Goal: Information Seeking & Learning: Learn about a topic

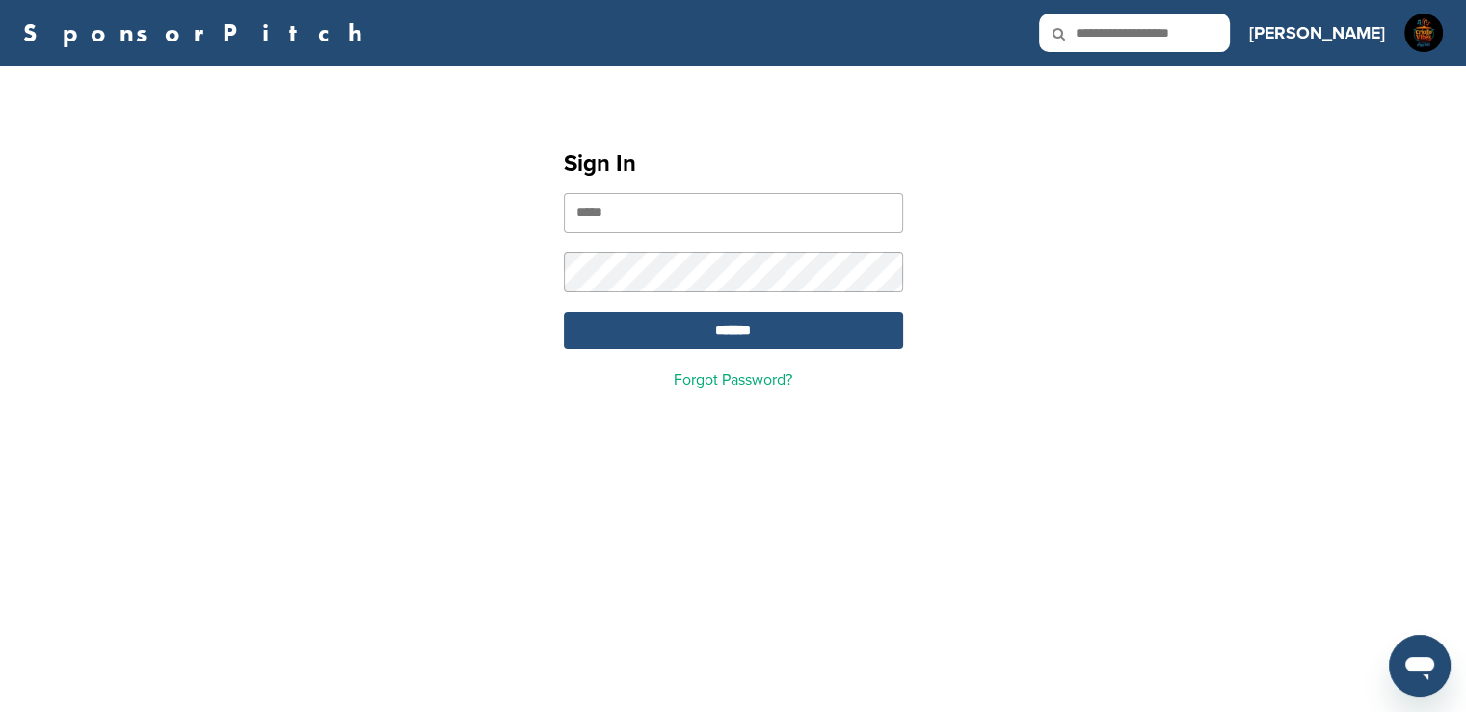
type input "**********"
click at [668, 344] on input "*******" at bounding box center [733, 330] width 339 height 38
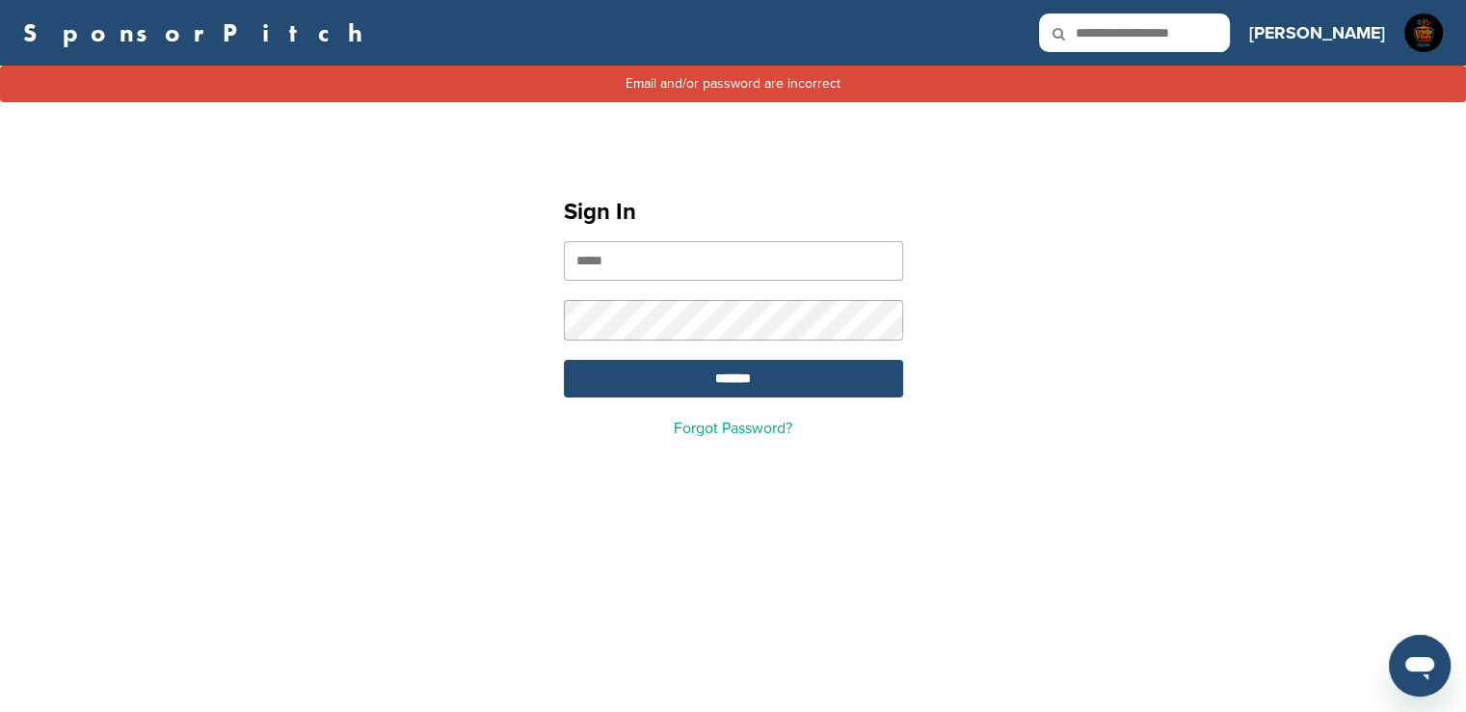
type input "**********"
click at [719, 372] on input "*******" at bounding box center [733, 379] width 339 height 38
type input "**********"
click at [713, 434] on link "Forgot Password?" at bounding box center [733, 427] width 119 height 19
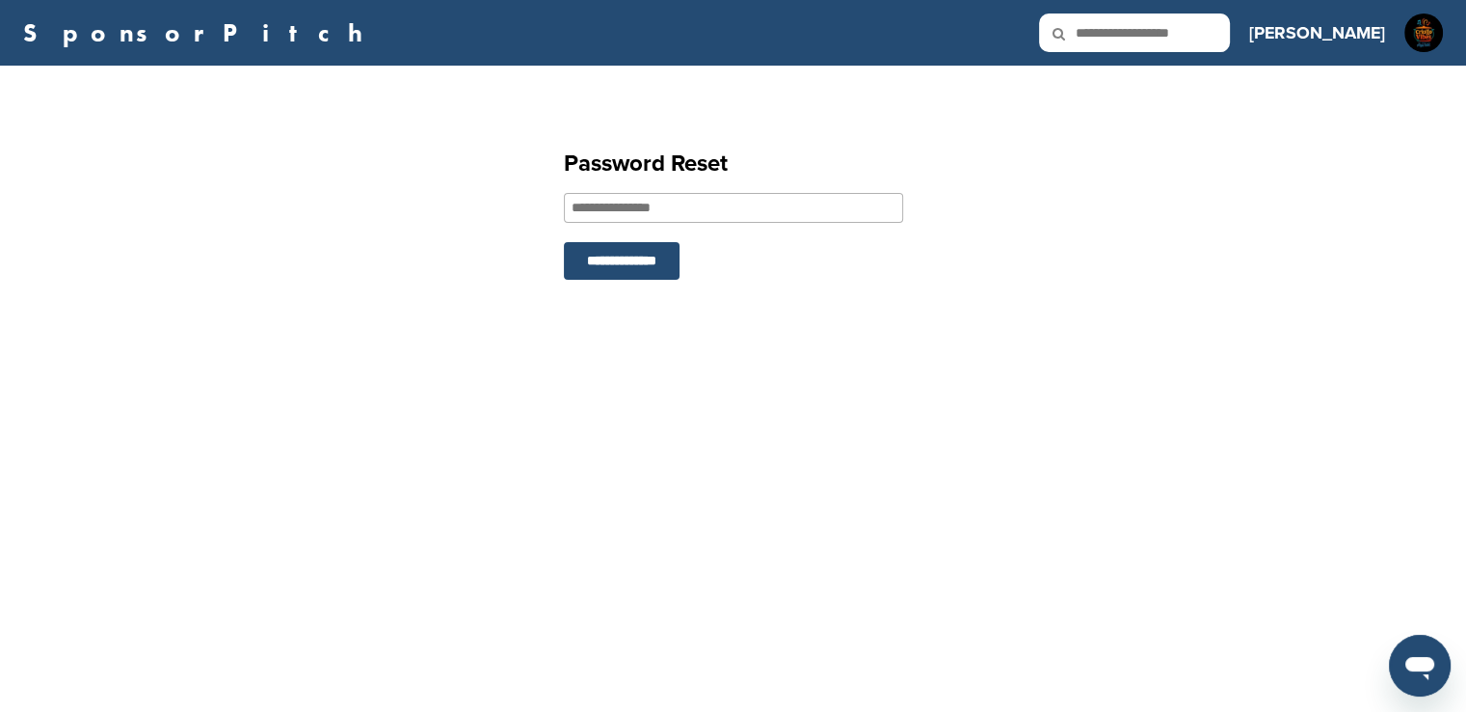
click at [664, 209] on input "email" at bounding box center [733, 208] width 339 height 30
type input "**********"
click at [600, 269] on input "**********" at bounding box center [622, 261] width 116 height 38
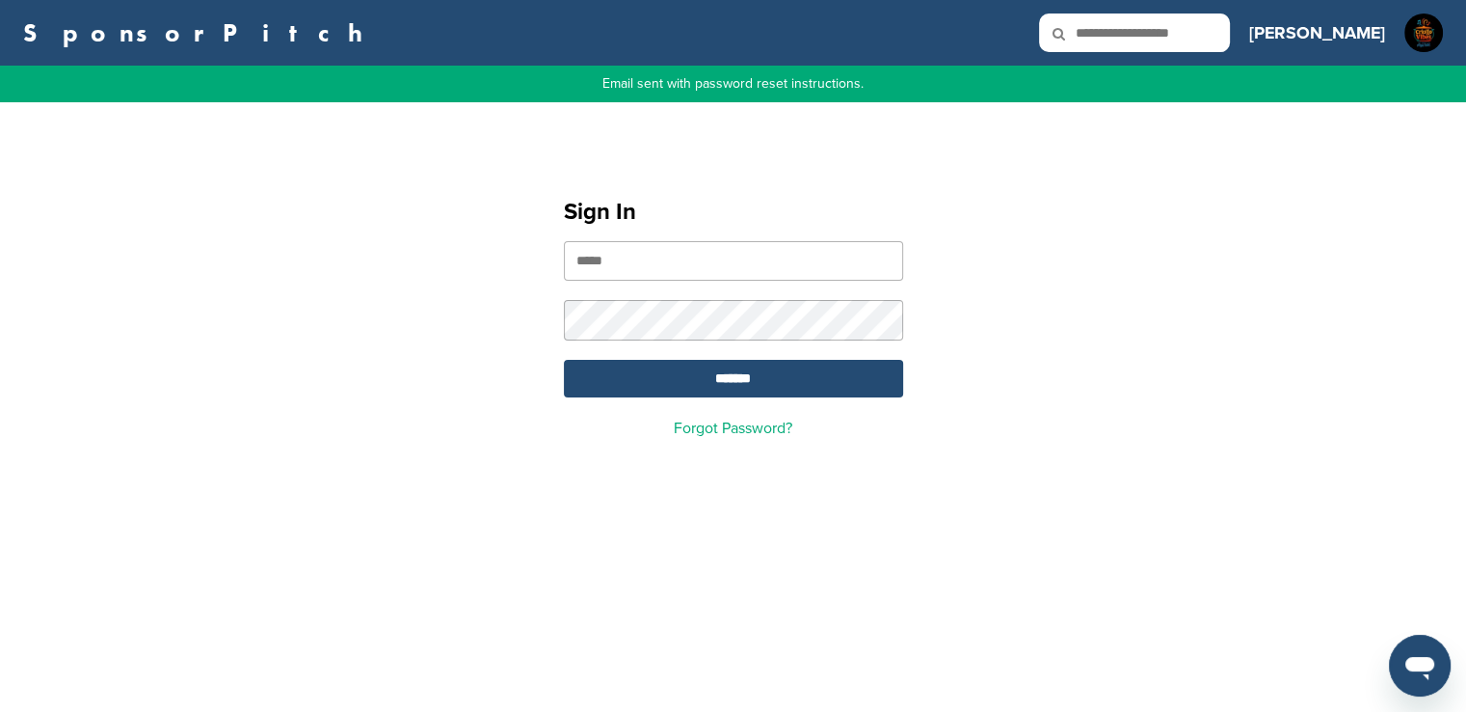
type input "**********"
drag, startPoint x: 767, startPoint y: 263, endPoint x: 371, endPoint y: 296, distance: 397.6
click at [371, 296] on div "**********" at bounding box center [733, 309] width 1466 height 345
type input "**********"
click at [564, 360] on input "*******" at bounding box center [733, 379] width 339 height 38
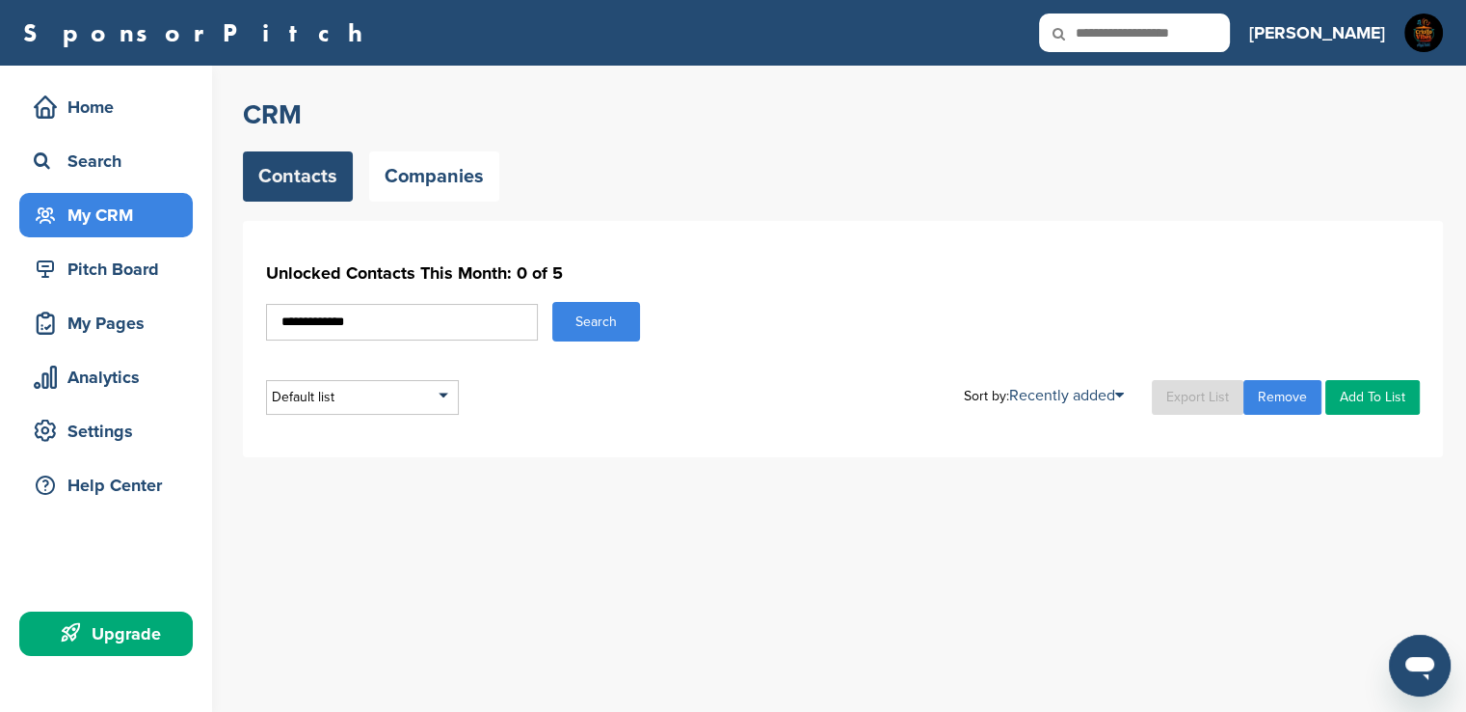
click at [578, 318] on button "Search" at bounding box center [596, 322] width 88 height 40
click at [75, 121] on div "Home" at bounding box center [111, 107] width 164 height 35
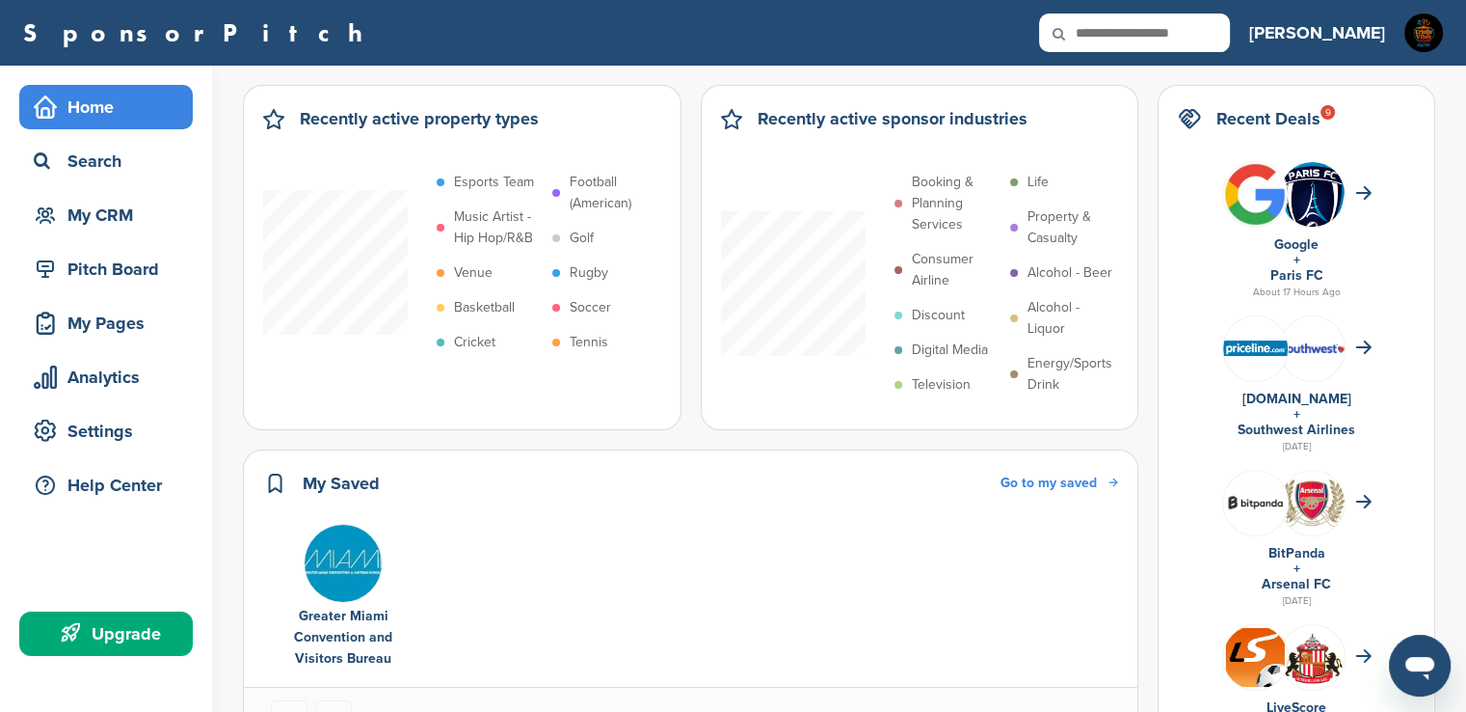
click at [1356, 34] on h3 "[PERSON_NAME]" at bounding box center [1318, 32] width 136 height 27
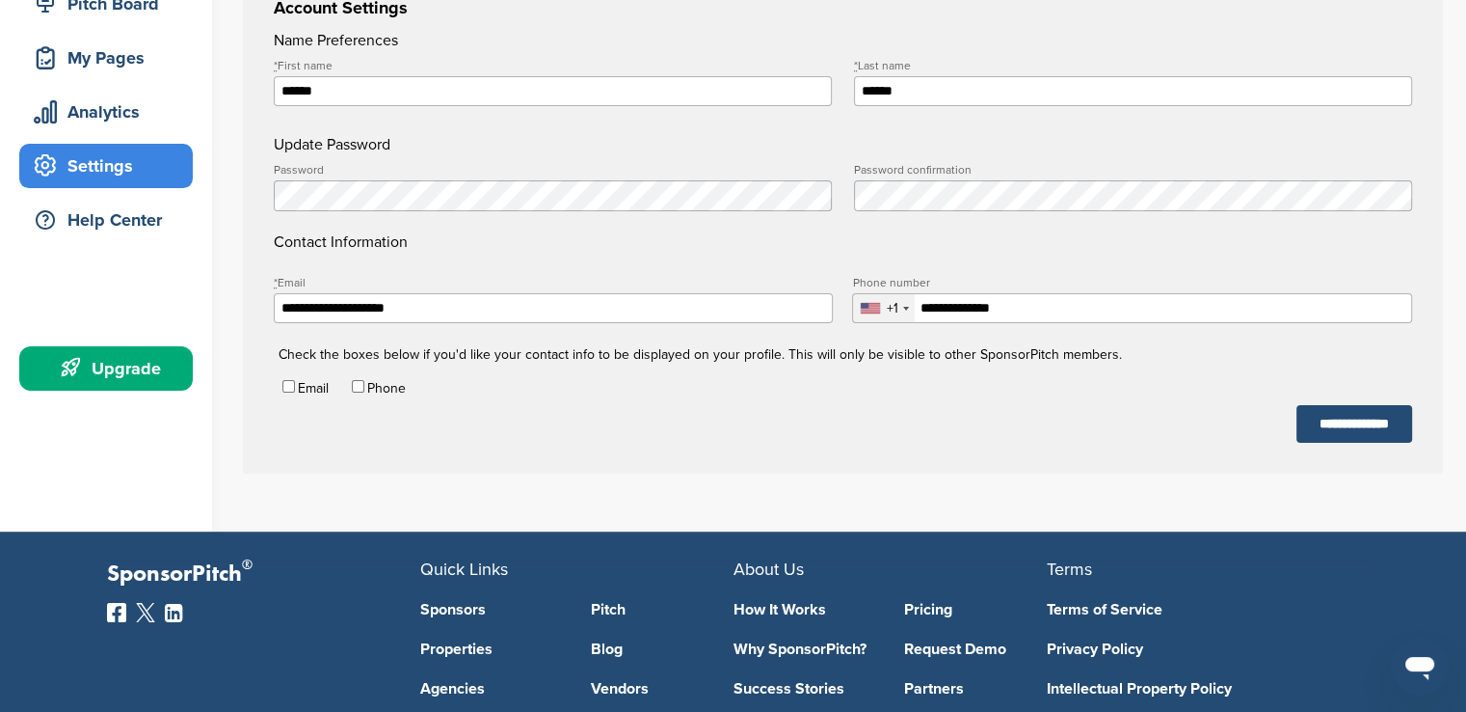
scroll to position [263, 0]
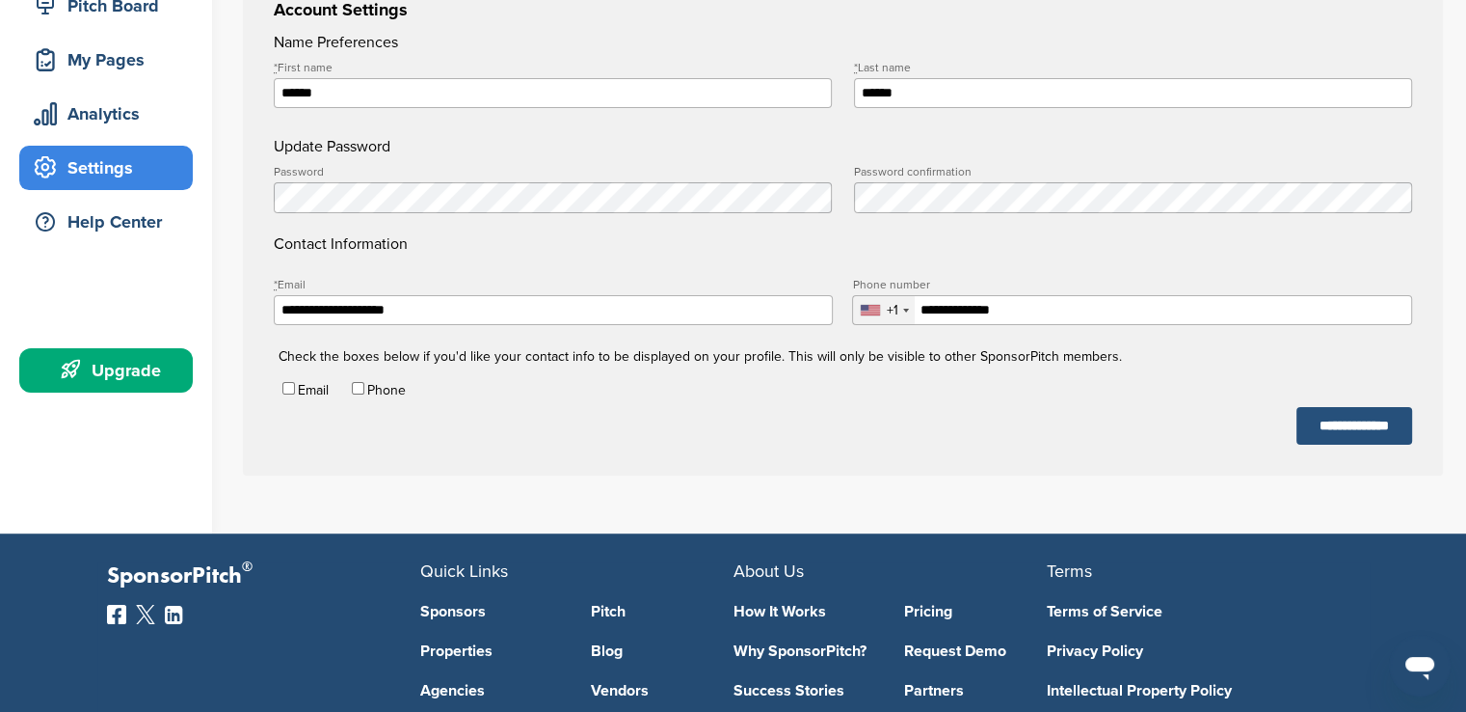
click at [1338, 435] on input "**********" at bounding box center [1355, 426] width 116 height 38
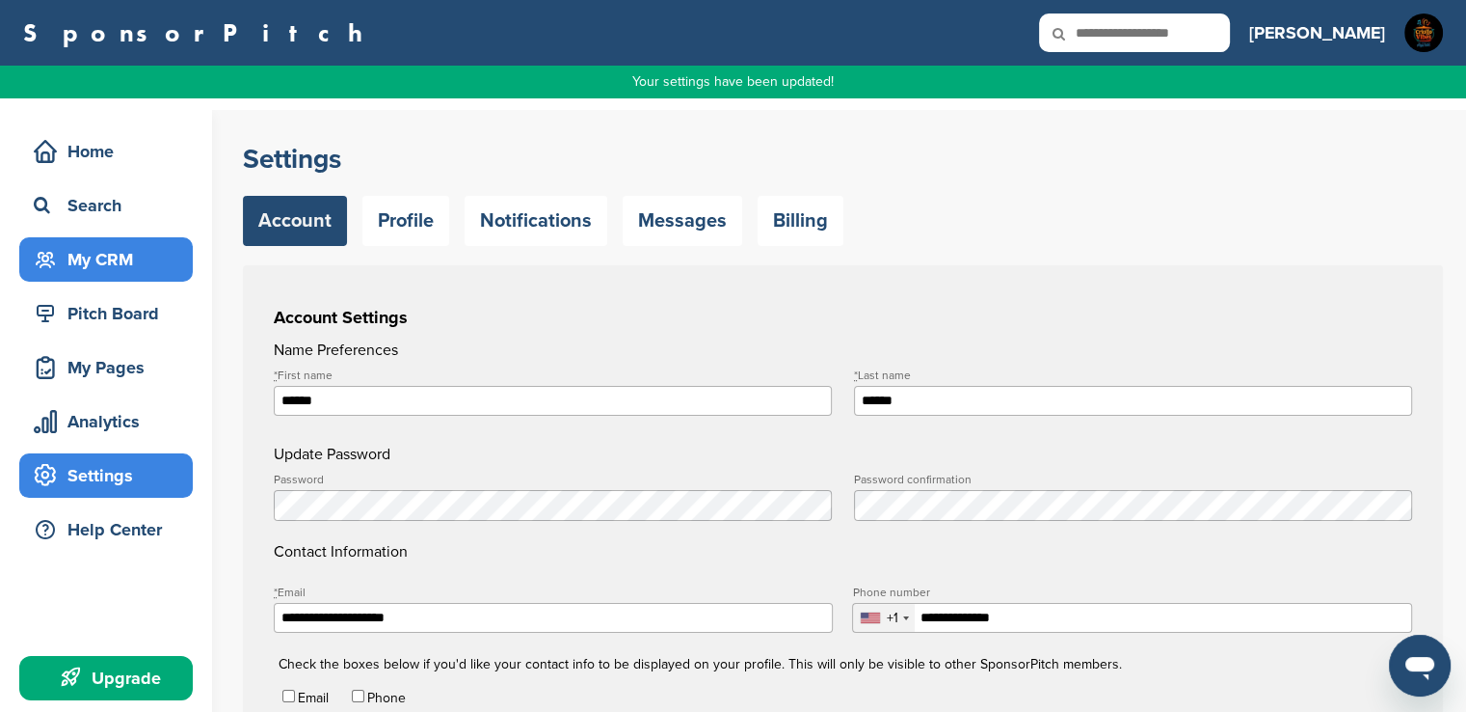
click at [103, 247] on div "My CRM" at bounding box center [111, 259] width 164 height 35
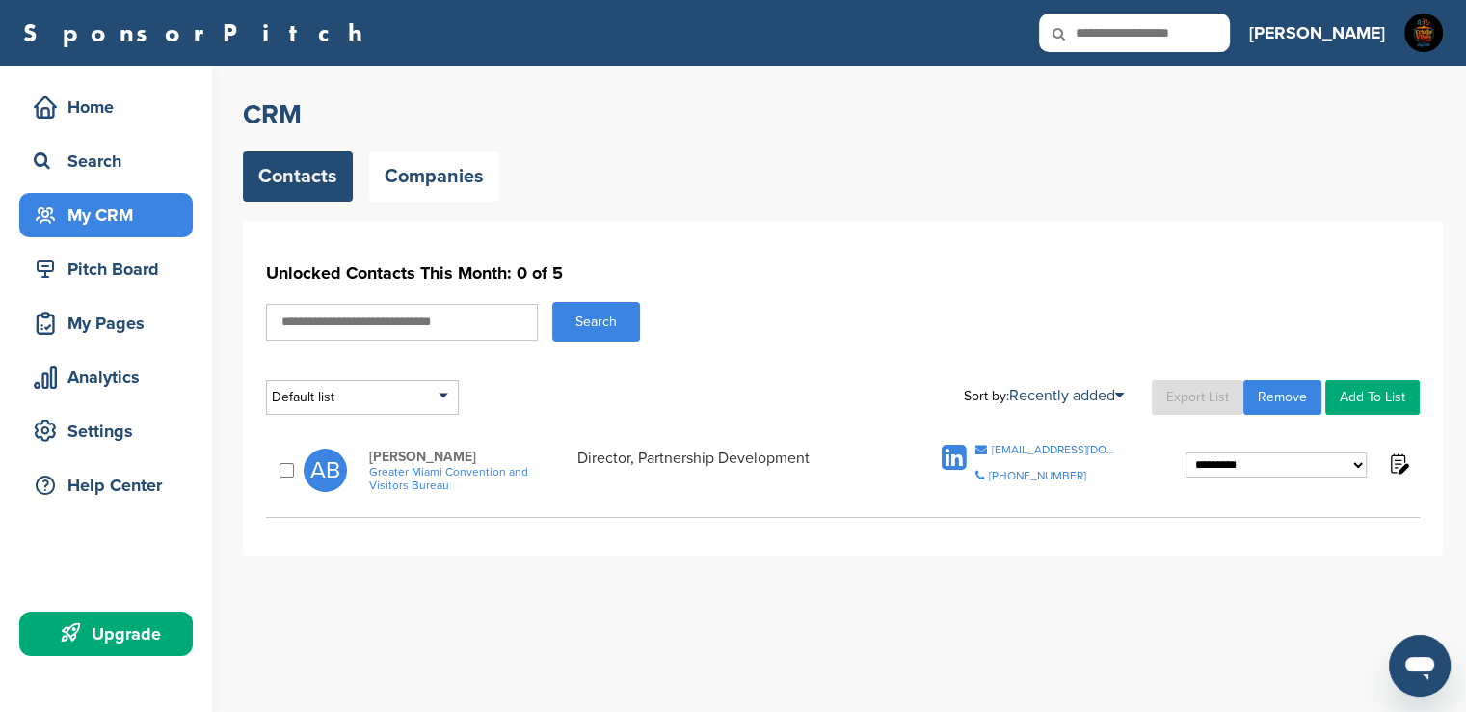
click at [336, 317] on input "text" at bounding box center [402, 322] width 272 height 37
type input "*****"
click at [590, 316] on button "Search" at bounding box center [596, 322] width 88 height 40
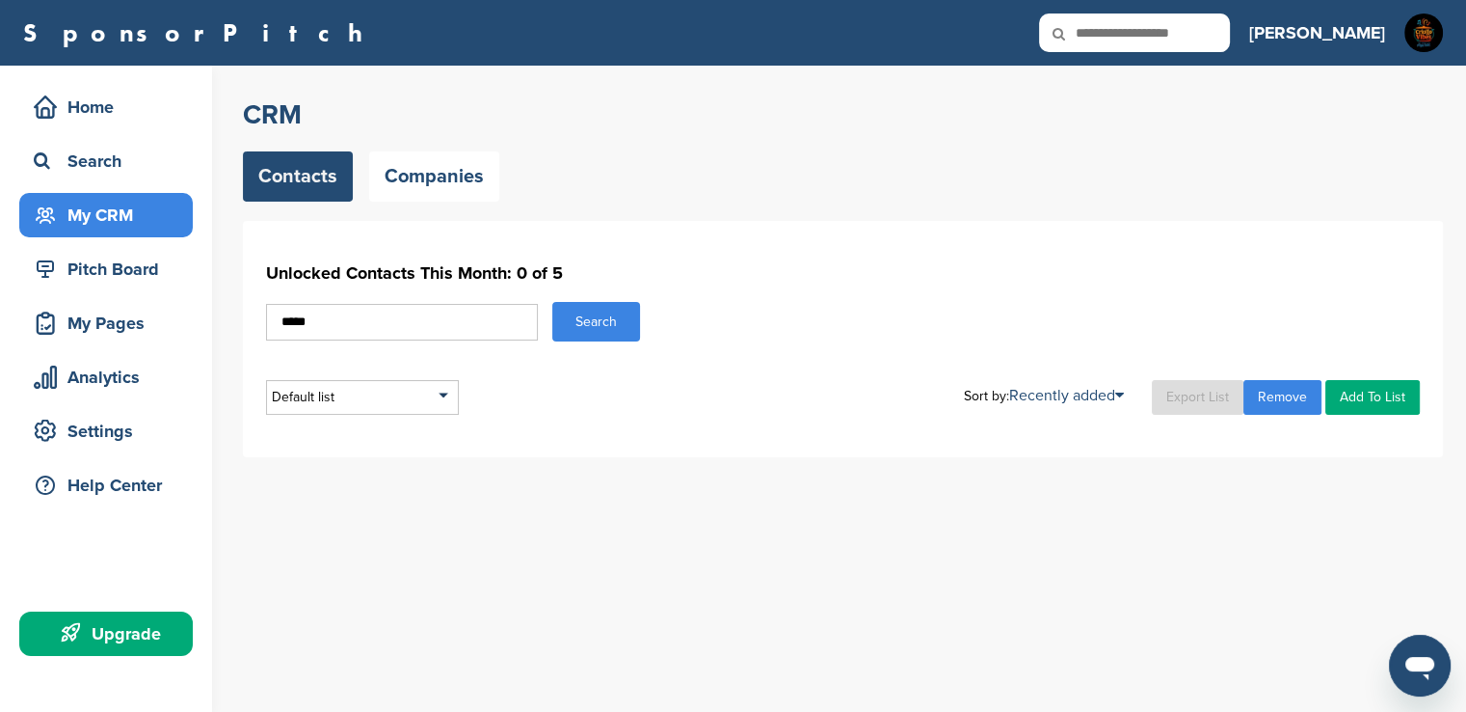
click at [461, 321] on input "*****" at bounding box center [402, 322] width 272 height 37
type input "*"
type input "*****"
click at [610, 316] on button "Search" at bounding box center [596, 322] width 88 height 40
click at [459, 184] on link "Companies" at bounding box center [434, 176] width 130 height 50
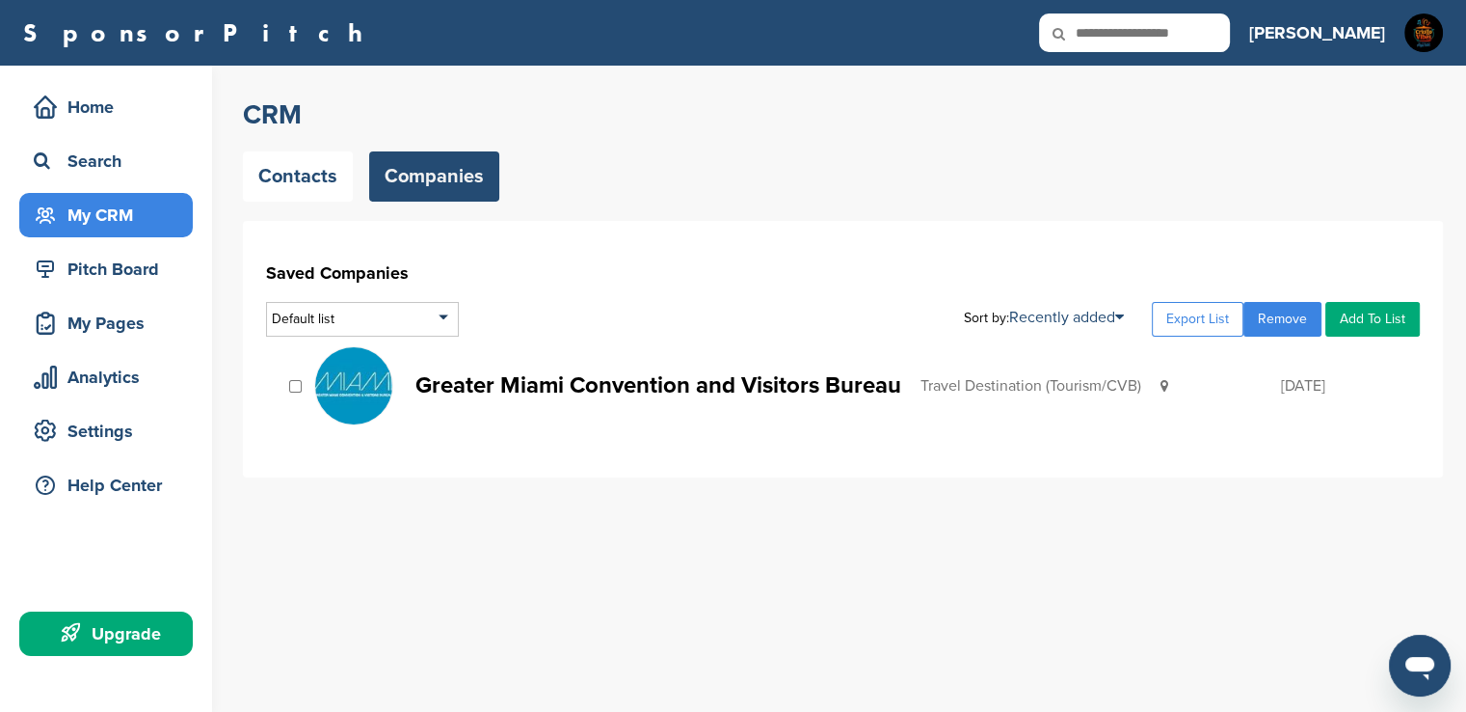
click at [760, 379] on p "Greater Miami Convention and Visitors Bureau" at bounding box center [659, 385] width 486 height 24
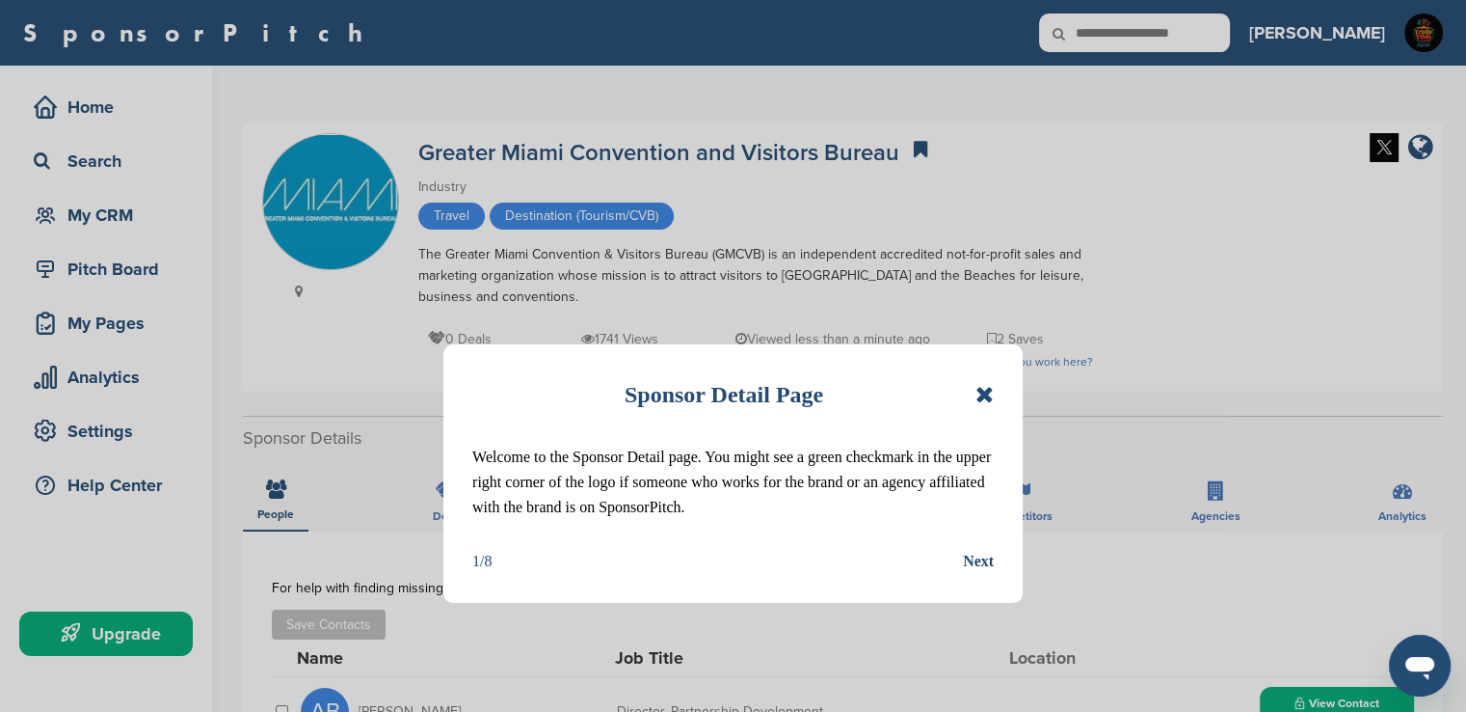
click at [985, 394] on icon at bounding box center [985, 394] width 18 height 23
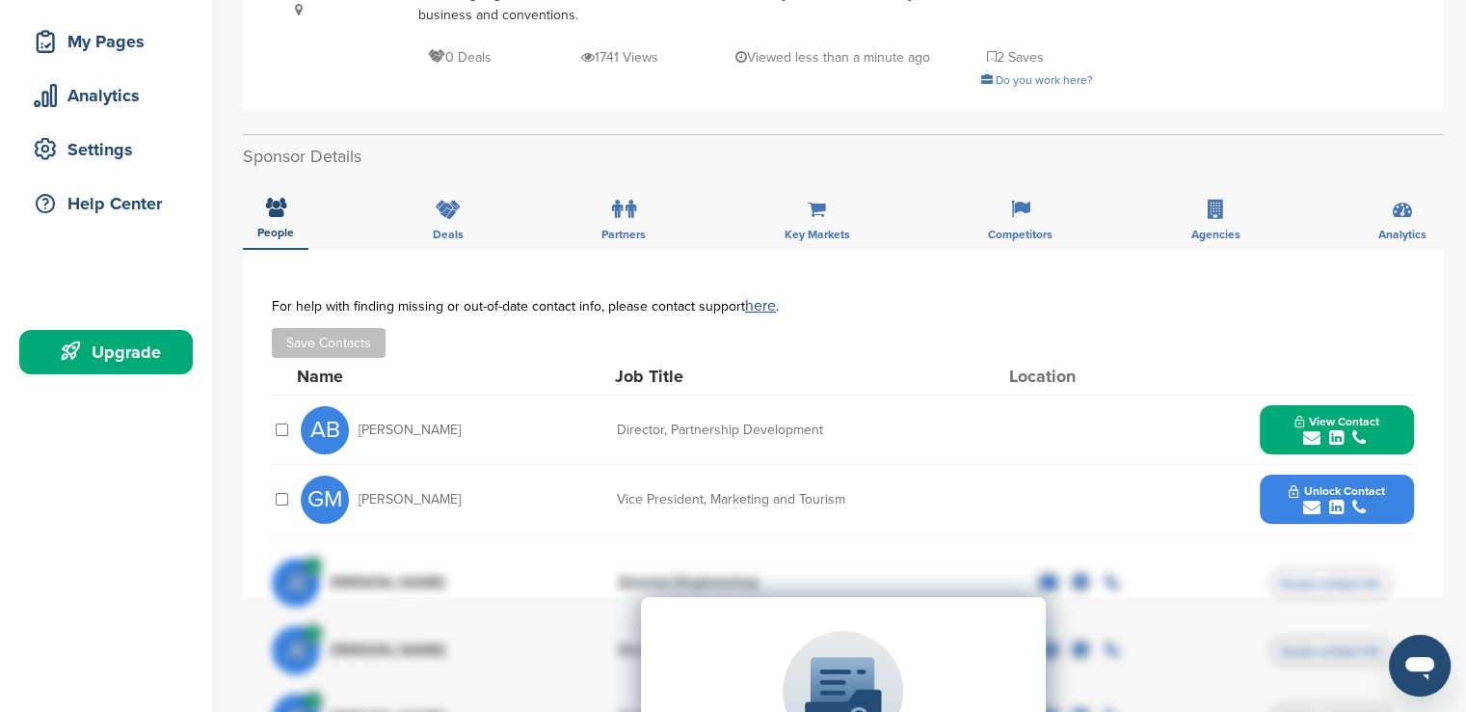
scroll to position [276, 0]
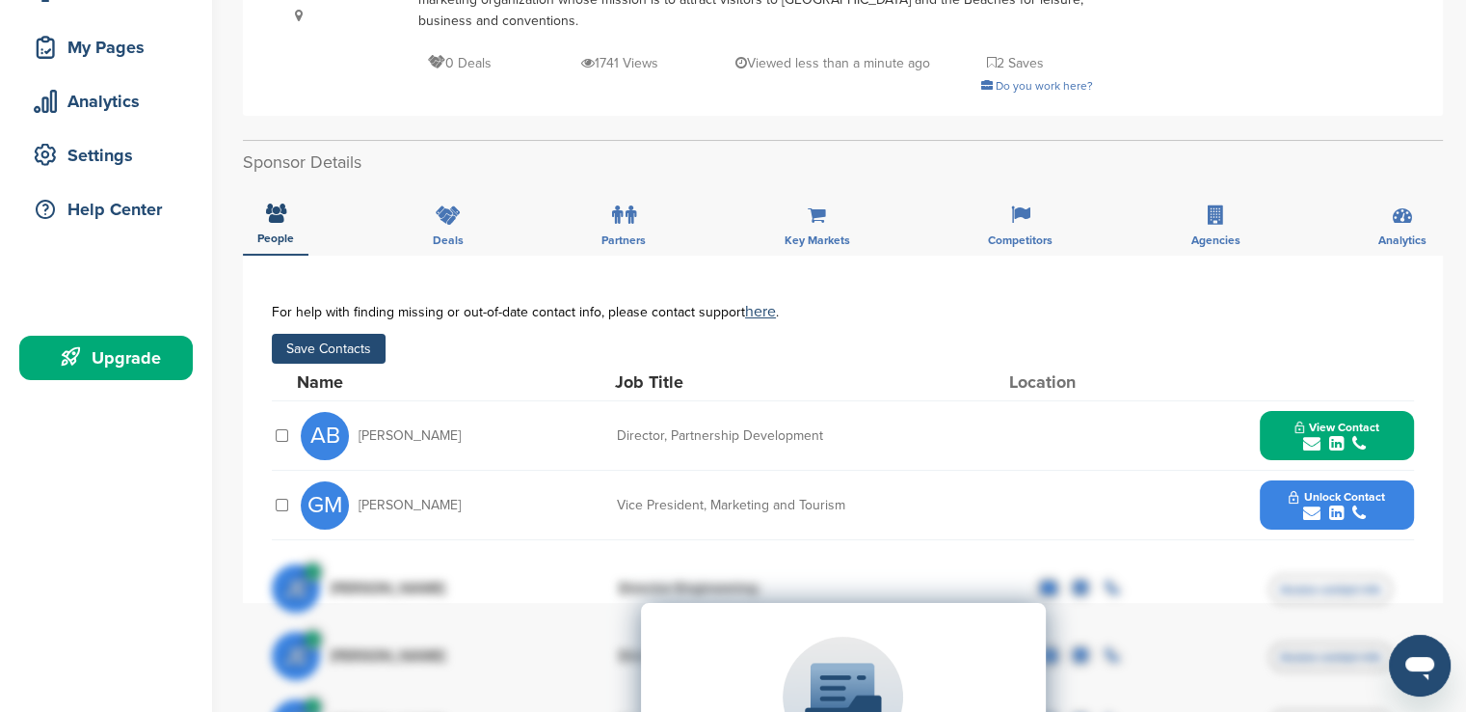
click at [308, 355] on button "Save Contacts" at bounding box center [329, 349] width 114 height 30
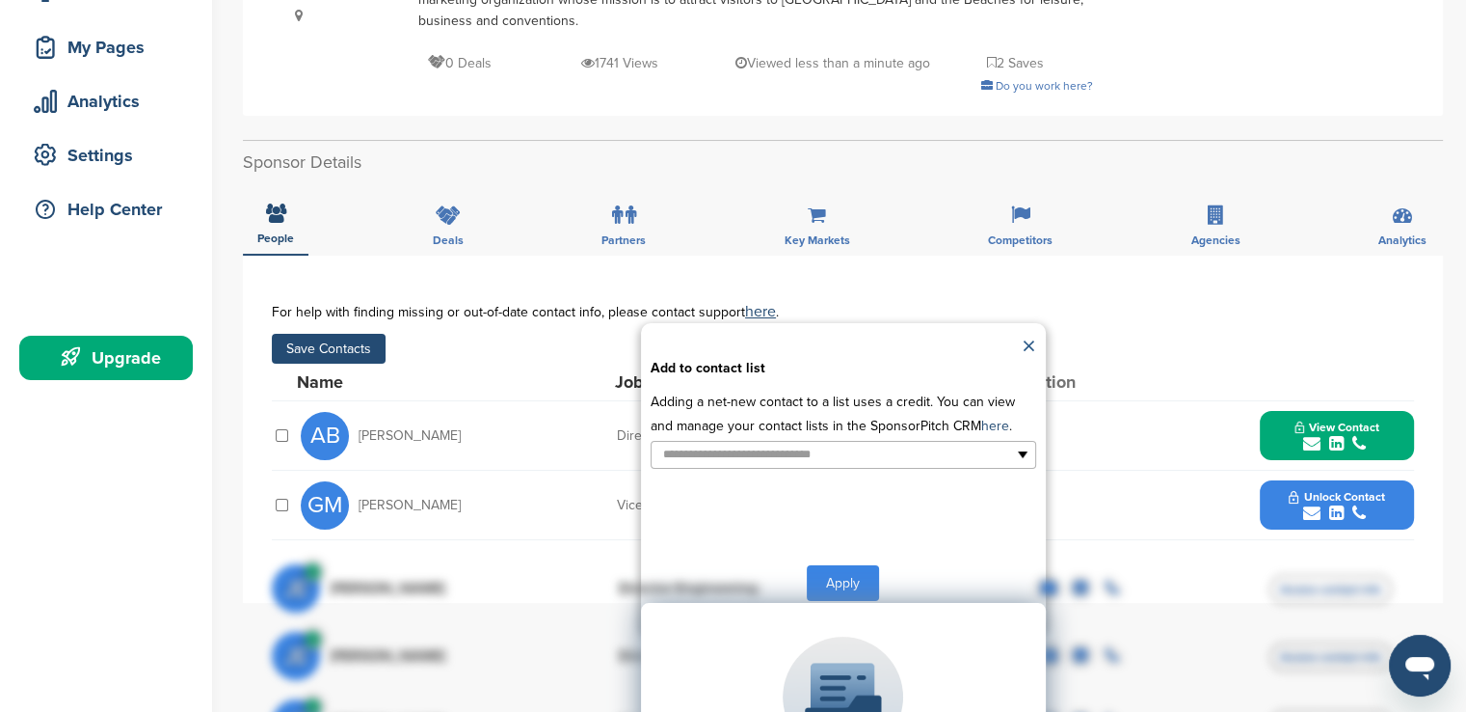
click at [1031, 343] on link "×" at bounding box center [1029, 347] width 14 height 29
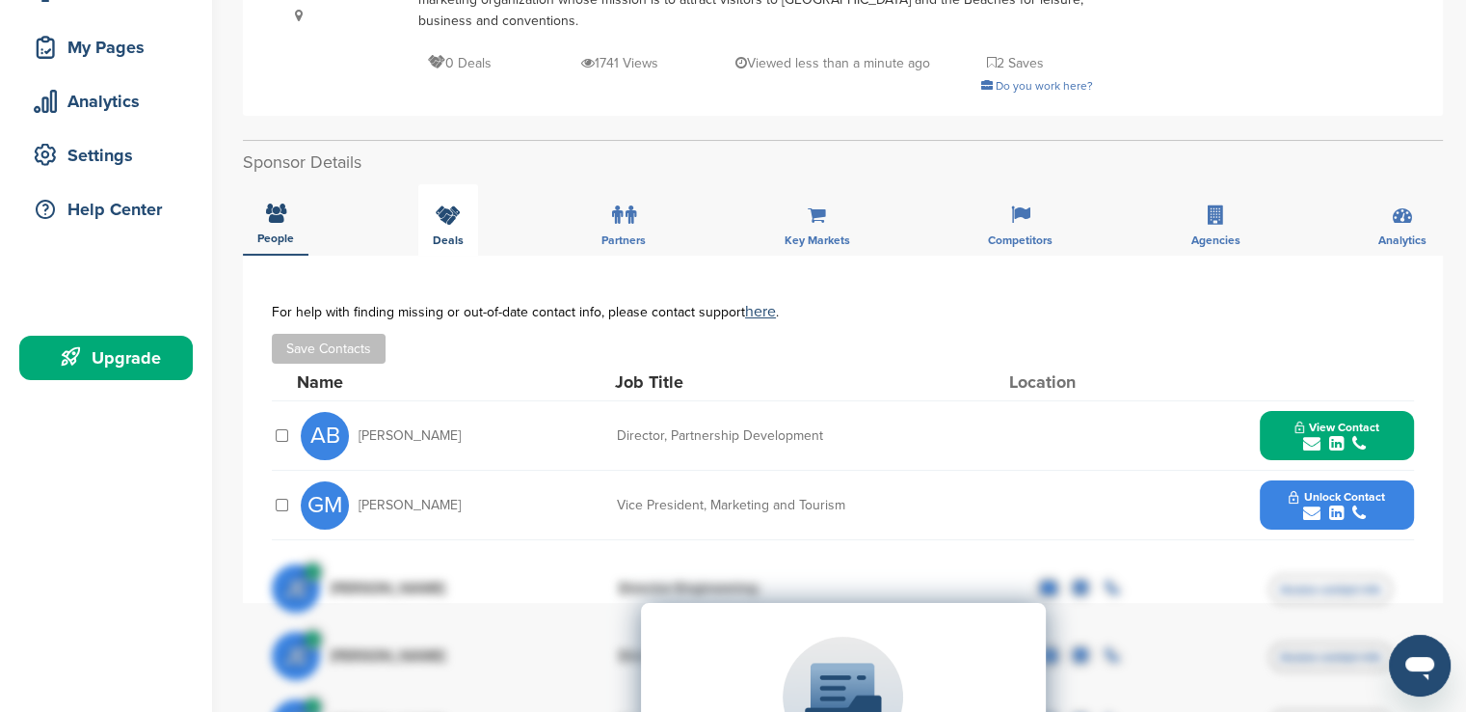
click at [440, 226] on div "Deals" at bounding box center [448, 219] width 60 height 71
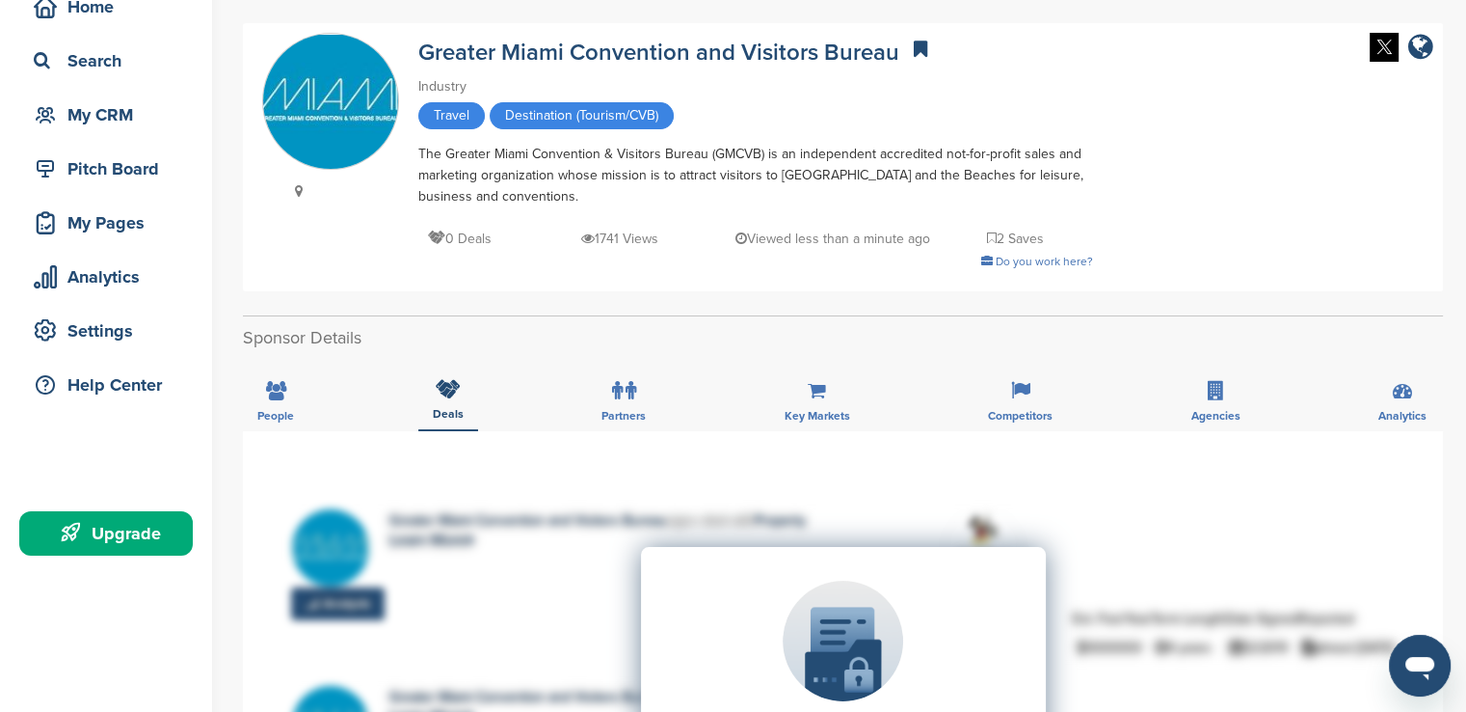
scroll to position [0, 0]
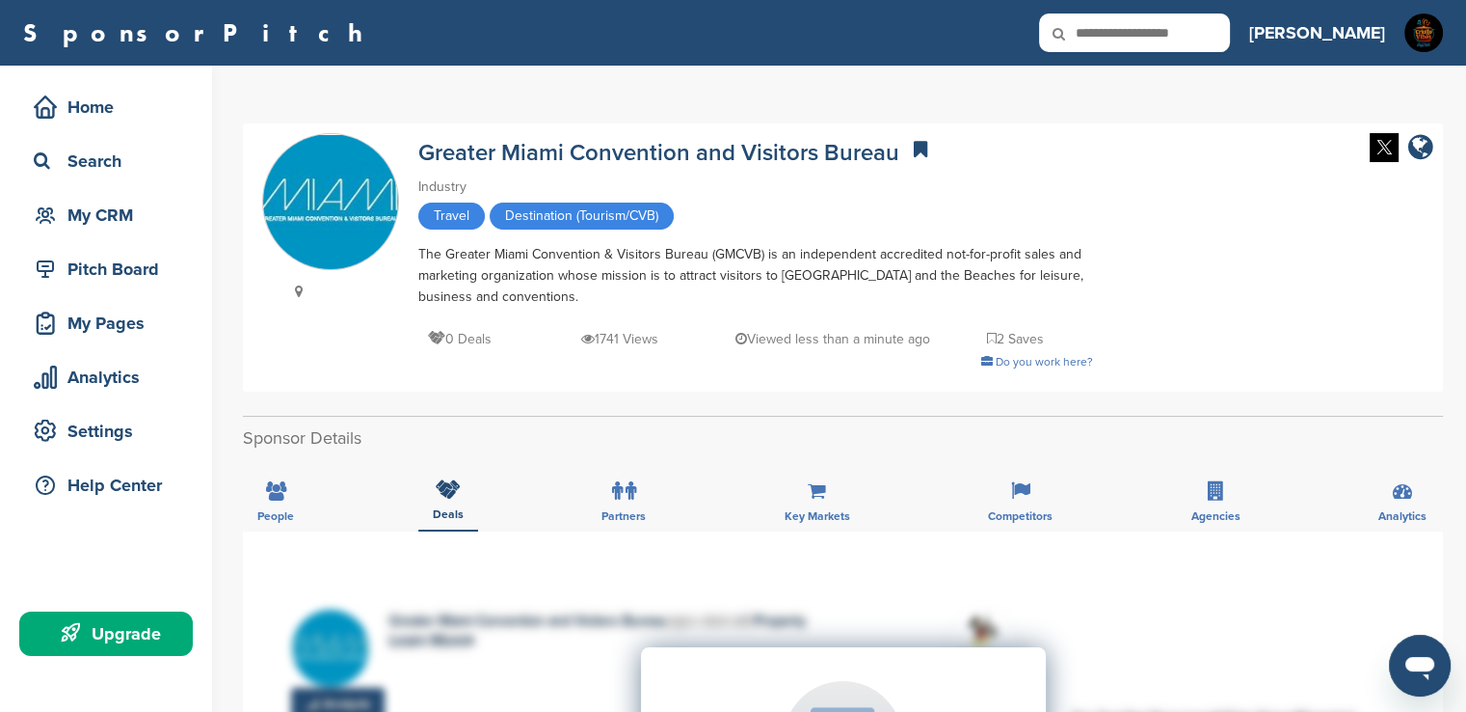
click at [1384, 159] on img at bounding box center [1384, 147] width 29 height 29
click at [278, 518] on span "People" at bounding box center [275, 516] width 37 height 12
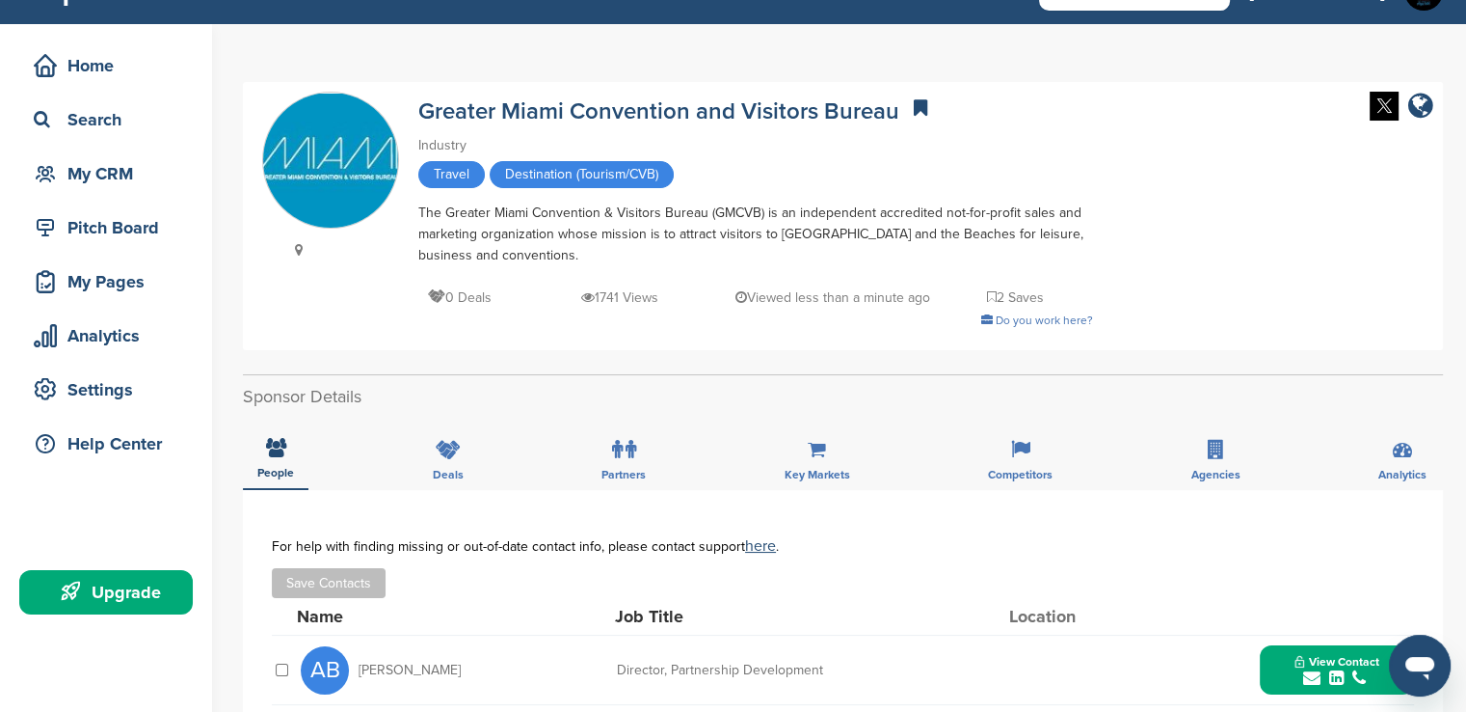
scroll to position [39, 0]
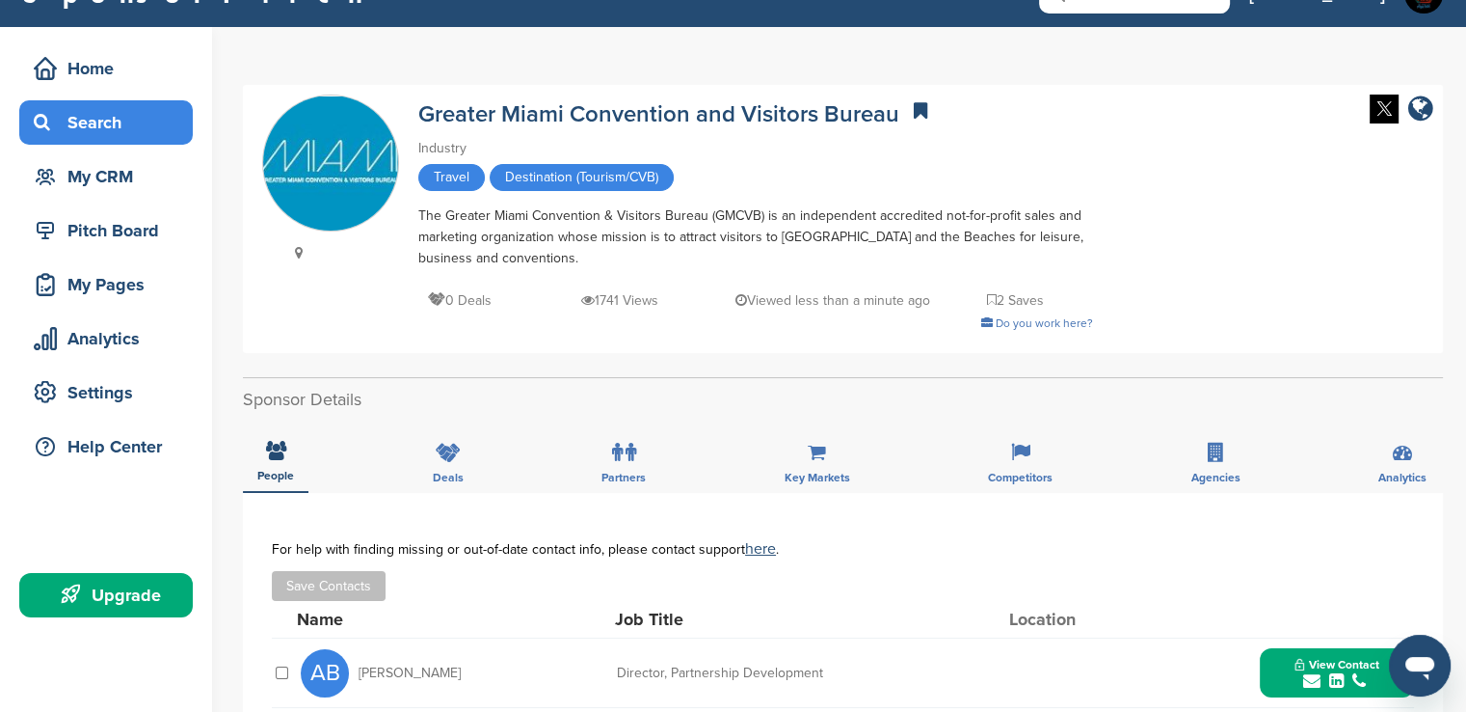
click at [117, 121] on div "Search" at bounding box center [111, 122] width 164 height 35
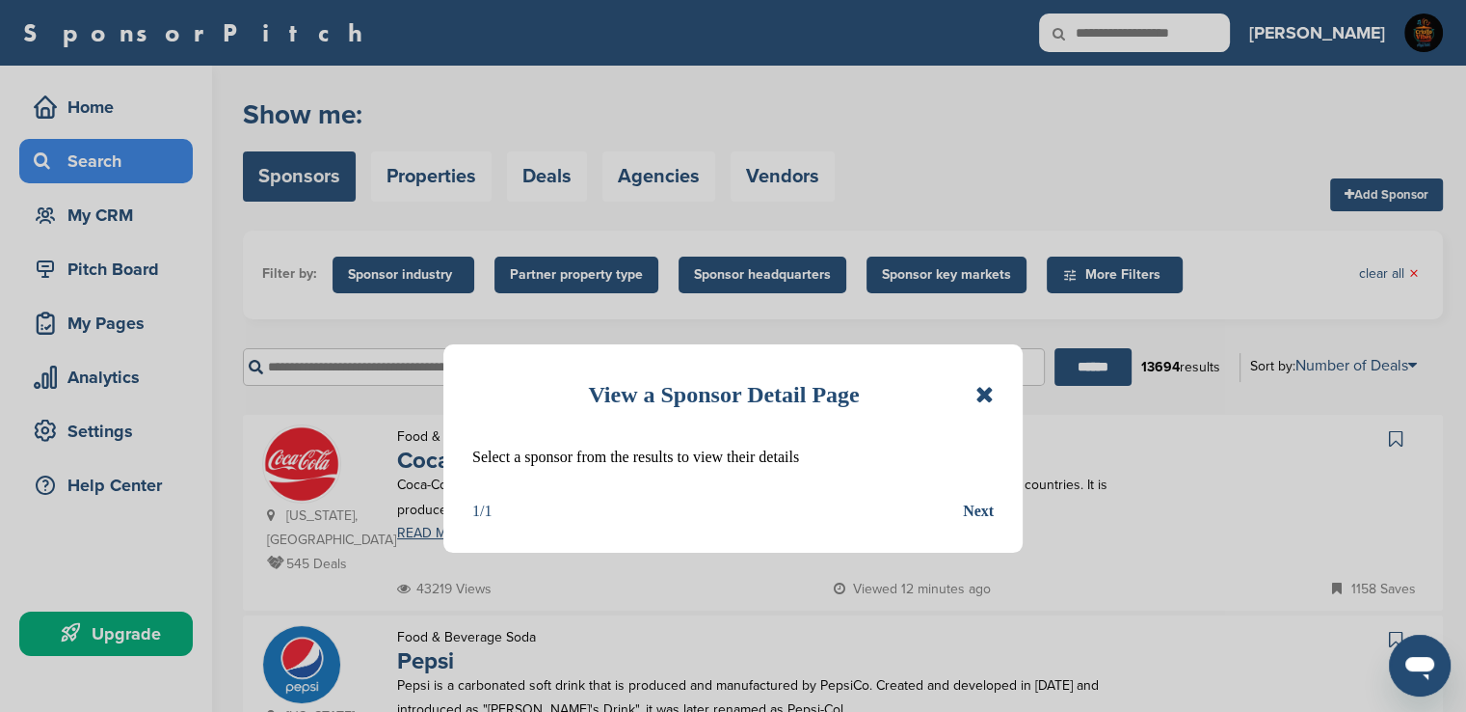
click at [983, 395] on icon at bounding box center [985, 394] width 18 height 23
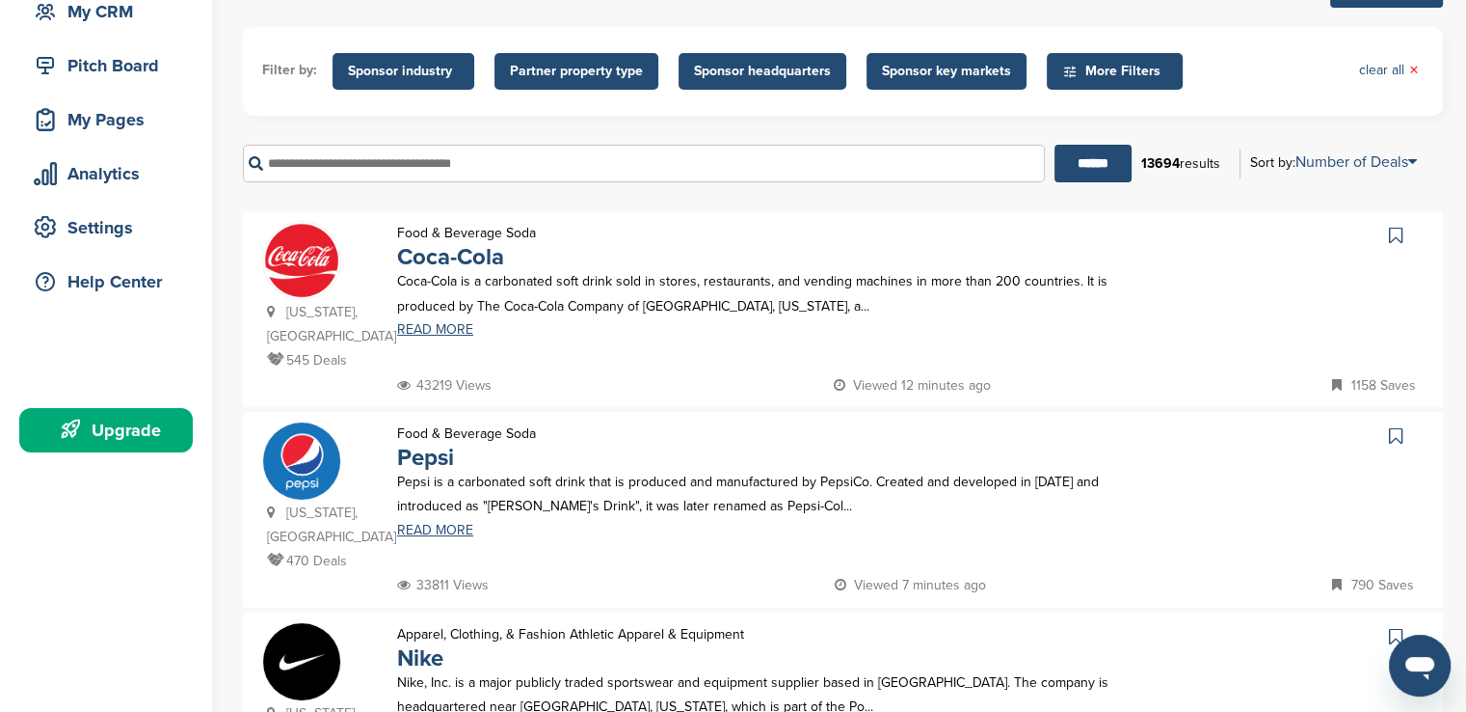
scroll to position [193, 0]
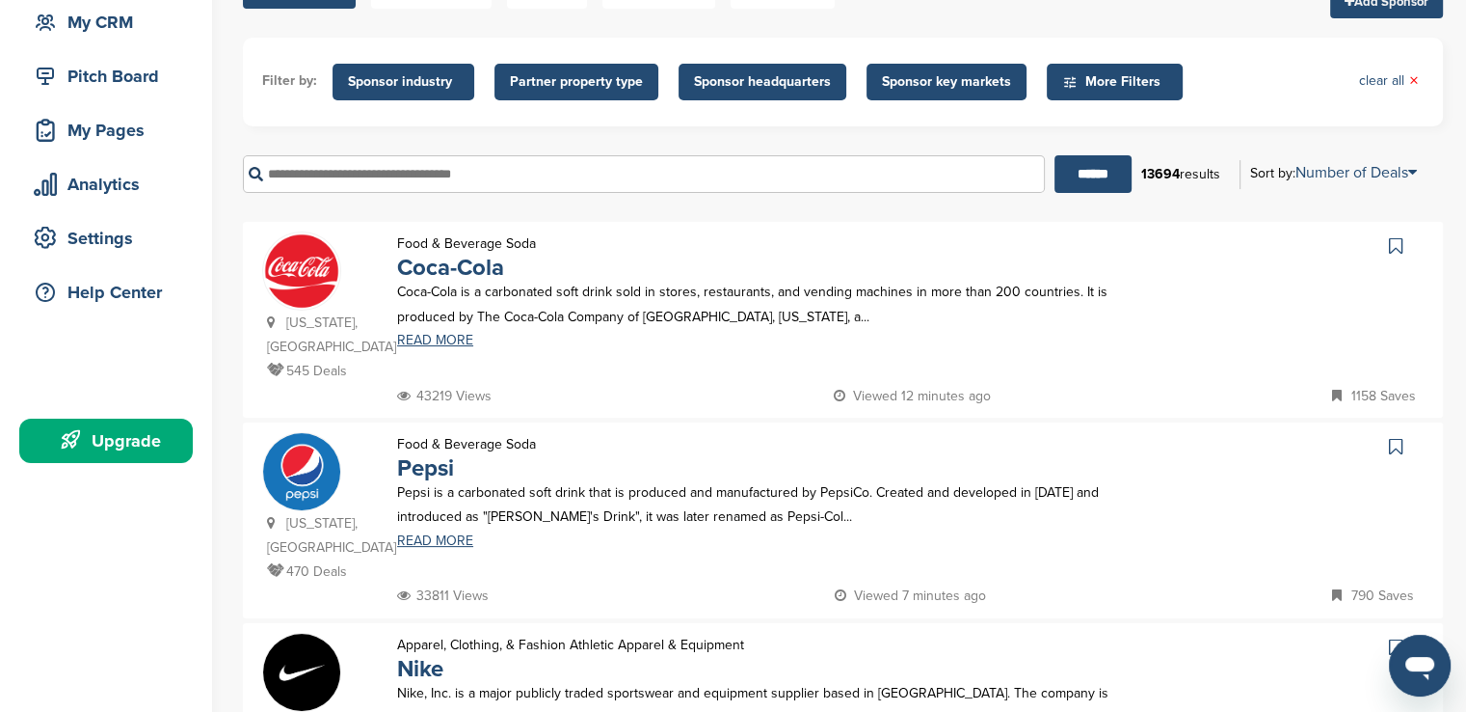
click at [956, 83] on span "Sponsor key markets" at bounding box center [946, 81] width 129 height 21
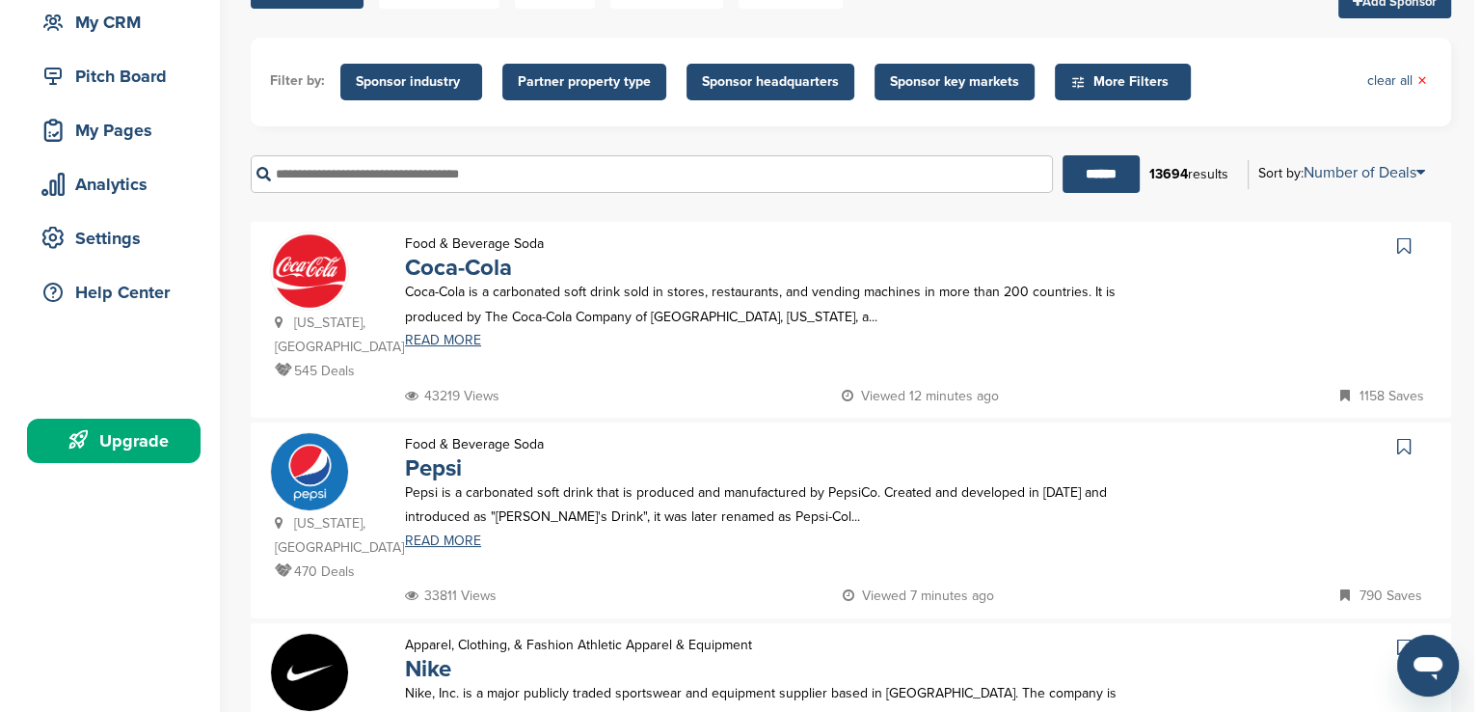
scroll to position [0, 0]
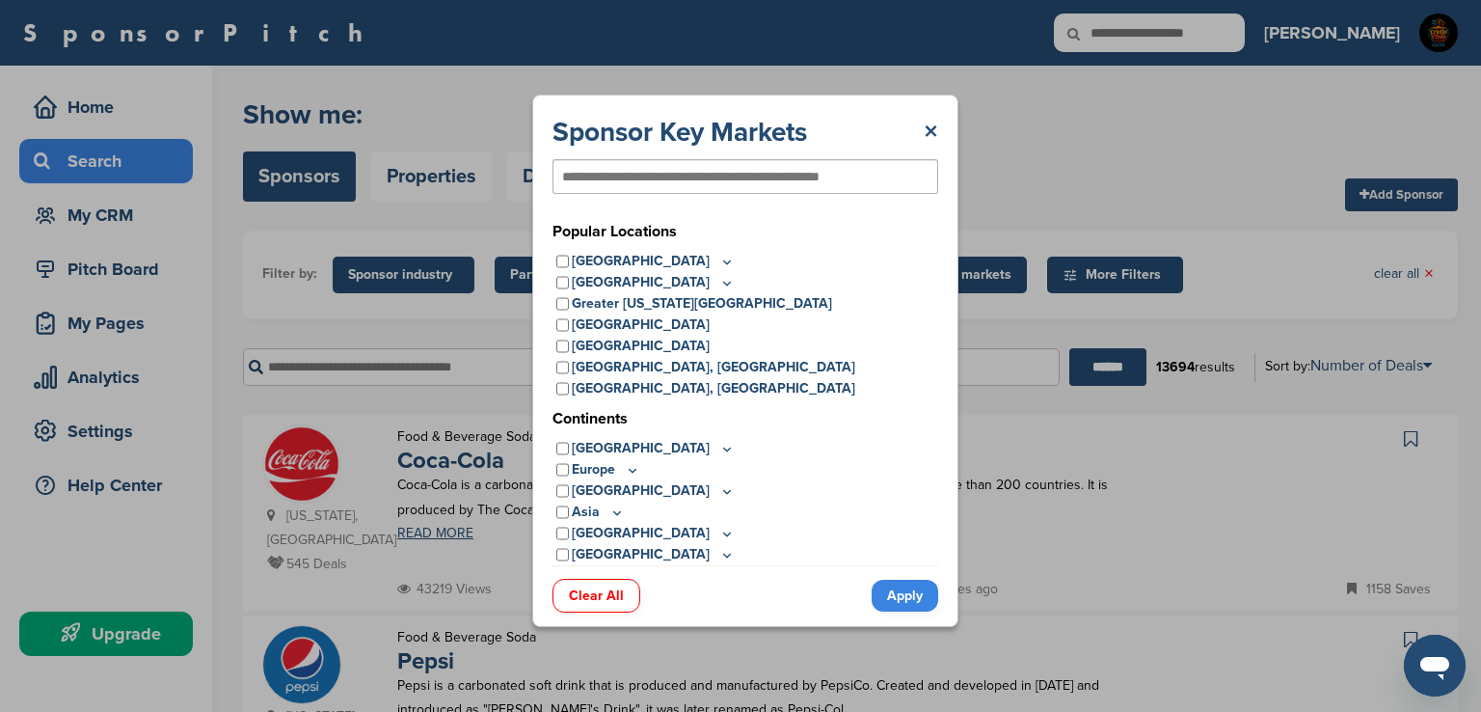
click at [953, 81] on div "Sponsor Key Markets × Popular Locations United States Midwest Illinois Indiana …" at bounding box center [745, 360] width 1491 height 721
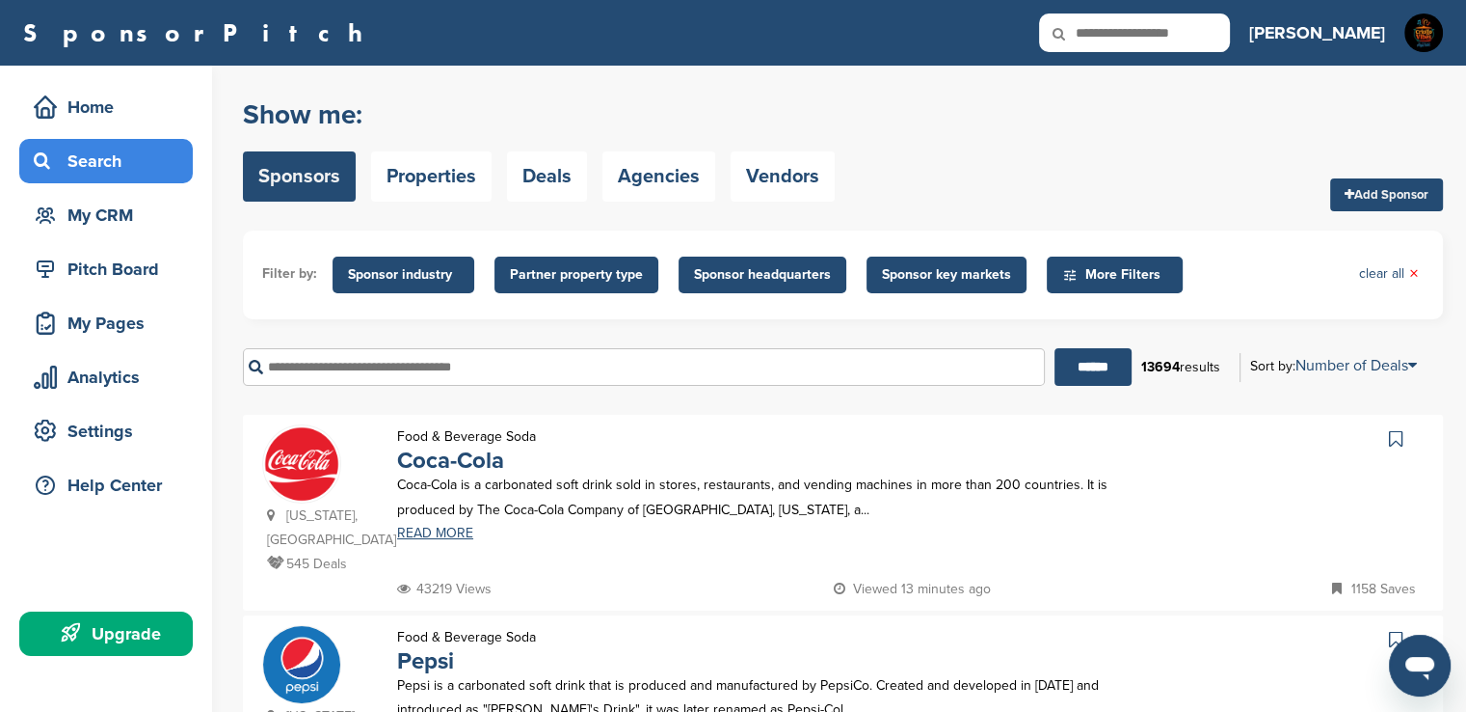
click at [939, 272] on span "Sponsor key markets" at bounding box center [946, 274] width 129 height 21
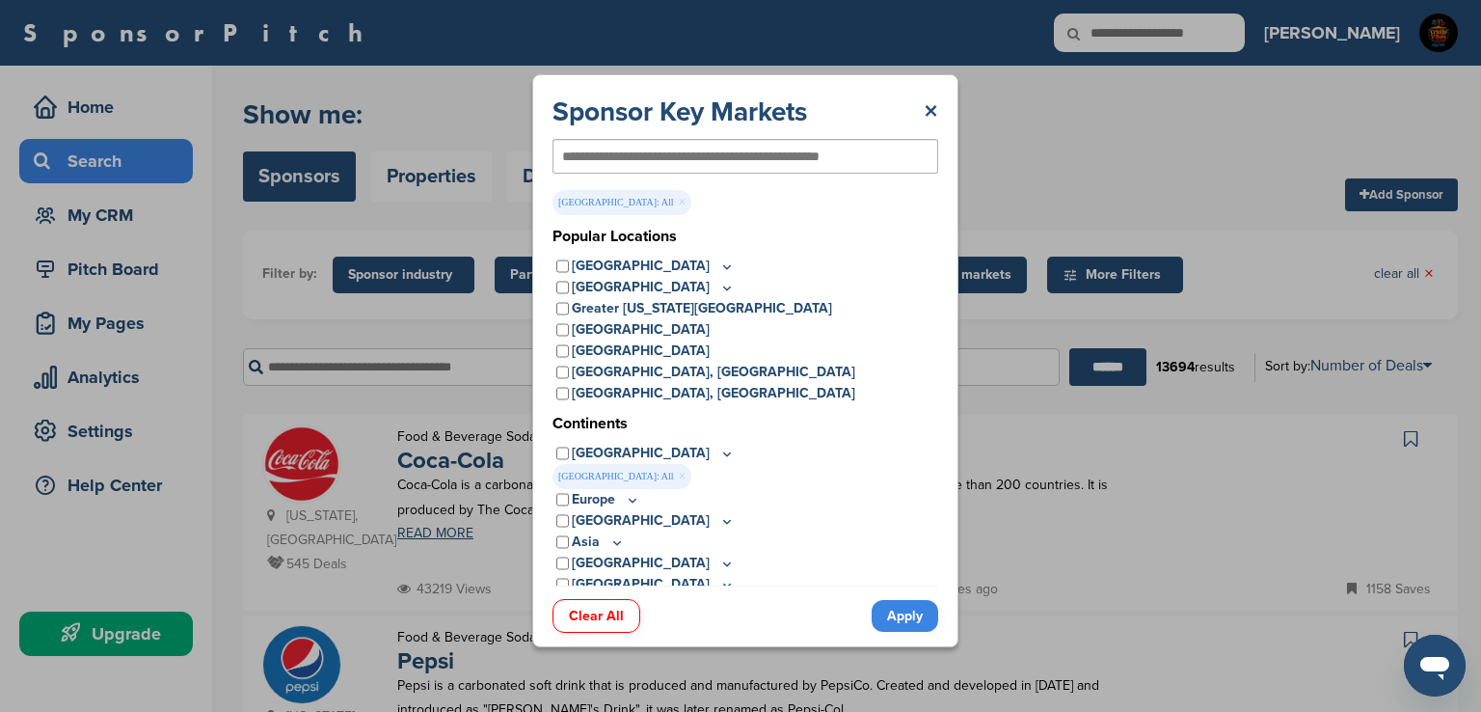
click at [901, 617] on link "Apply" at bounding box center [905, 616] width 67 height 32
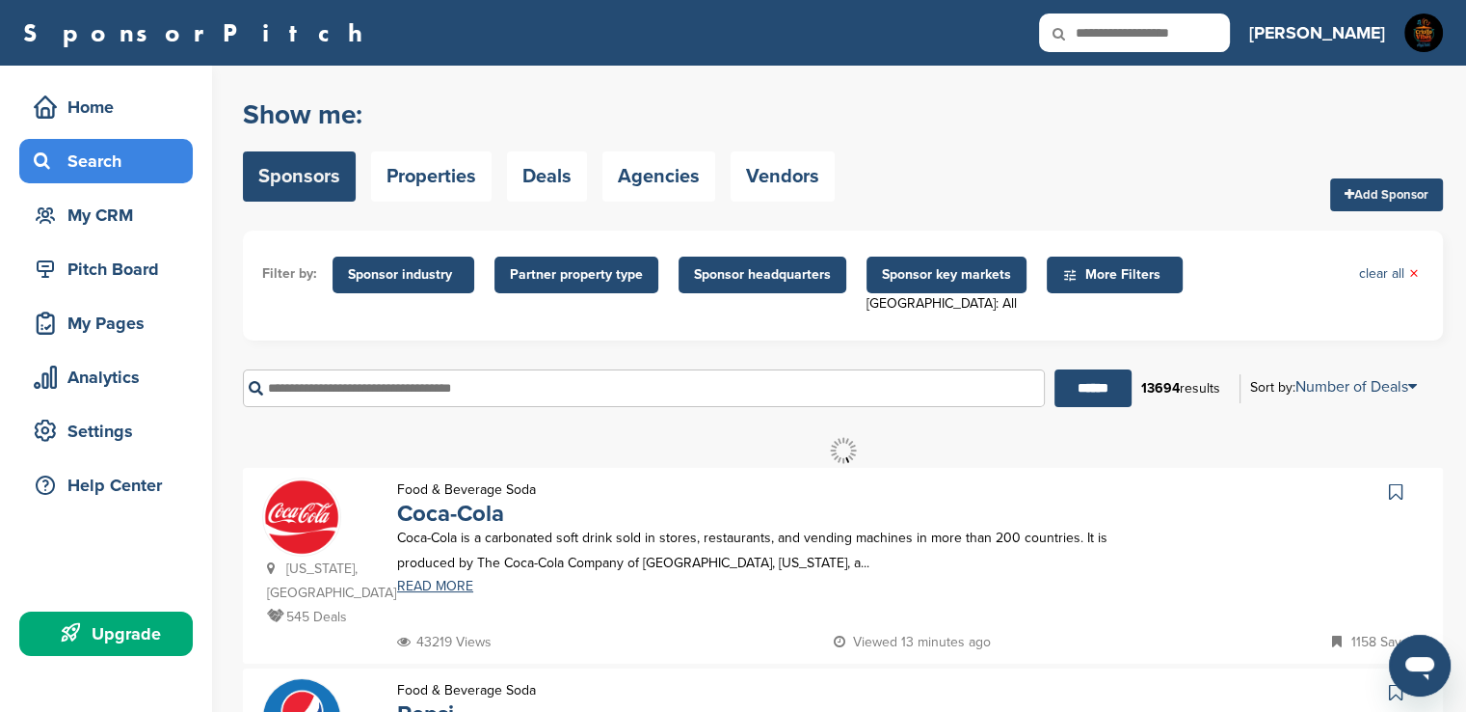
click at [942, 282] on span "Sponsor key markets" at bounding box center [946, 274] width 129 height 21
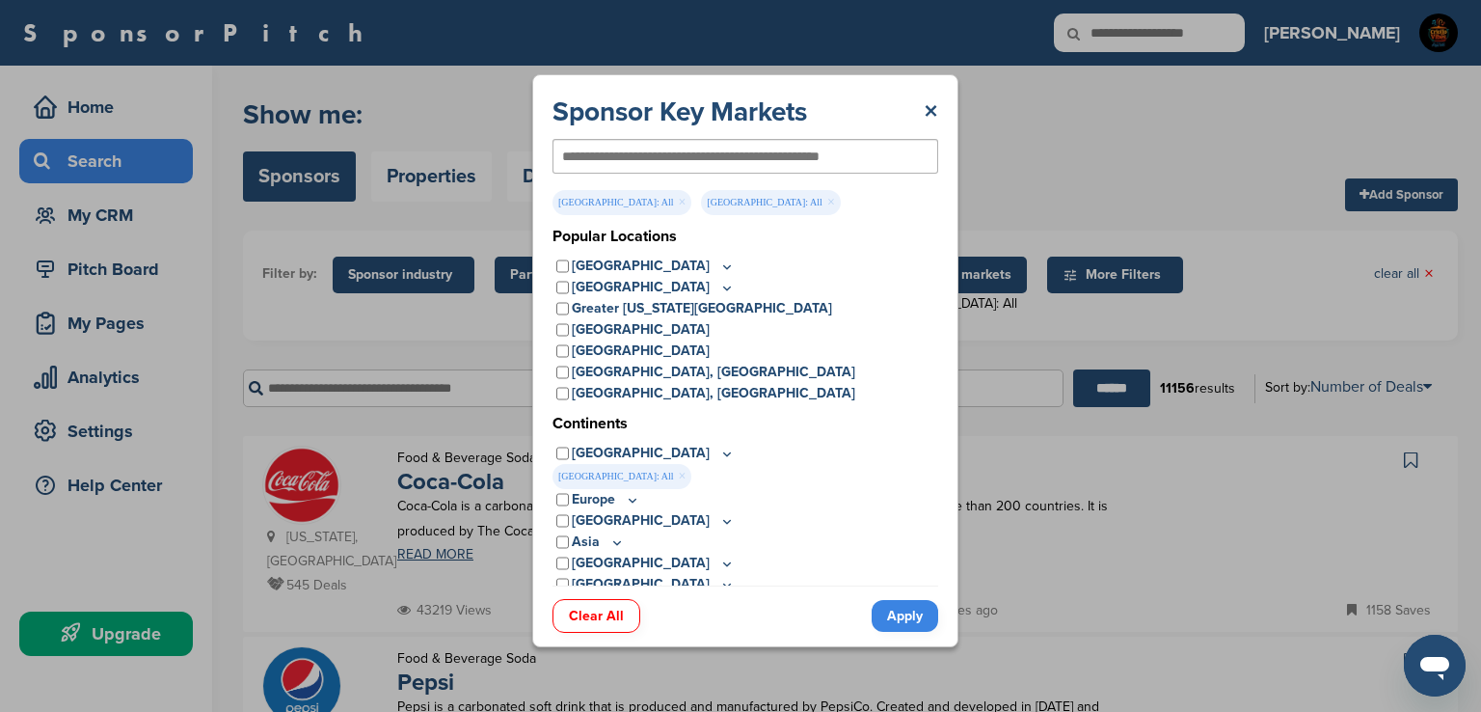
click at [910, 616] on link "Apply" at bounding box center [905, 616] width 67 height 32
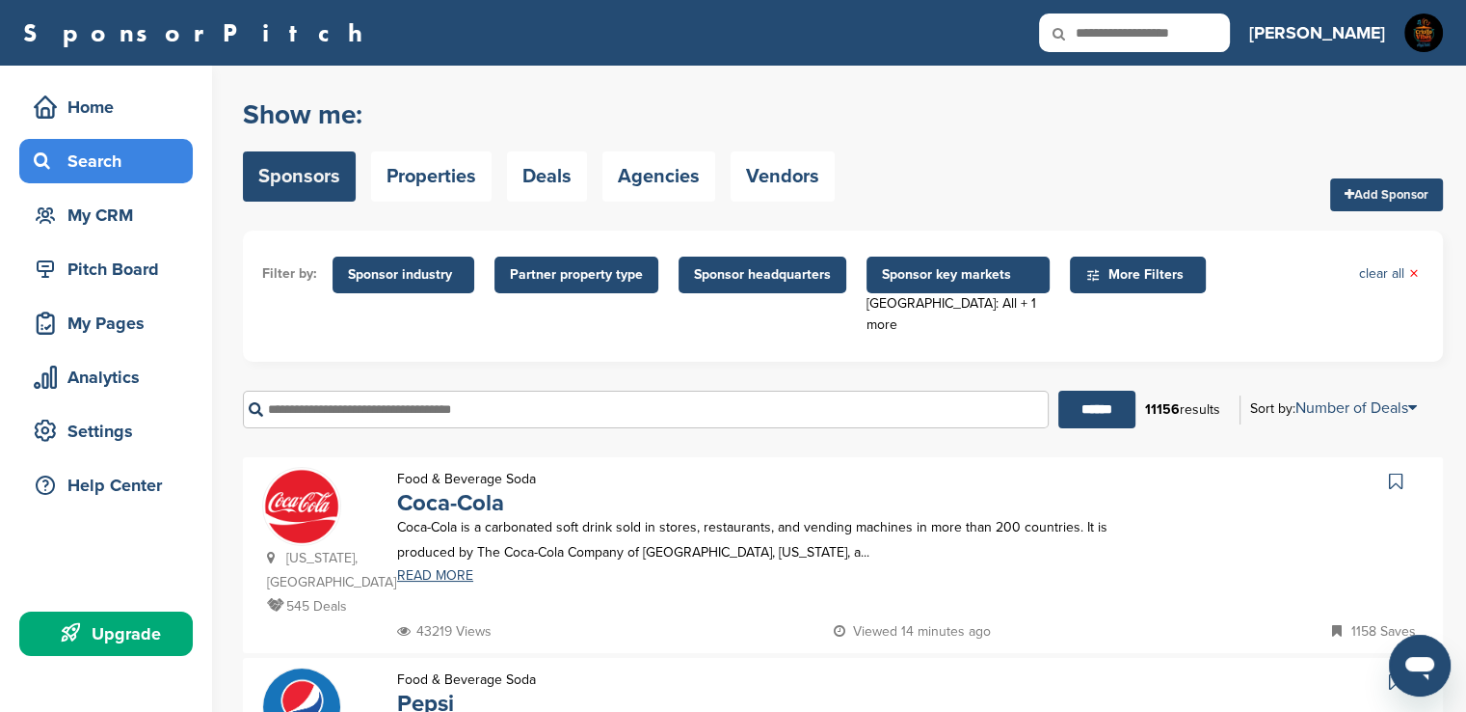
click at [984, 275] on span "Sponsor key markets" at bounding box center [958, 274] width 152 height 21
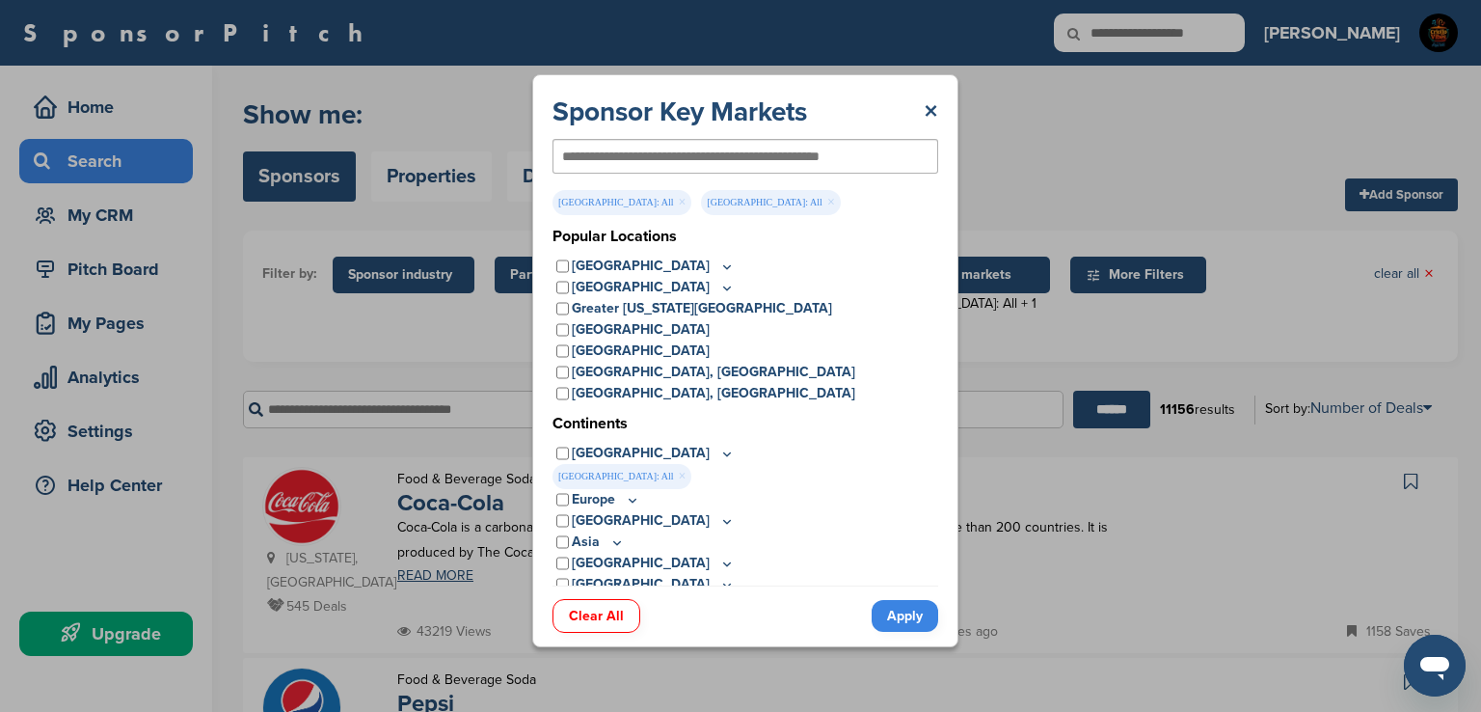
scroll to position [10, 0]
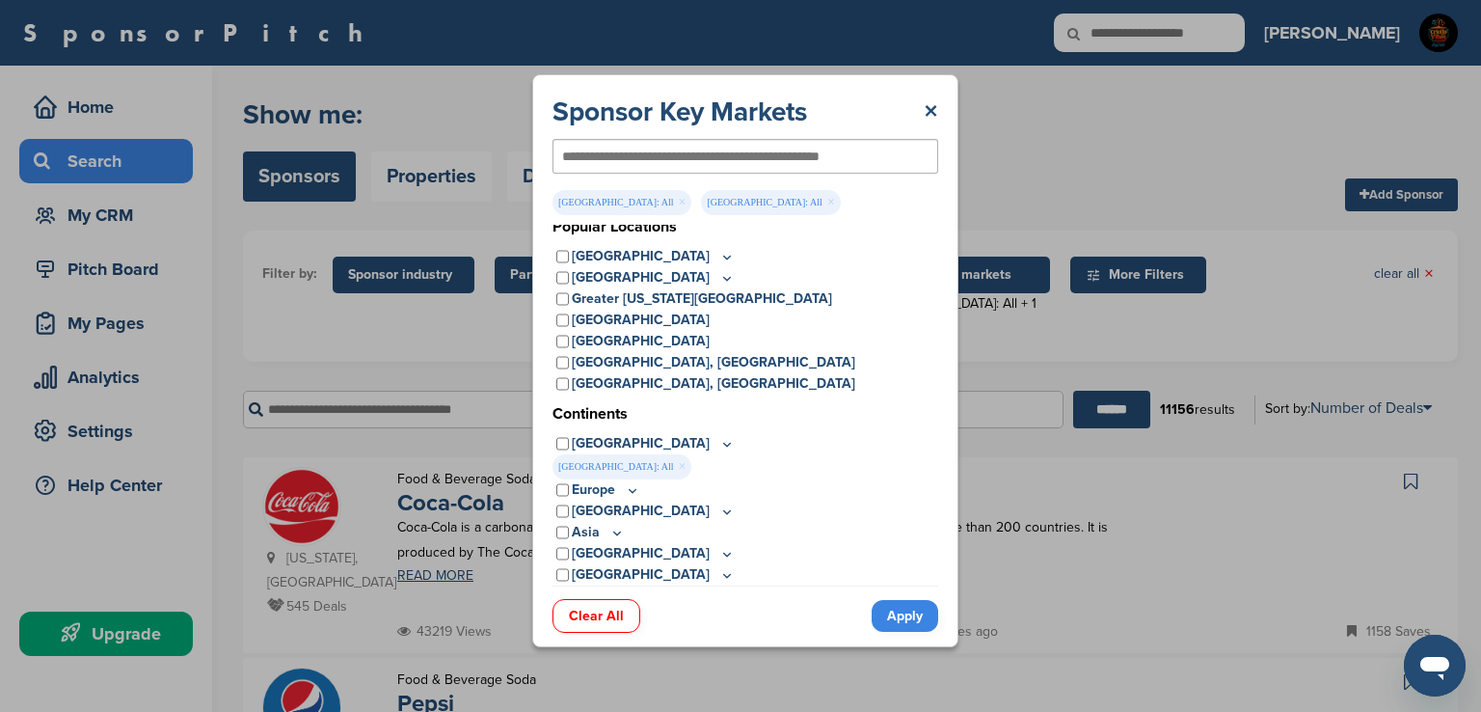
click at [1037, 124] on div "Sponsor Key Markets × USA: All × Miami Metropolitan Area: All × Popular Locatio…" at bounding box center [745, 360] width 1491 height 721
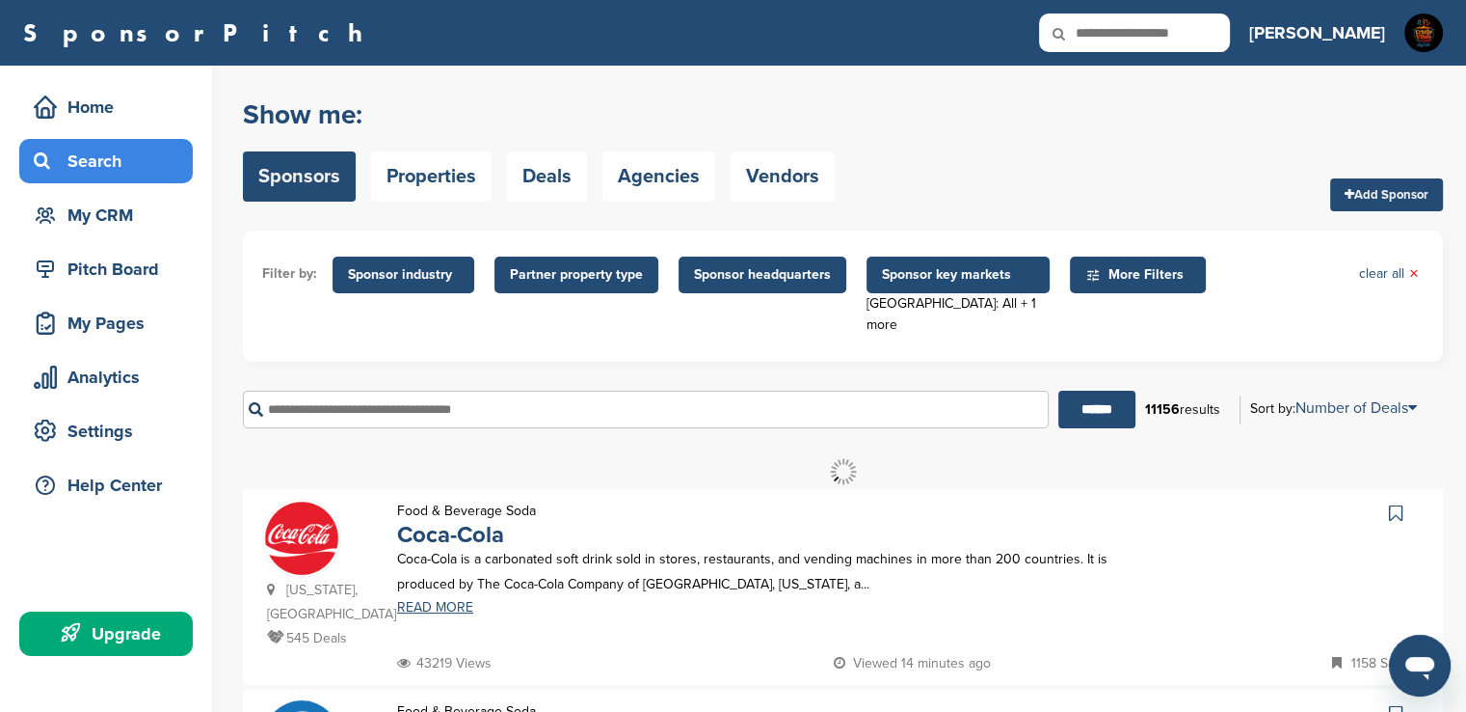
click at [785, 273] on span "Sponsor headquarters" at bounding box center [762, 274] width 137 height 21
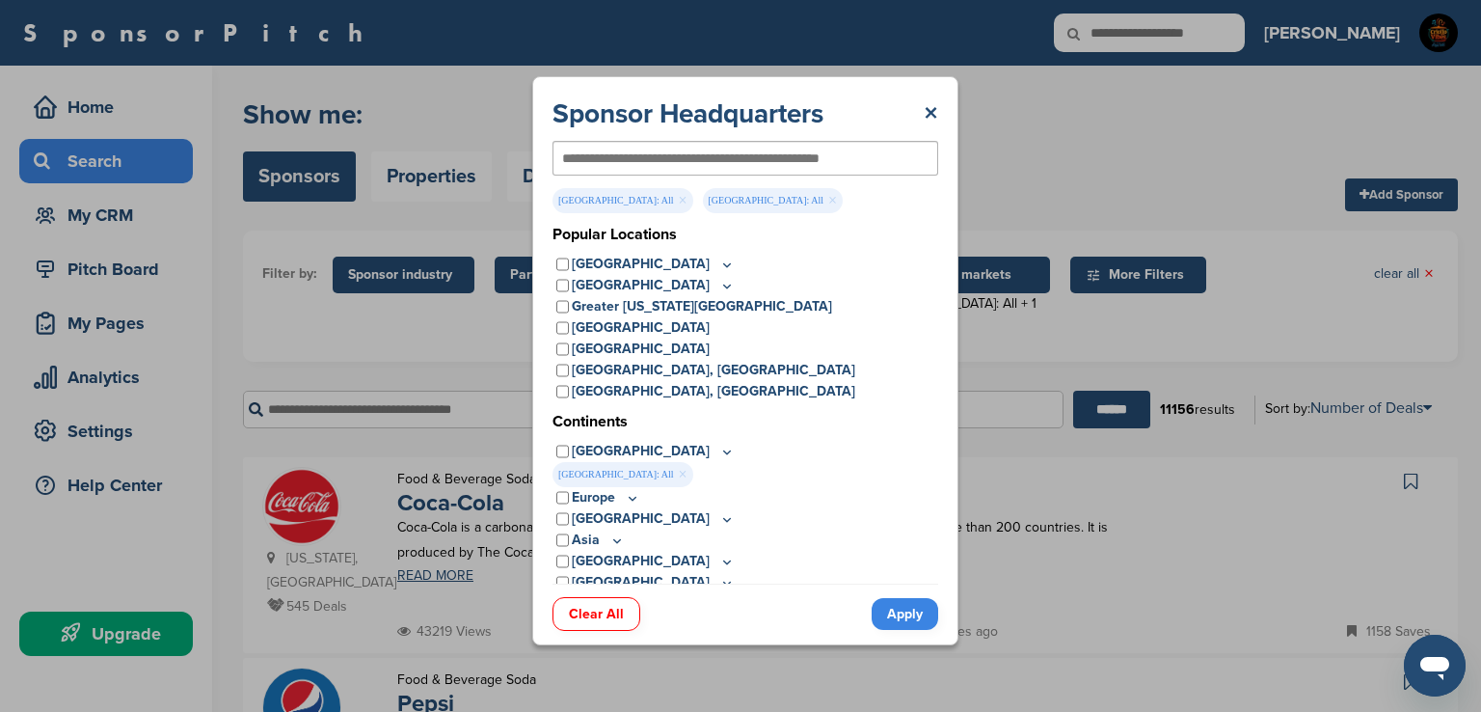
click at [904, 610] on link "Apply" at bounding box center [905, 614] width 67 height 32
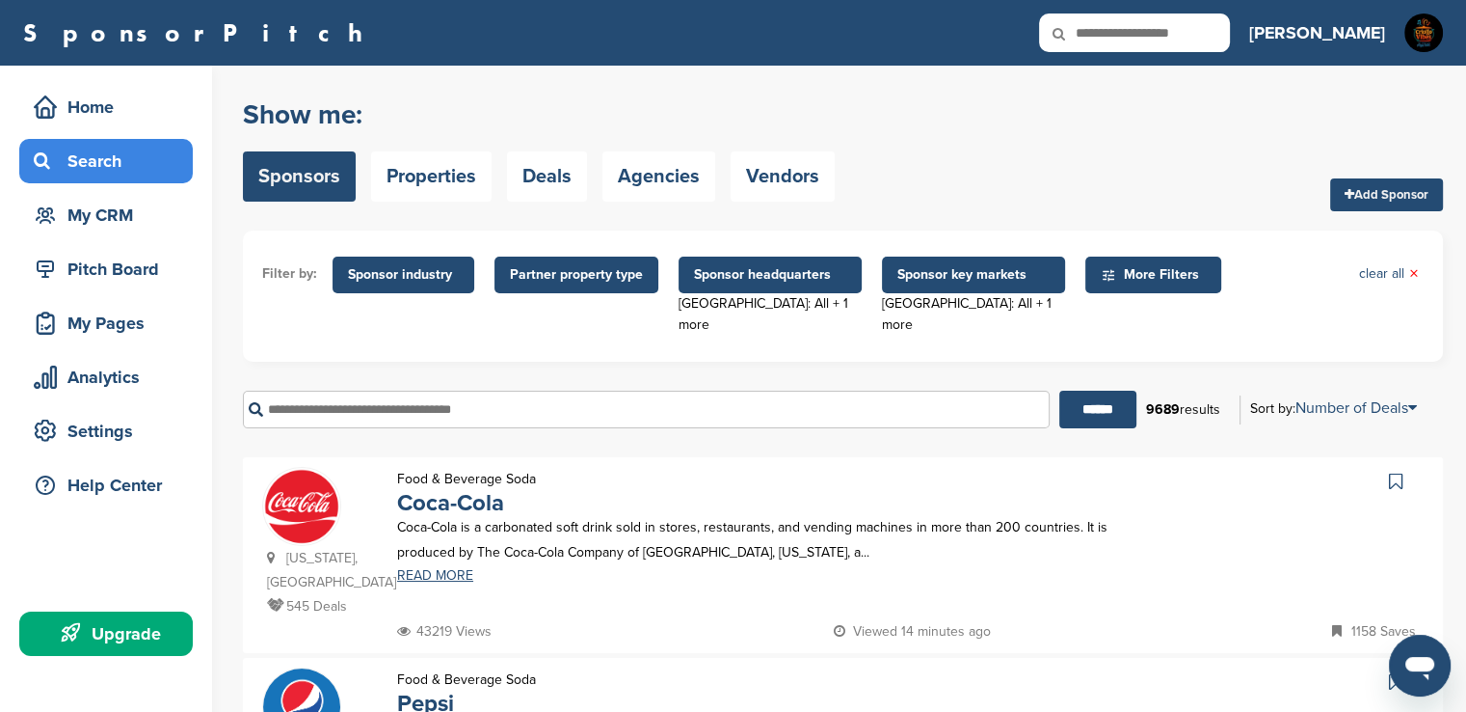
click at [629, 279] on span "Partner property type" at bounding box center [576, 274] width 133 height 21
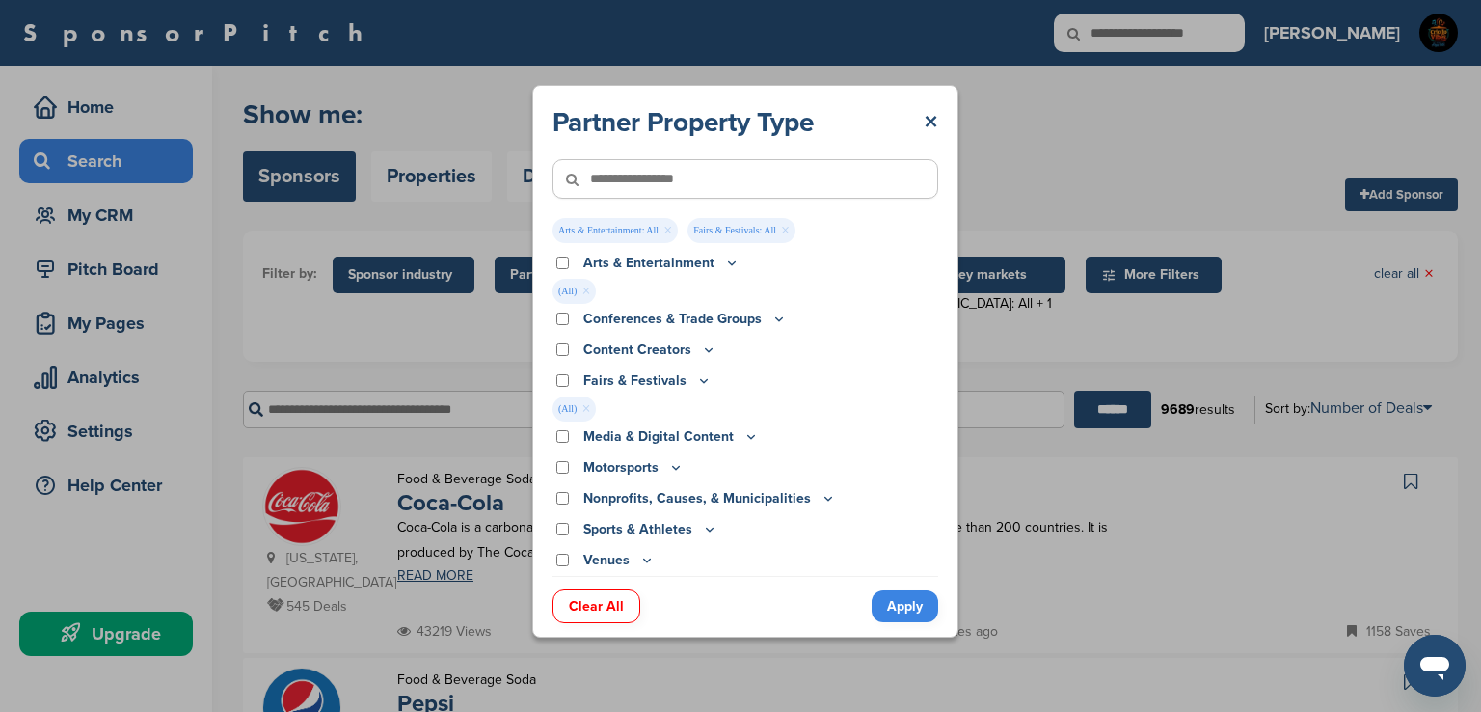
click at [644, 557] on icon at bounding box center [646, 559] width 15 height 16
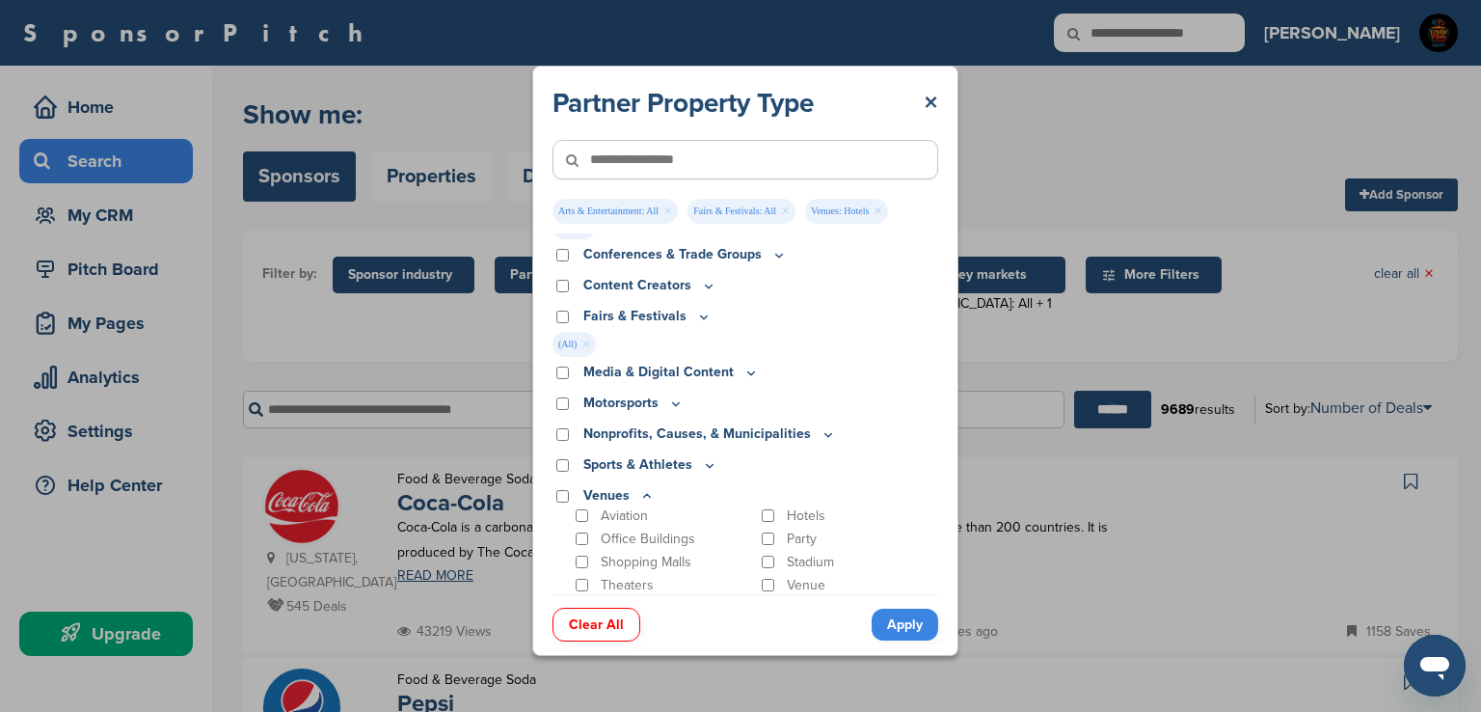
scroll to position [0, 0]
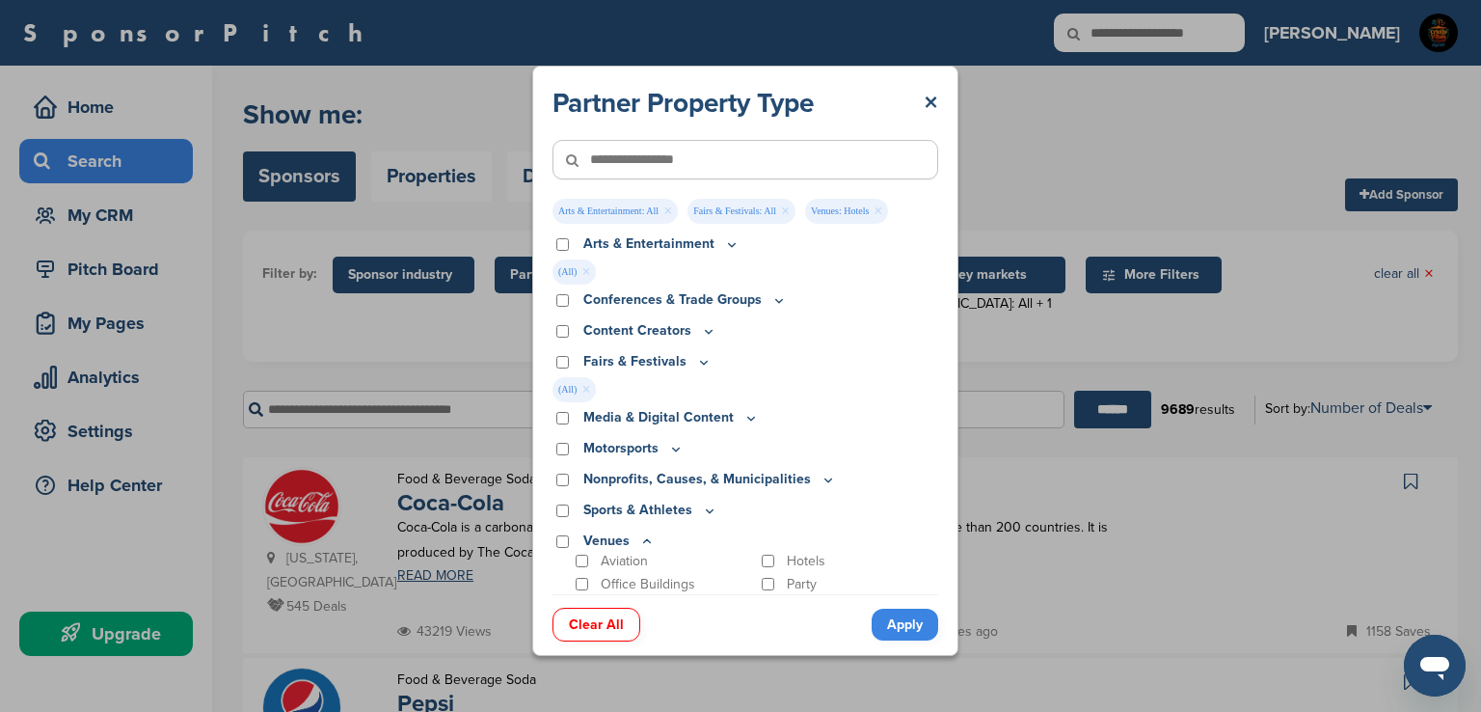
click at [909, 640] on link "Apply" at bounding box center [905, 624] width 67 height 32
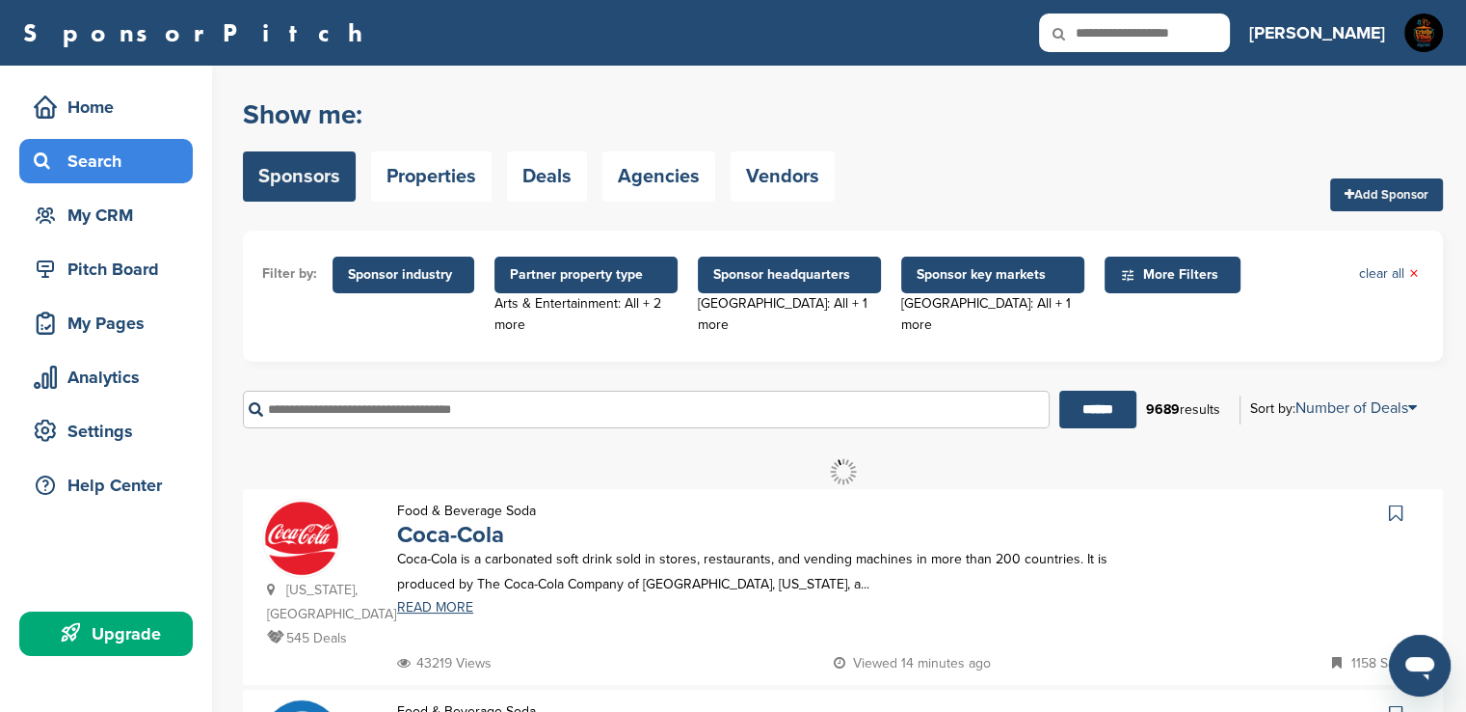
drag, startPoint x: 365, startPoint y: 275, endPoint x: 346, endPoint y: 276, distance: 19.3
click at [346, 276] on span "Sponsor industry" at bounding box center [404, 274] width 142 height 37
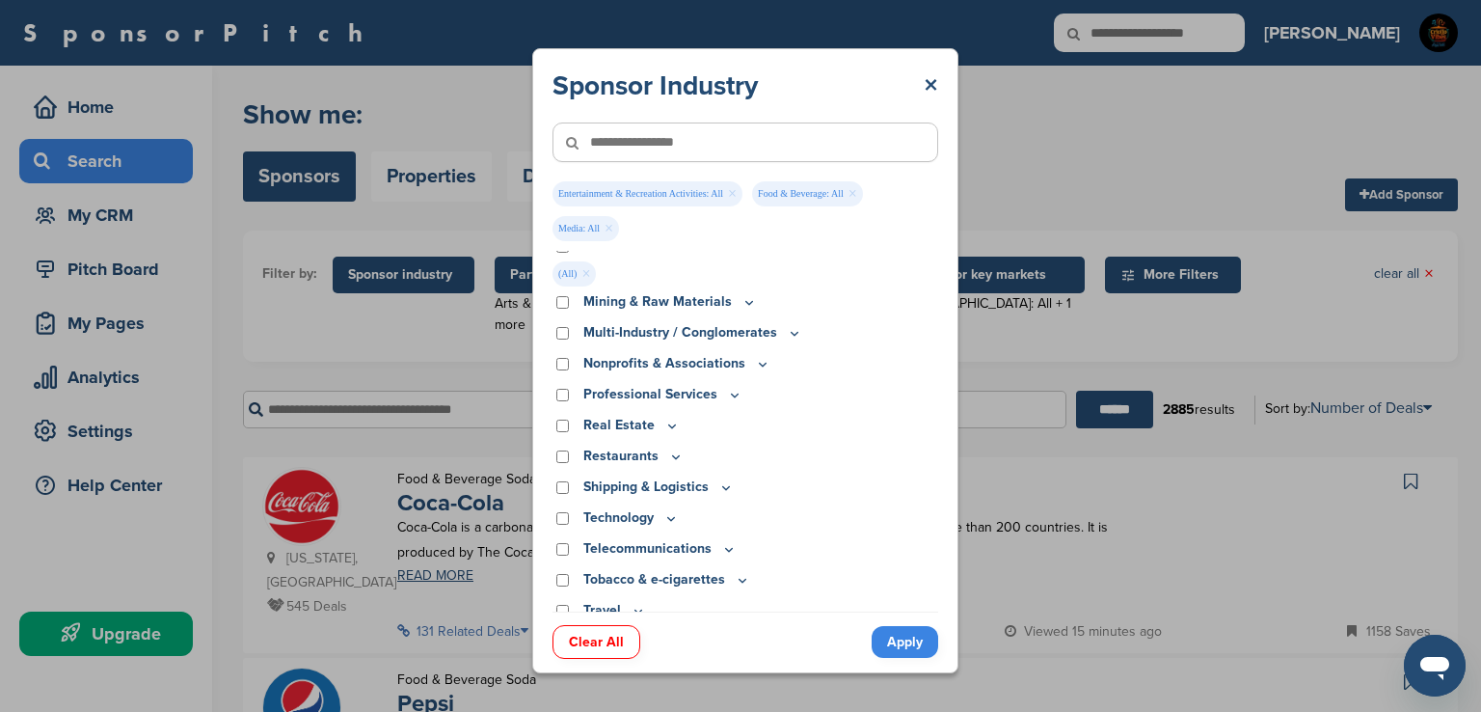
scroll to position [590, 0]
click at [729, 394] on icon at bounding box center [734, 395] width 15 height 16
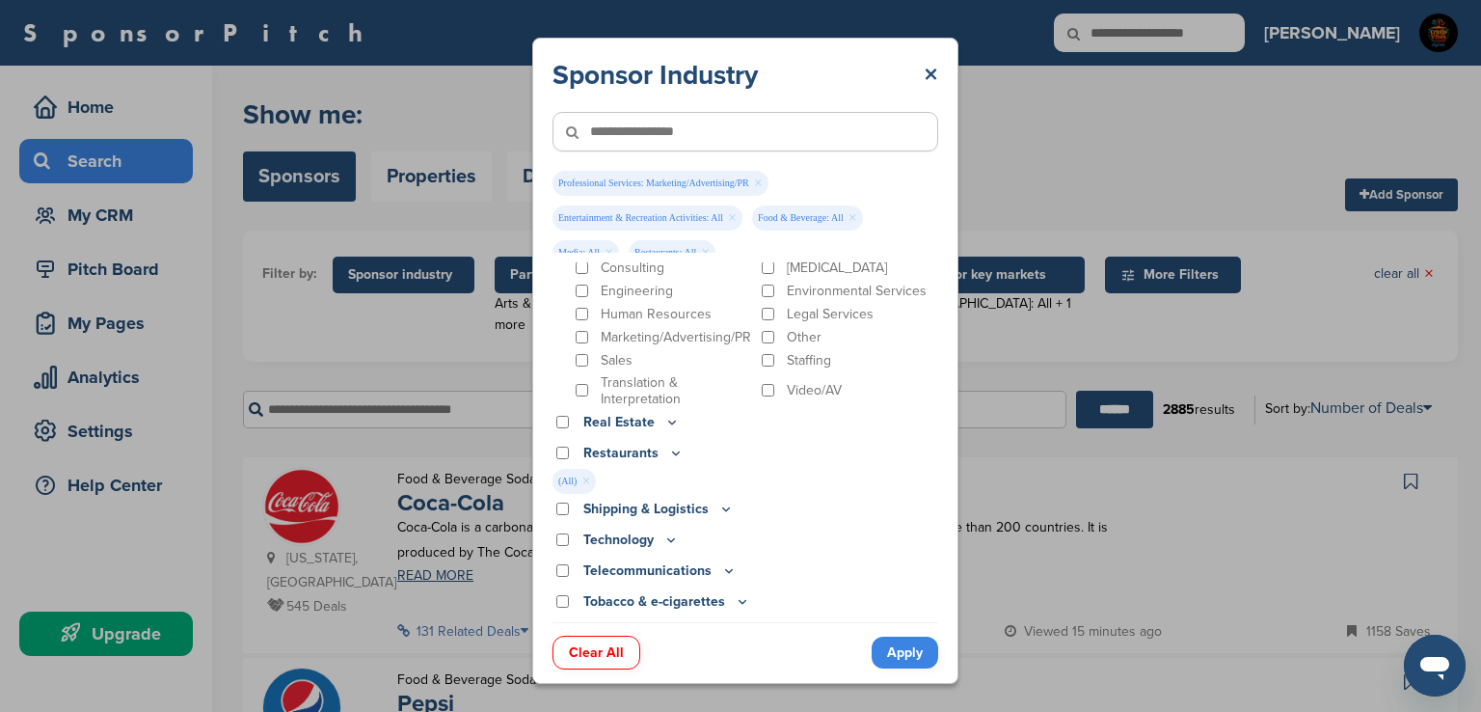
scroll to position [797, 0]
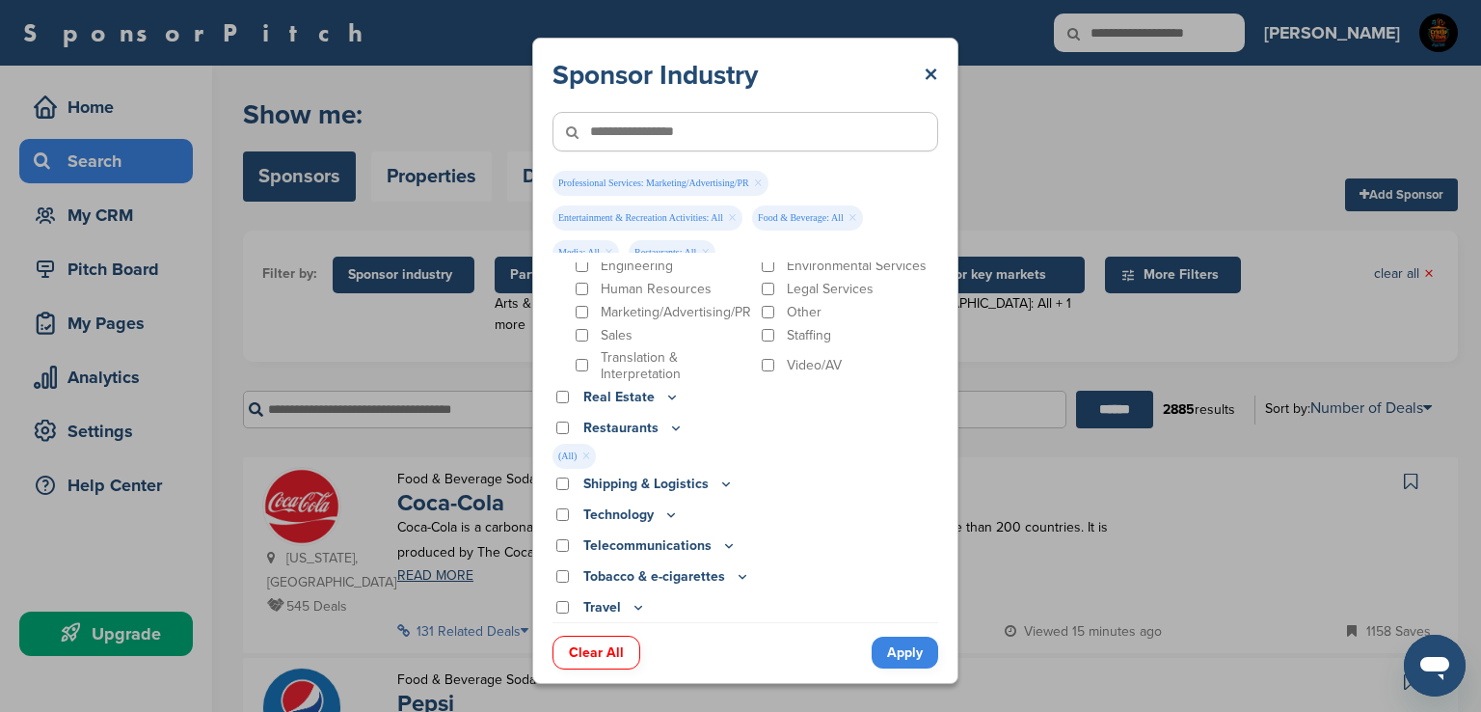
click at [740, 580] on icon at bounding box center [742, 576] width 15 height 16
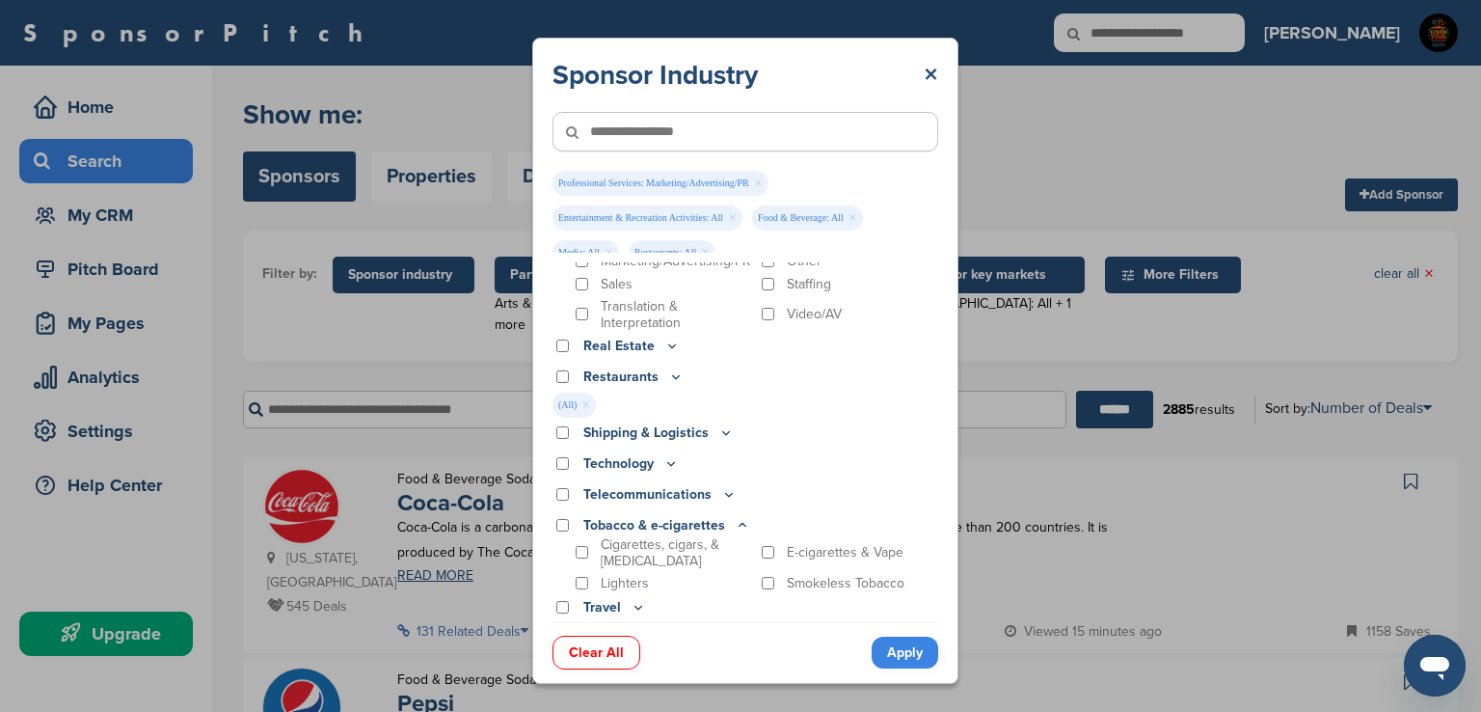
click at [636, 607] on icon at bounding box center [638, 607] width 7 height 3
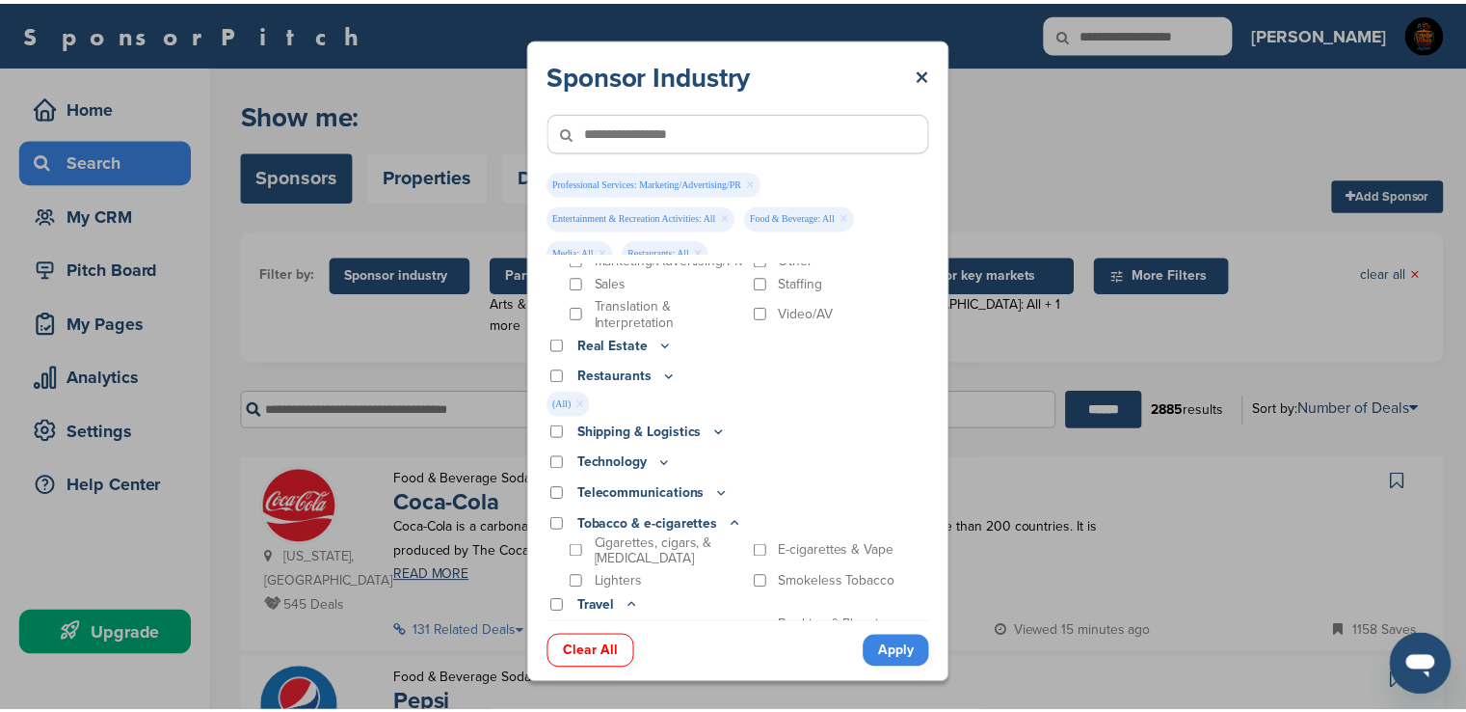
scroll to position [1053, 0]
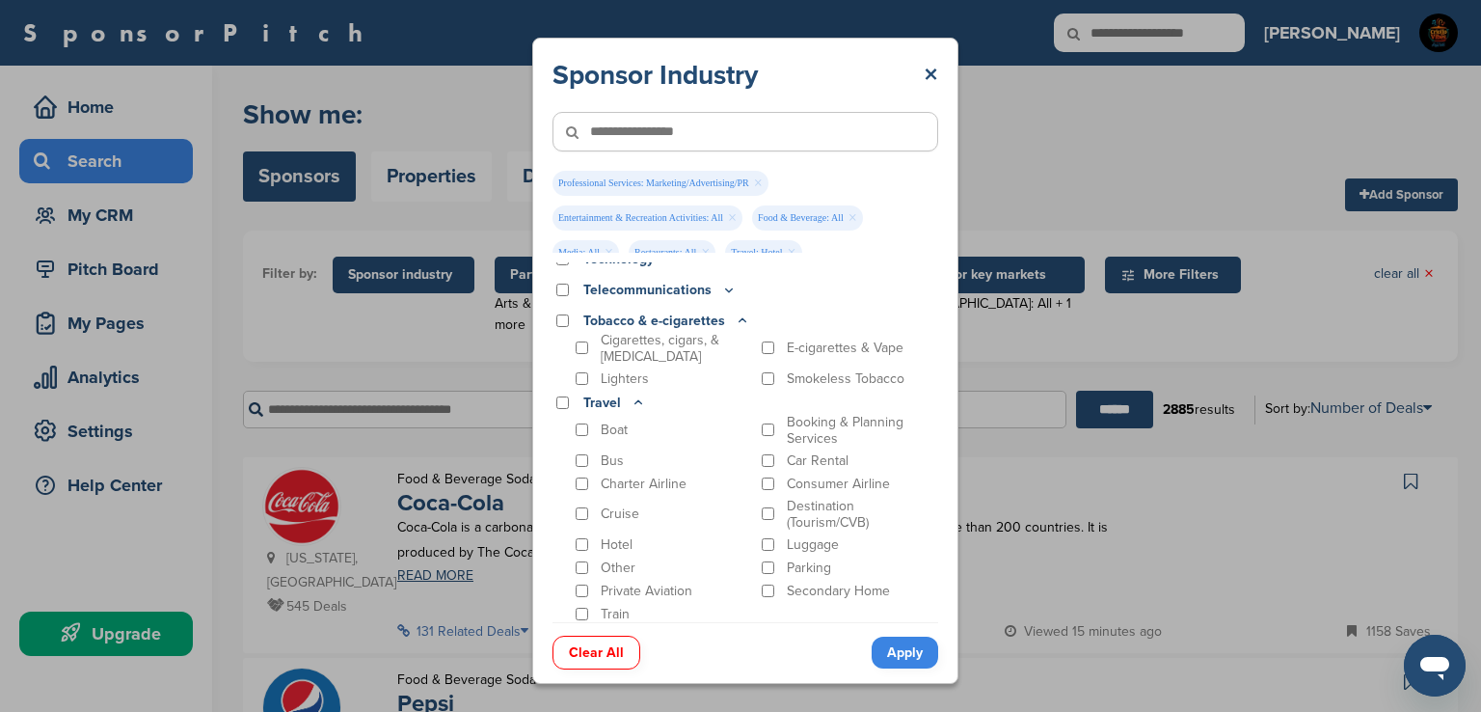
click at [905, 648] on link "Apply" at bounding box center [905, 652] width 67 height 32
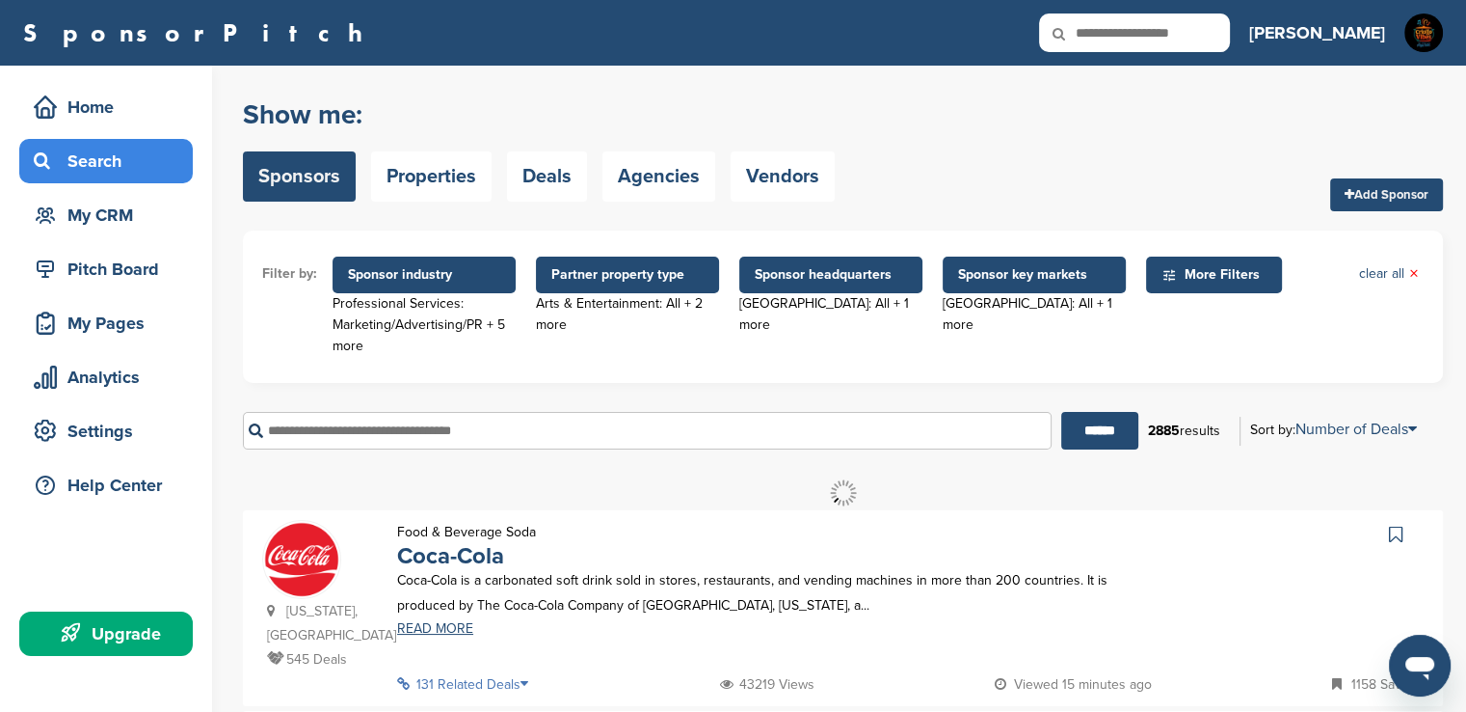
click at [1213, 270] on span "More Filters" at bounding box center [1217, 274] width 111 height 21
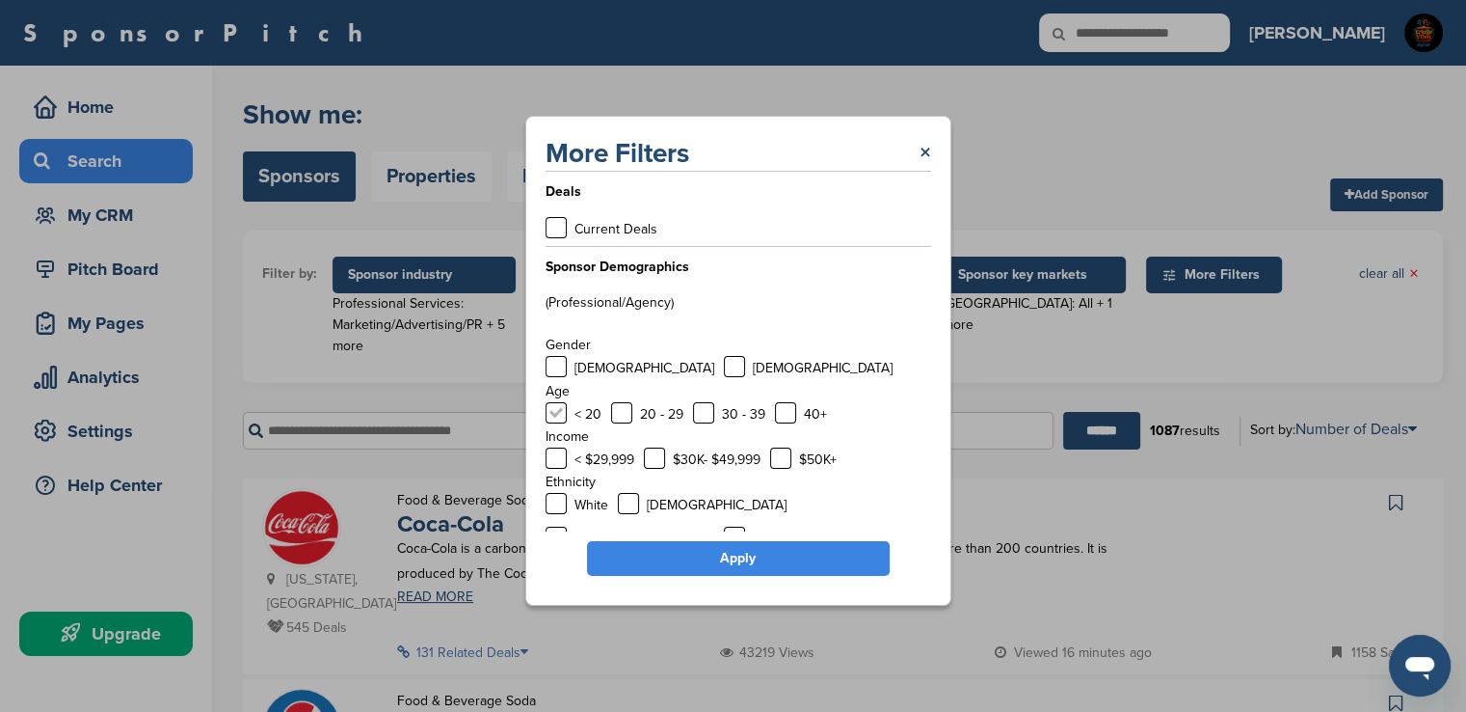
click at [559, 409] on label at bounding box center [556, 412] width 21 height 21
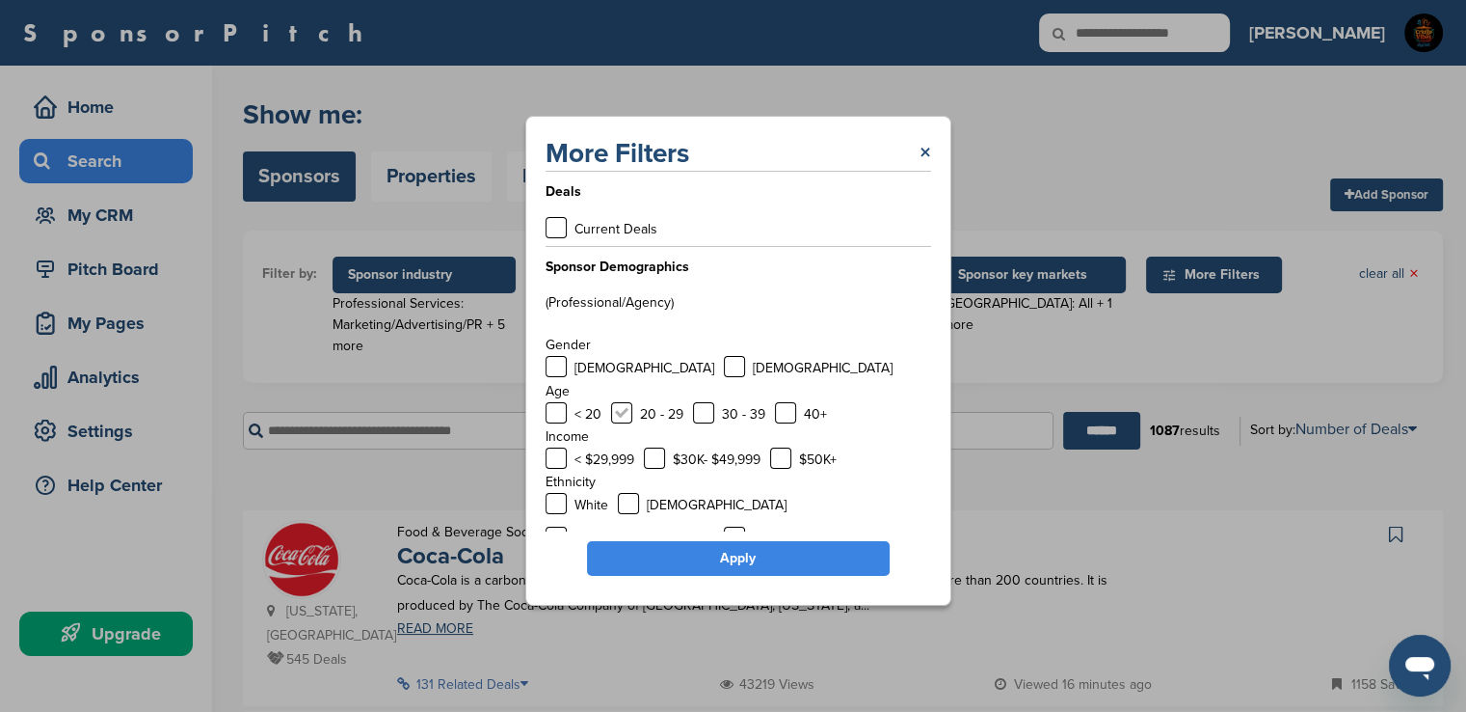
click at [625, 410] on label at bounding box center [621, 412] width 21 height 21
click at [704, 408] on label at bounding box center [703, 412] width 21 height 21
click at [776, 409] on label at bounding box center [785, 412] width 21 height 21
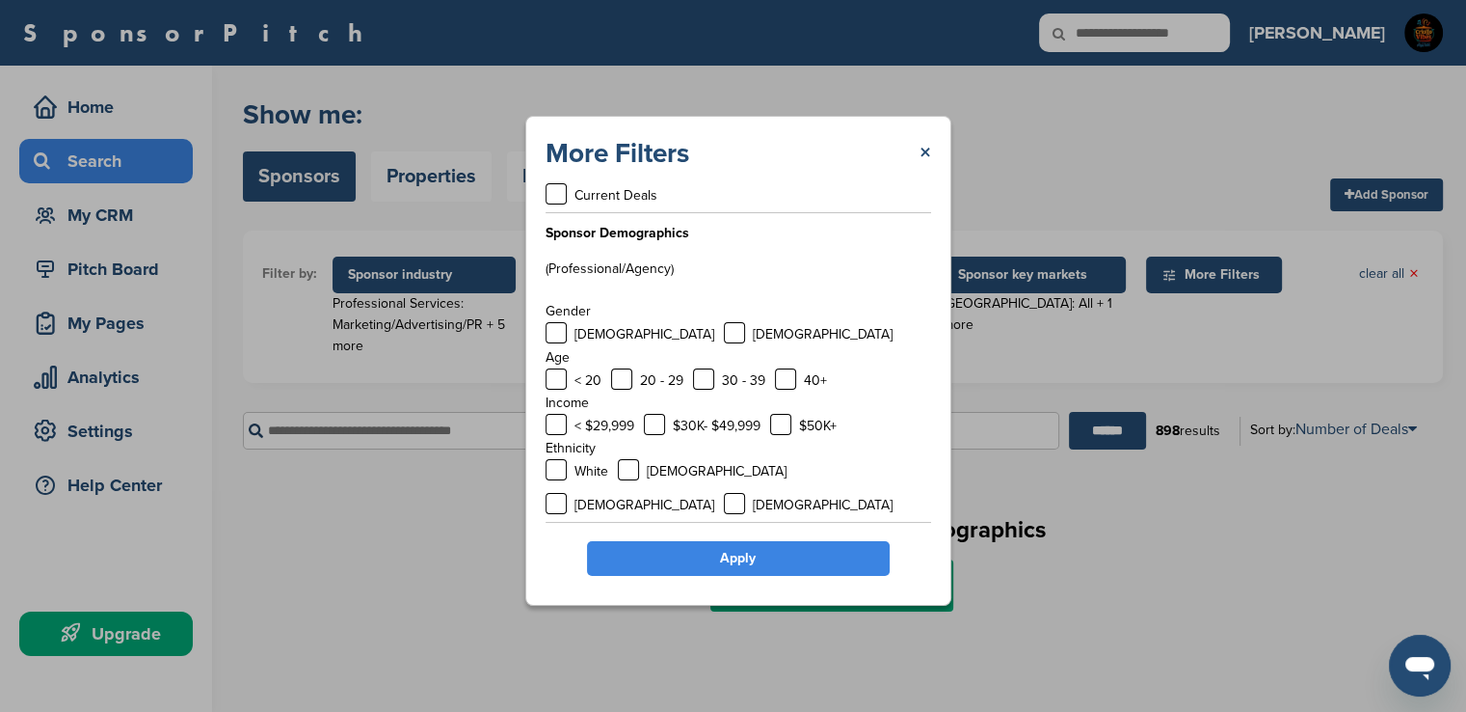
scroll to position [61, 0]
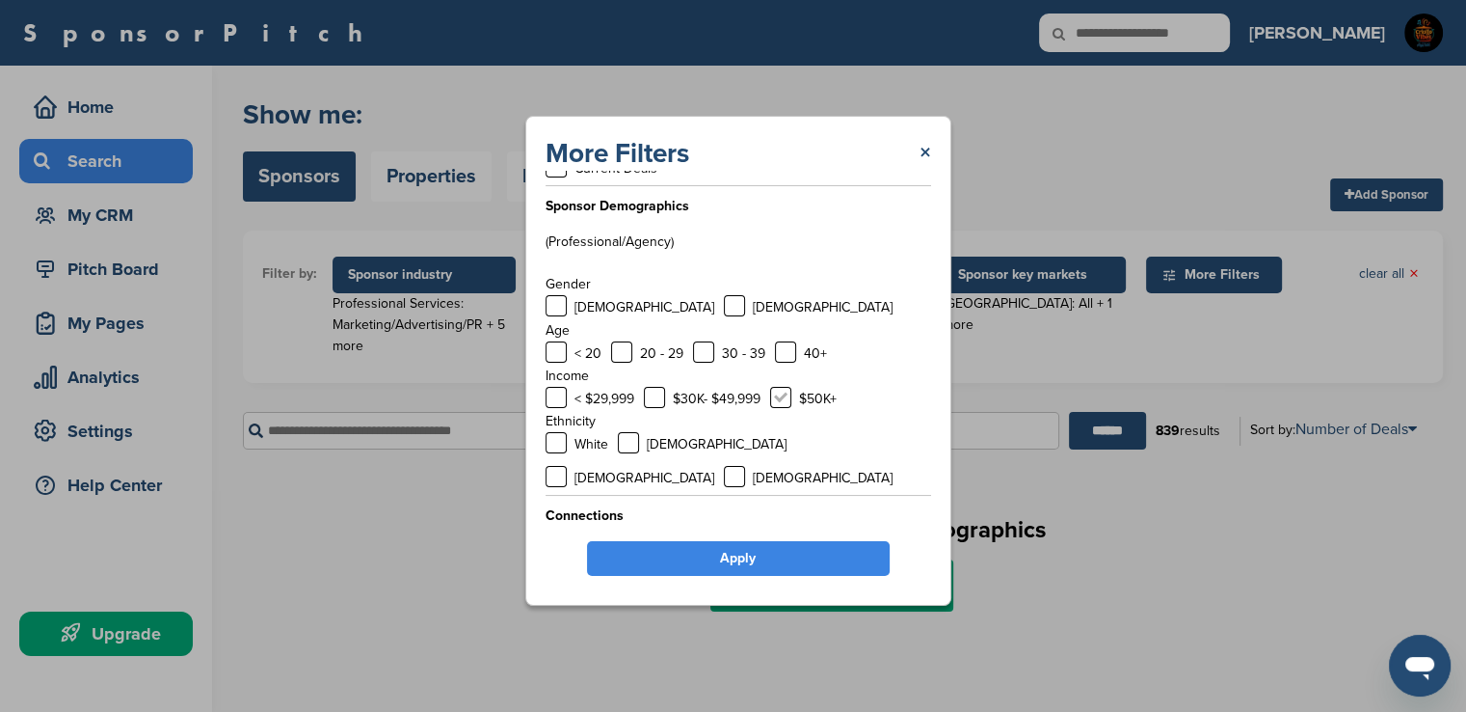
click at [784, 397] on label at bounding box center [780, 397] width 21 height 21
click at [567, 466] on label at bounding box center [556, 476] width 21 height 21
click at [560, 298] on label at bounding box center [556, 305] width 21 height 21
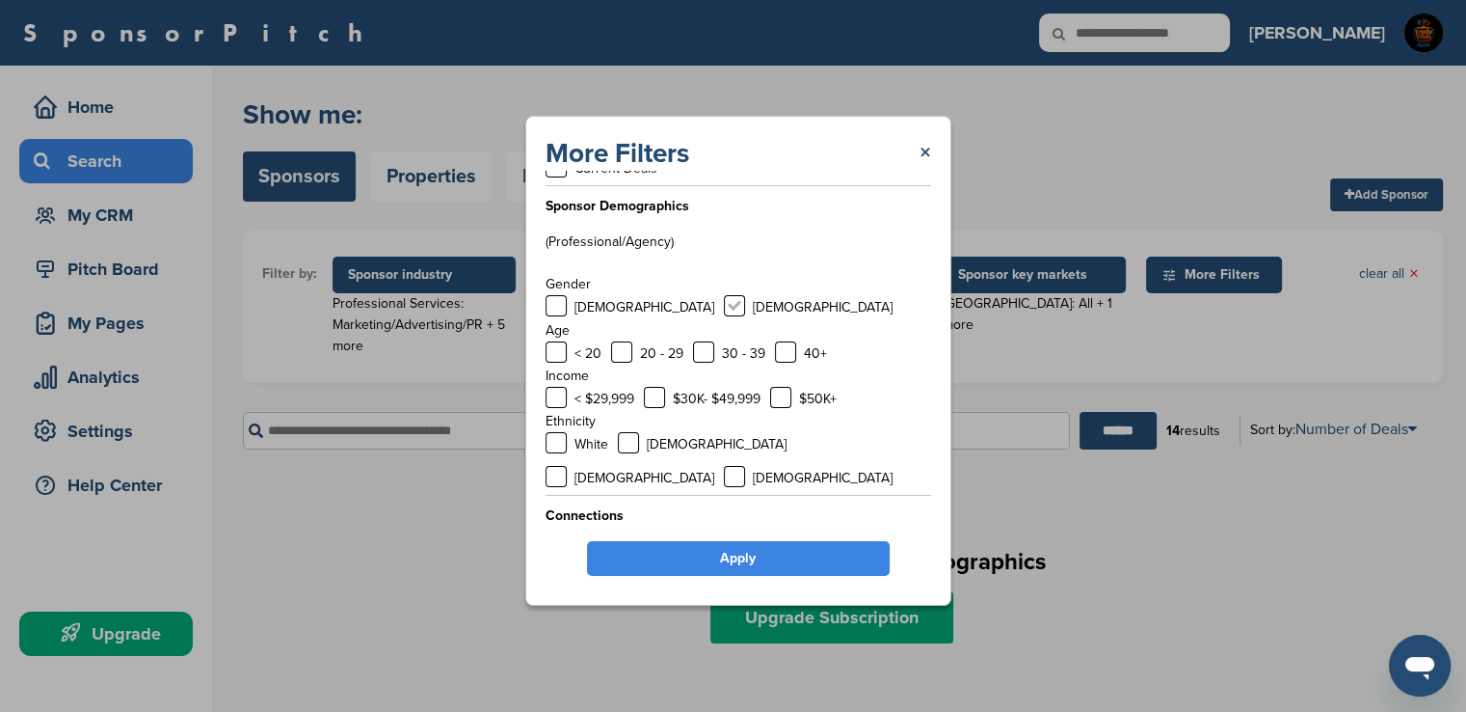
click at [724, 309] on label at bounding box center [734, 305] width 21 height 21
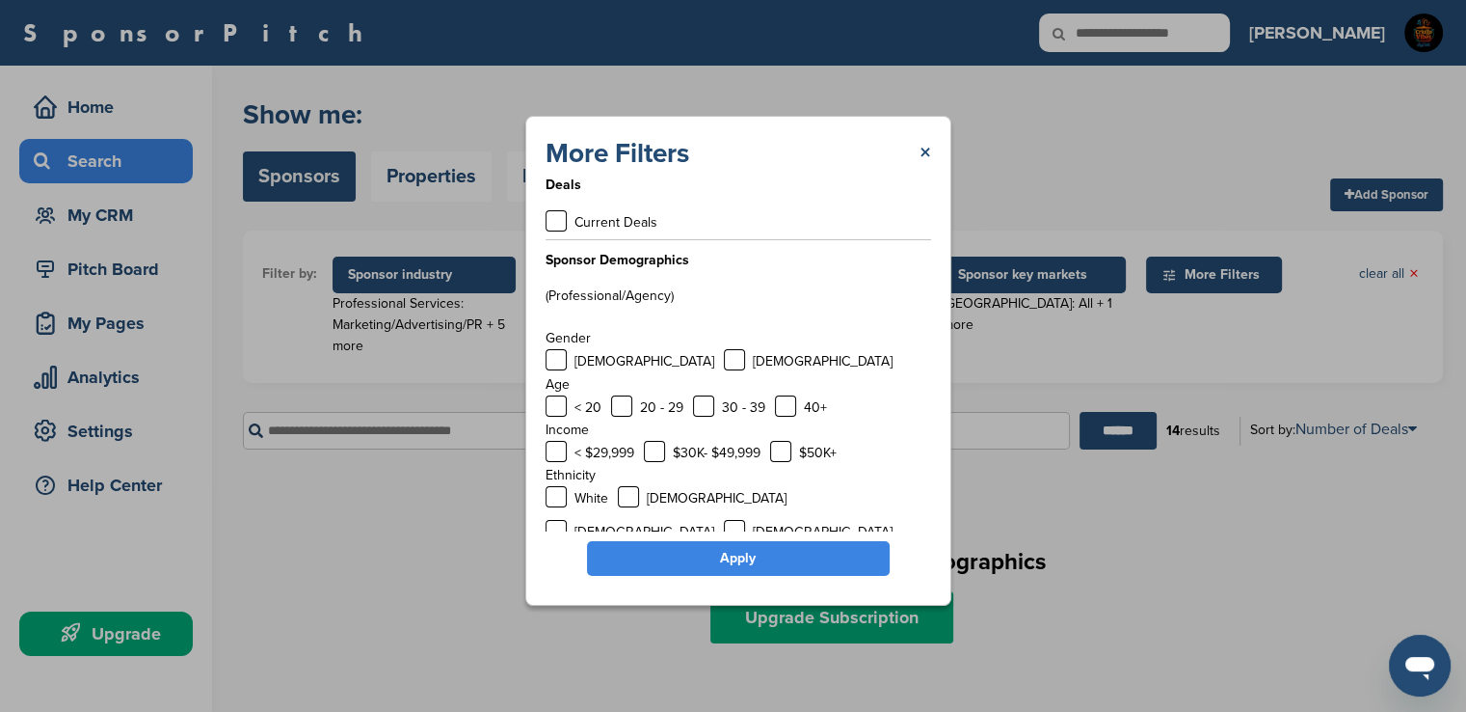
scroll to position [0, 0]
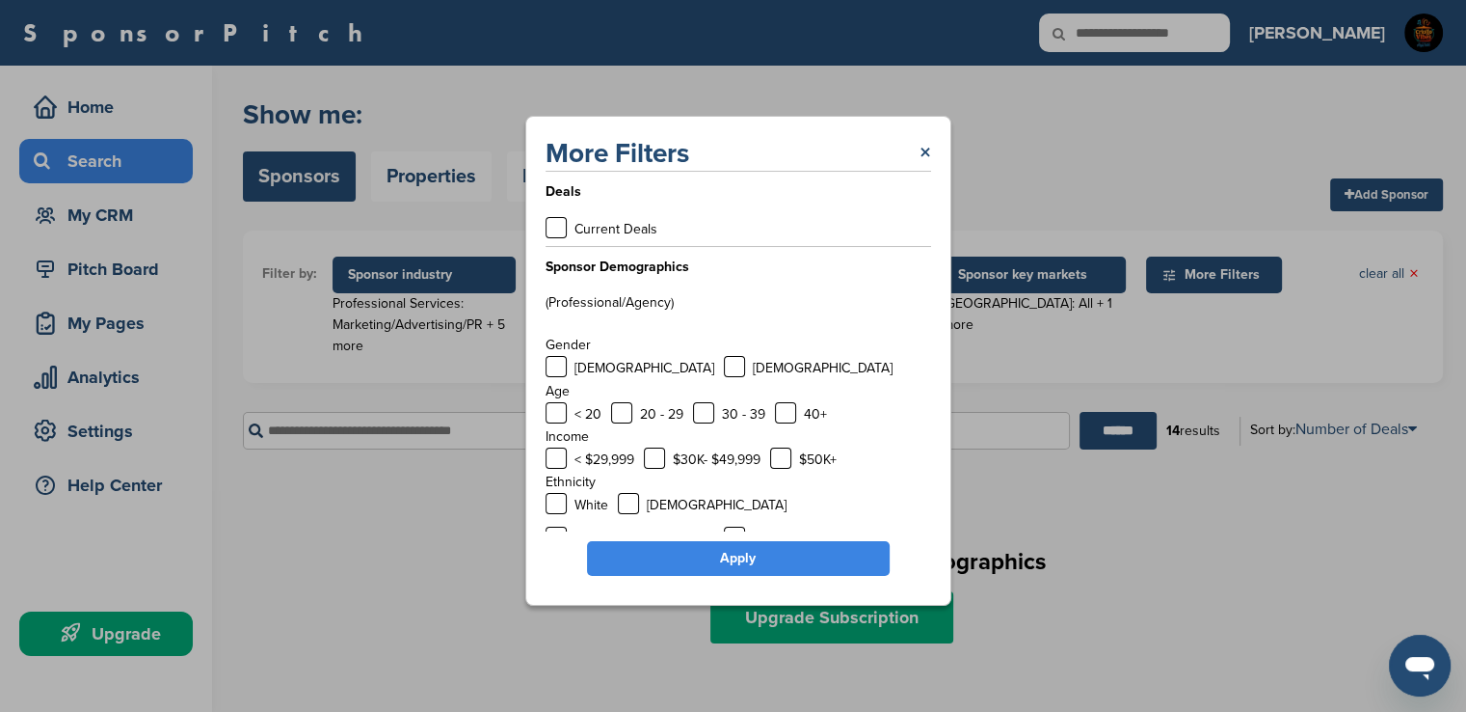
click at [553, 242] on div "Deals Current Deals Sponsor Demographics (Professional/Agency) Gender Male Fema…" at bounding box center [739, 351] width 386 height 361
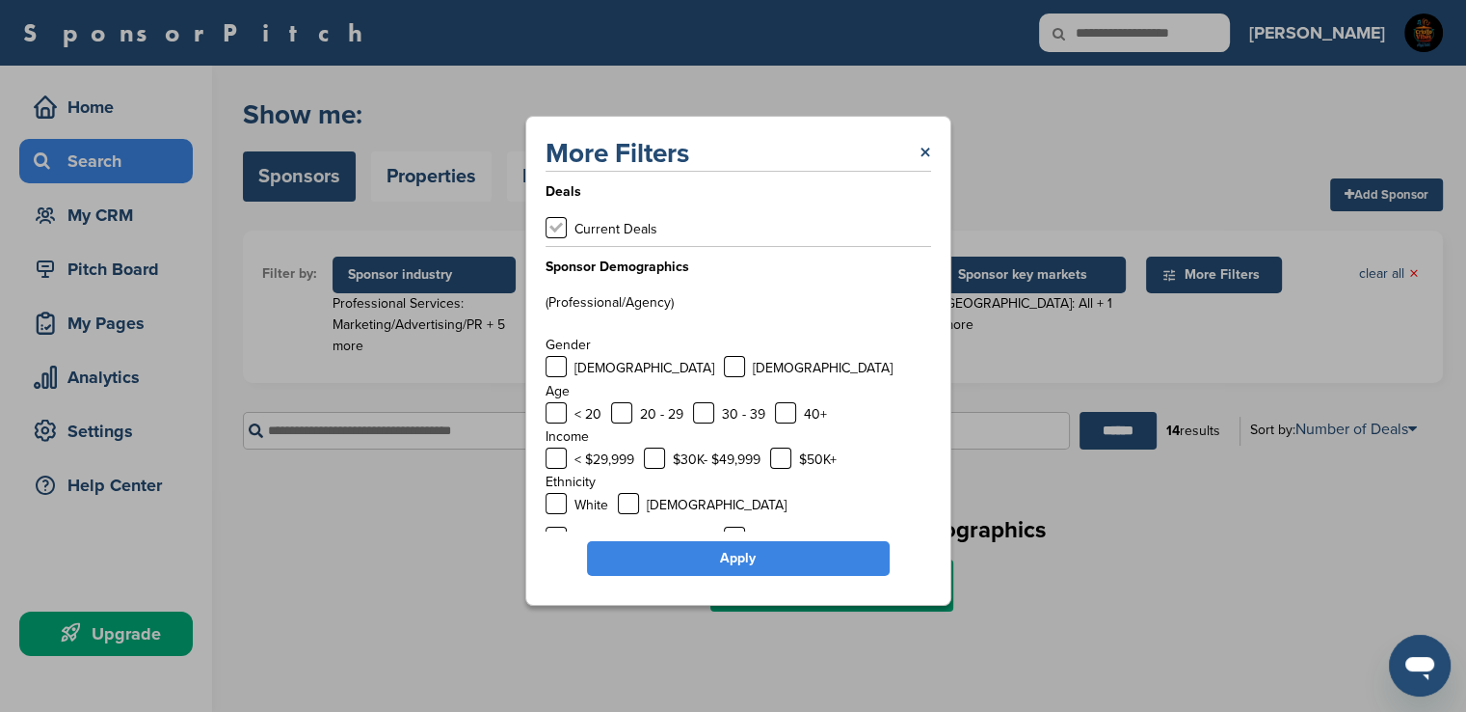
click at [554, 229] on label at bounding box center [556, 227] width 21 height 21
click at [927, 152] on link "×" at bounding box center [926, 153] width 12 height 35
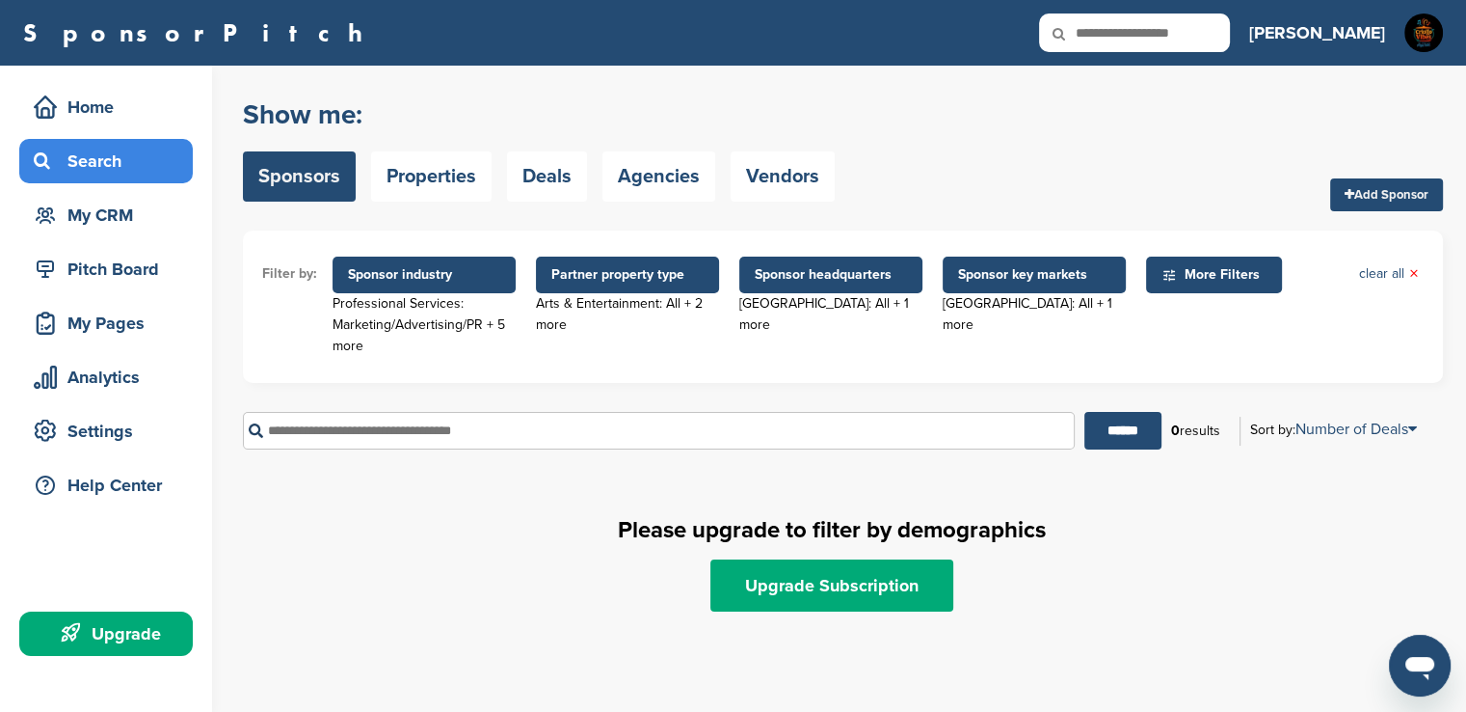
click at [1162, 275] on span "More Filters" at bounding box center [1217, 274] width 111 height 21
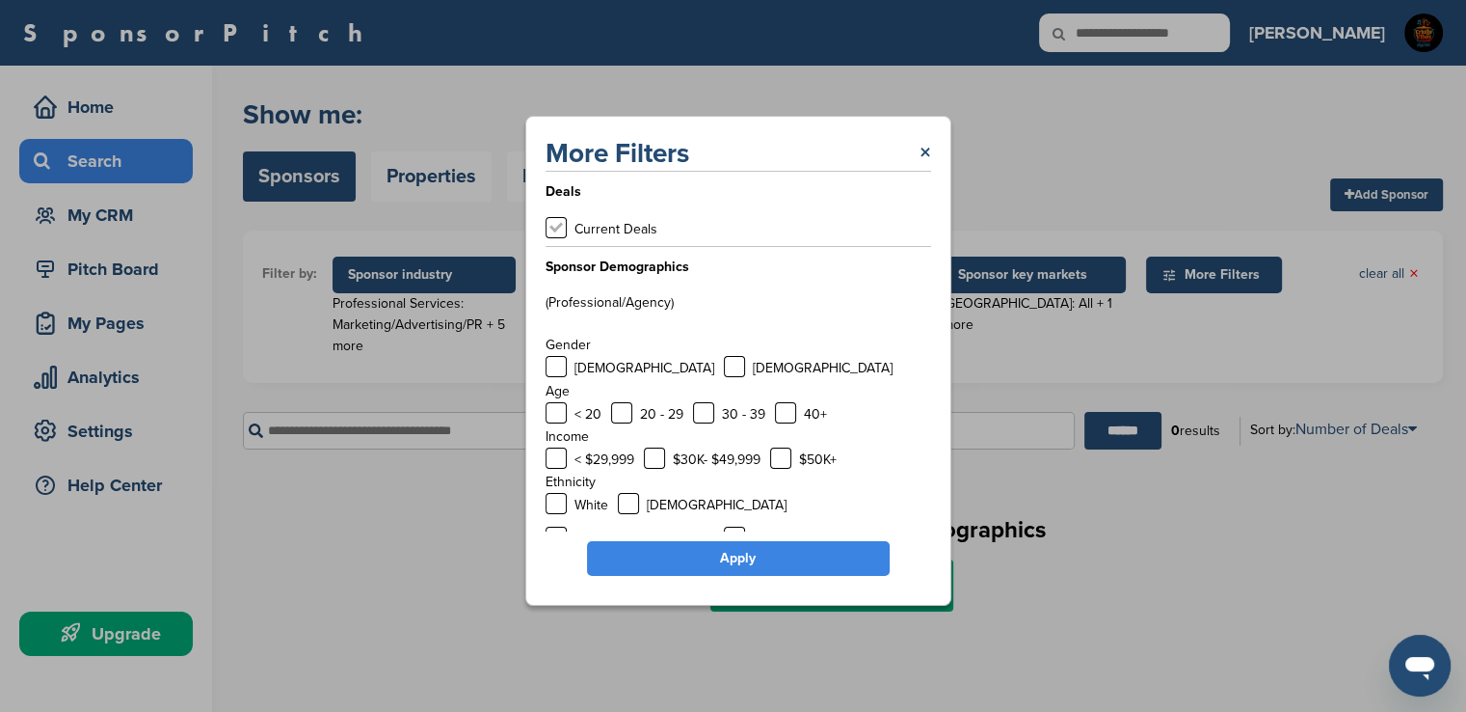
click at [551, 224] on label at bounding box center [556, 227] width 21 height 21
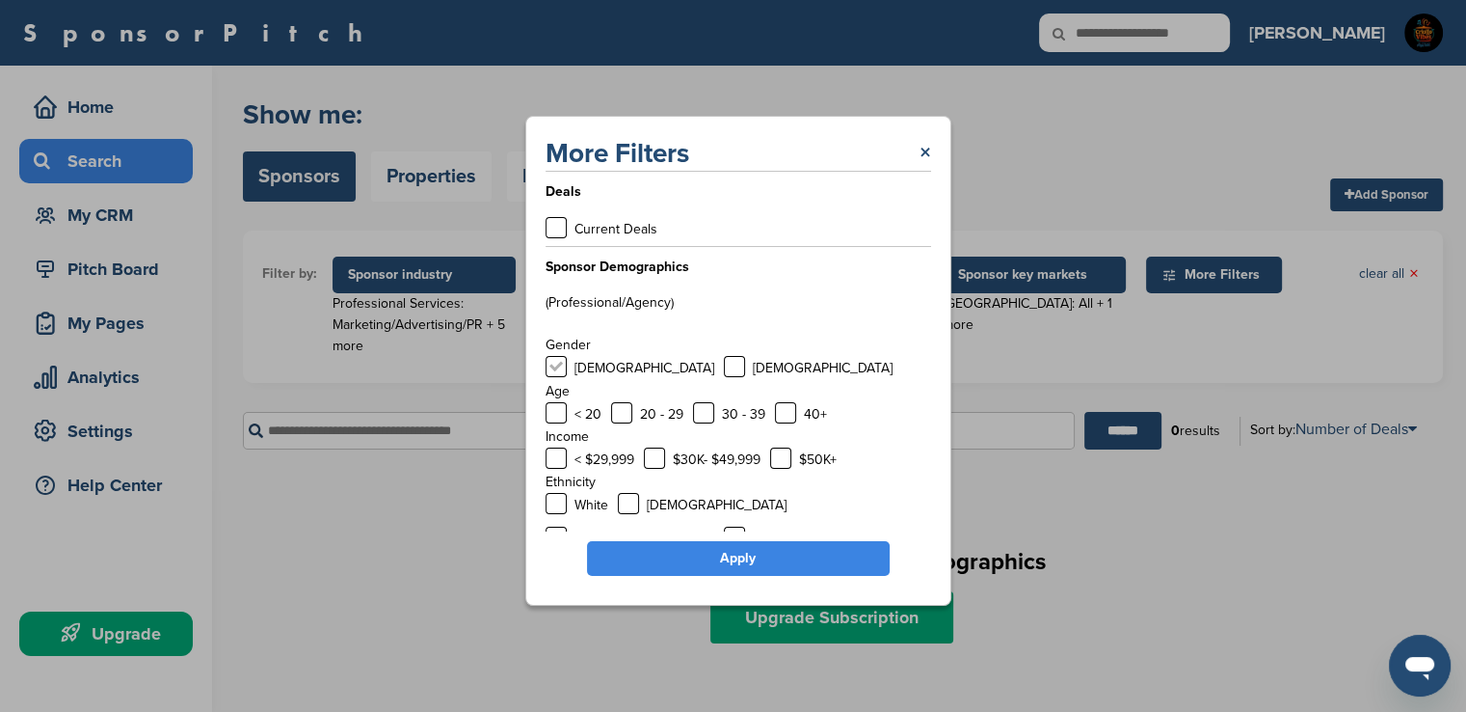
click at [553, 363] on label at bounding box center [556, 366] width 21 height 21
click at [551, 411] on label at bounding box center [556, 412] width 21 height 21
click at [625, 409] on label at bounding box center [621, 412] width 21 height 21
click at [694, 407] on label at bounding box center [703, 412] width 21 height 21
click at [780, 410] on label at bounding box center [785, 412] width 21 height 21
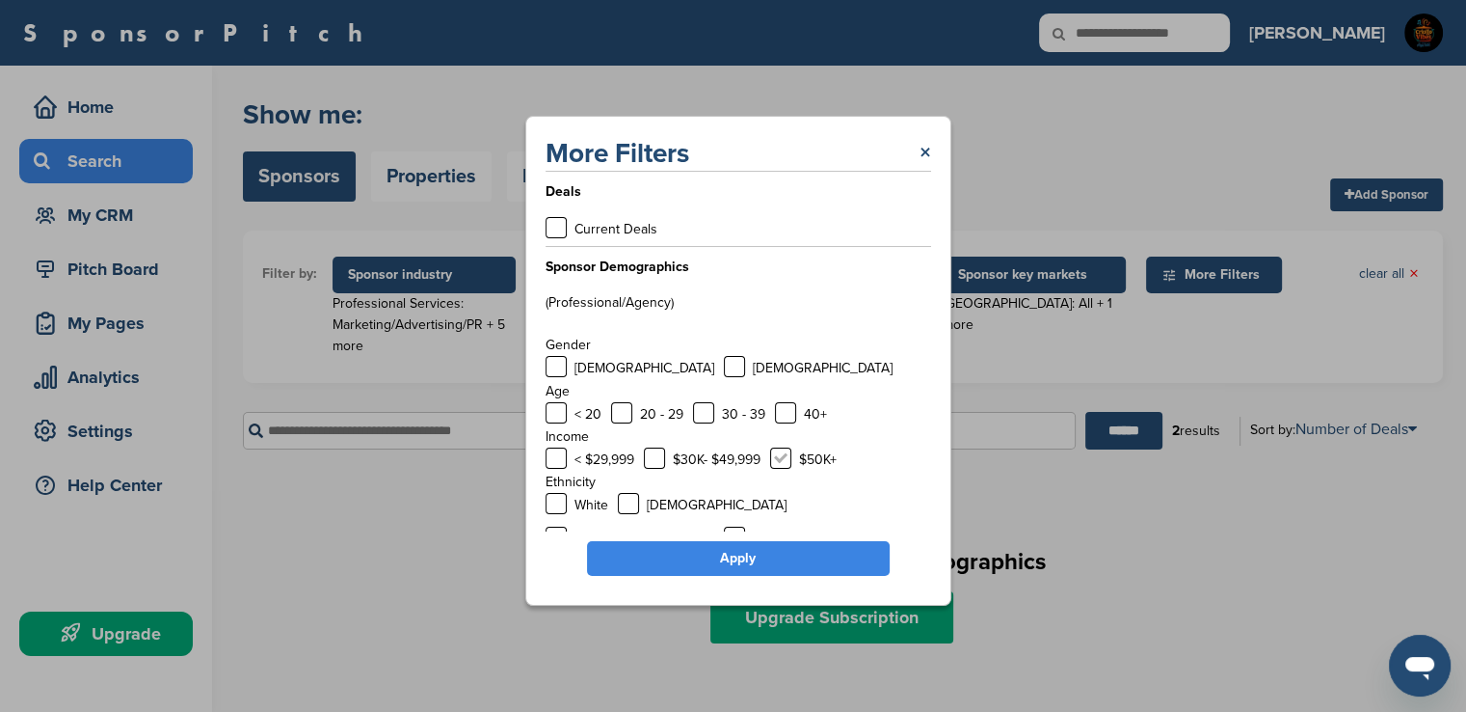
click at [780, 456] on label at bounding box center [780, 457] width 21 height 21
click at [567, 526] on label at bounding box center [556, 536] width 21 height 21
click at [624, 352] on div "Gender Male Female" at bounding box center [739, 357] width 386 height 45
click at [724, 365] on label at bounding box center [734, 366] width 21 height 21
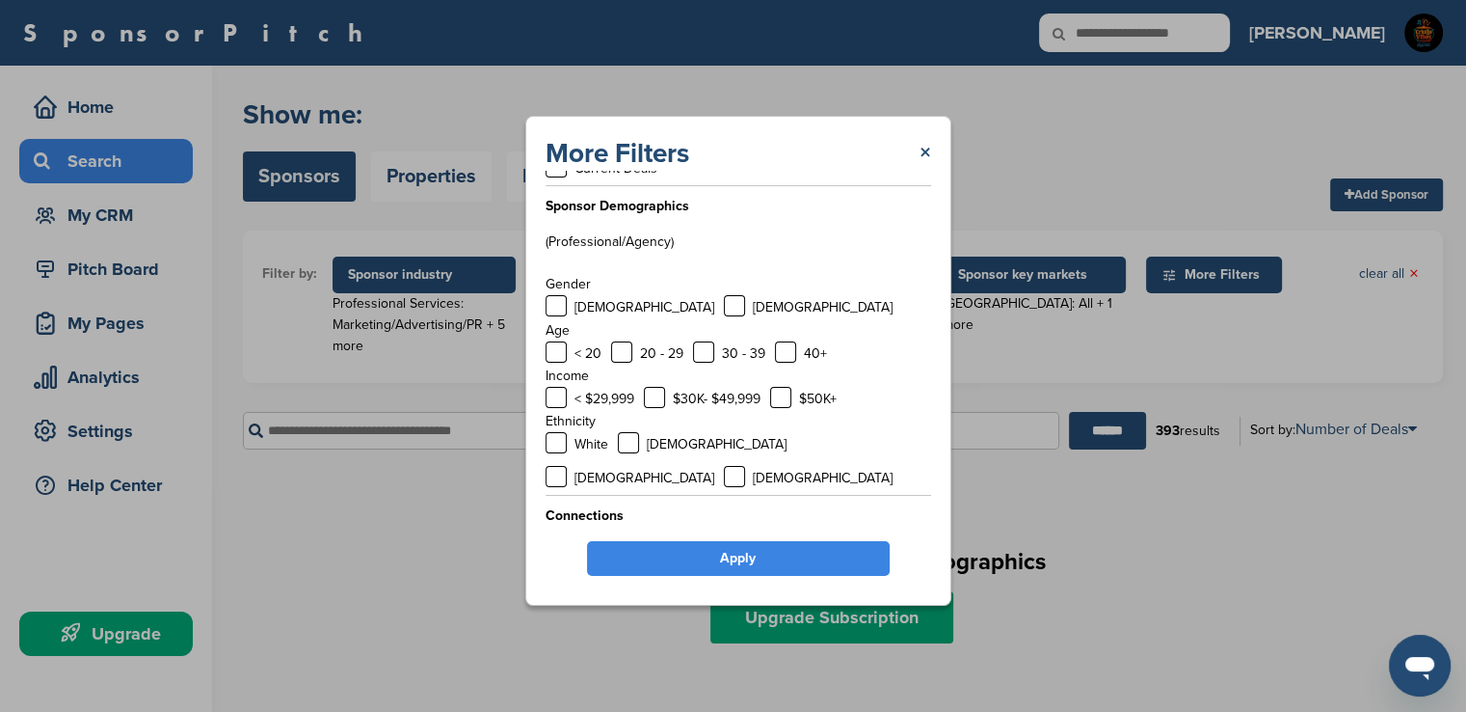
click at [716, 554] on link "Apply" at bounding box center [738, 558] width 303 height 35
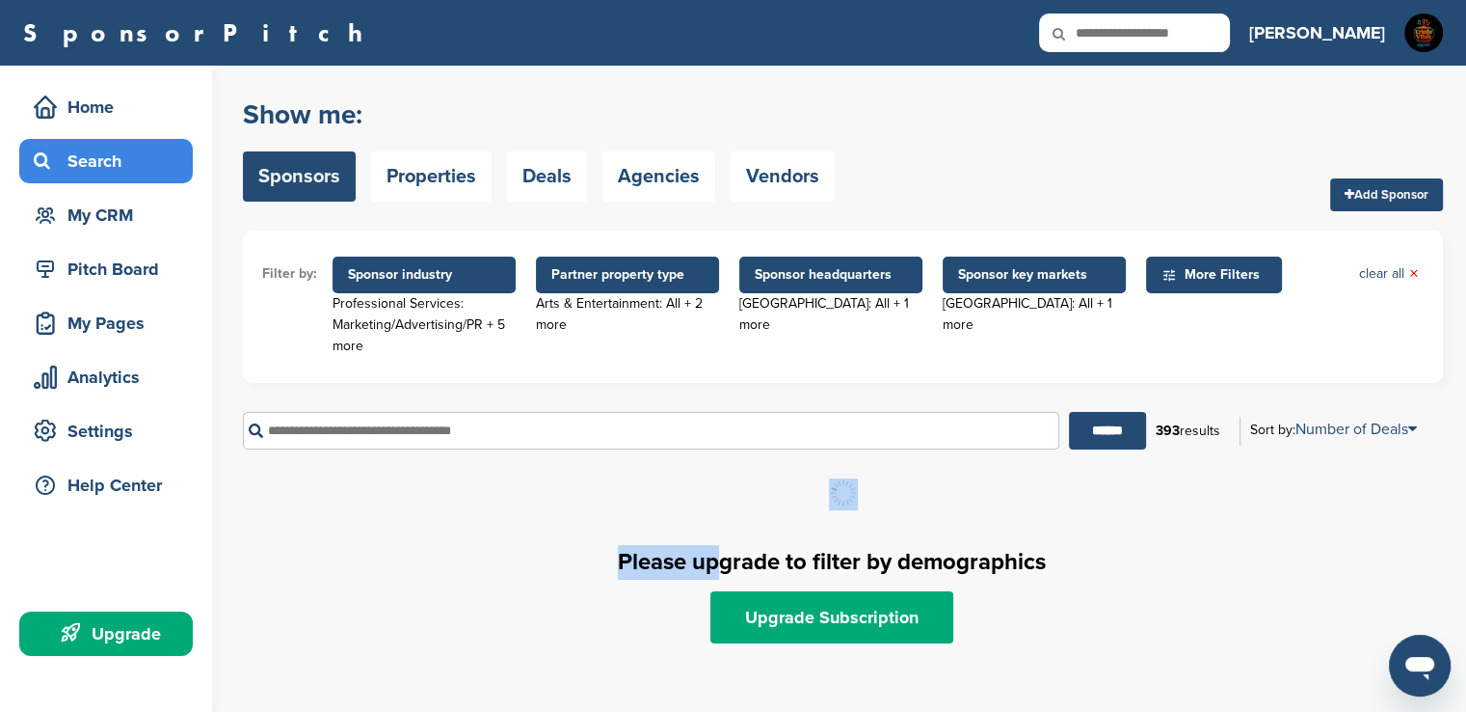
drag, startPoint x: 716, startPoint y: 554, endPoint x: 336, endPoint y: 491, distance: 386.1
click at [336, 491] on div "Show me: Sponsors Properties Deals Agencies Vendors Add Sponsor Filter by: Spon…" at bounding box center [843, 378] width 1200 height 578
click at [336, 491] on div at bounding box center [843, 494] width 1200 height 32
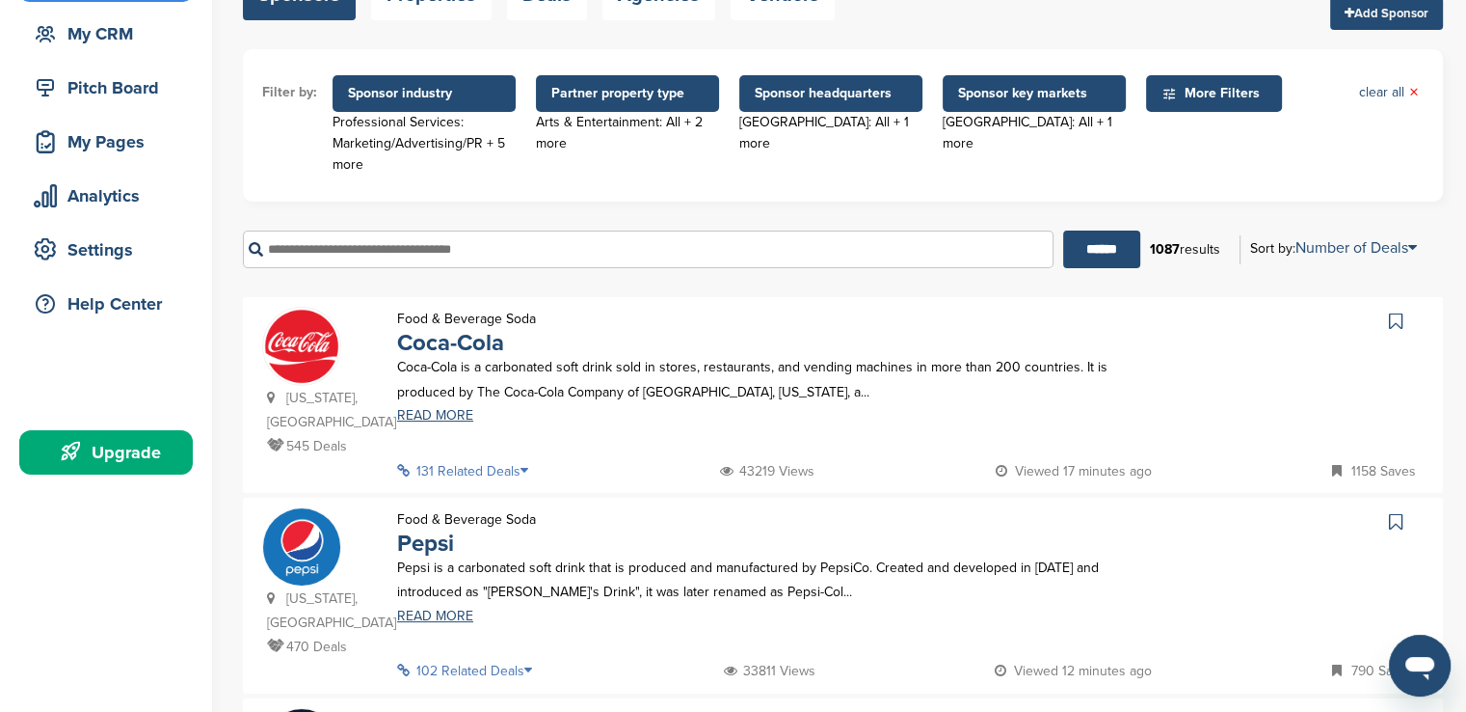
scroll to position [168, 0]
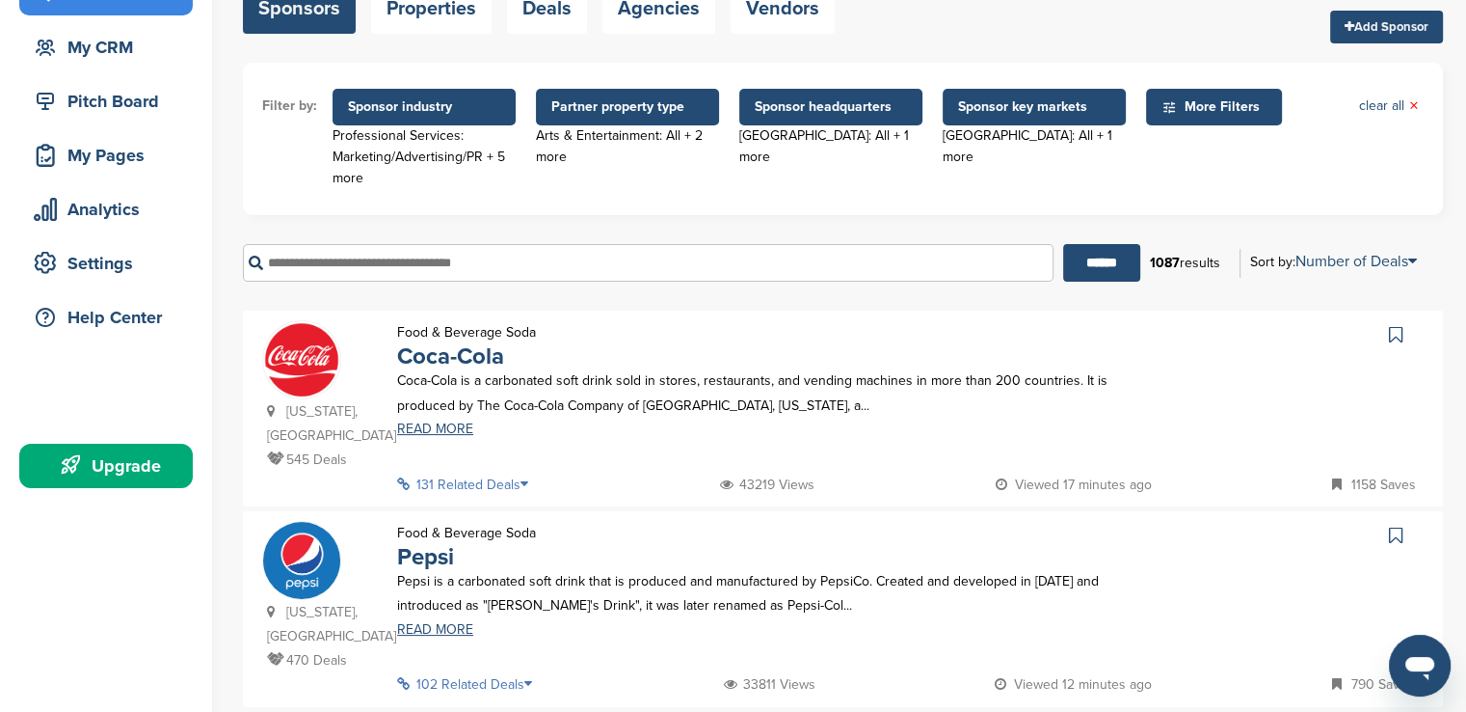
click at [874, 96] on span "Sponsor headquarters" at bounding box center [831, 106] width 152 height 21
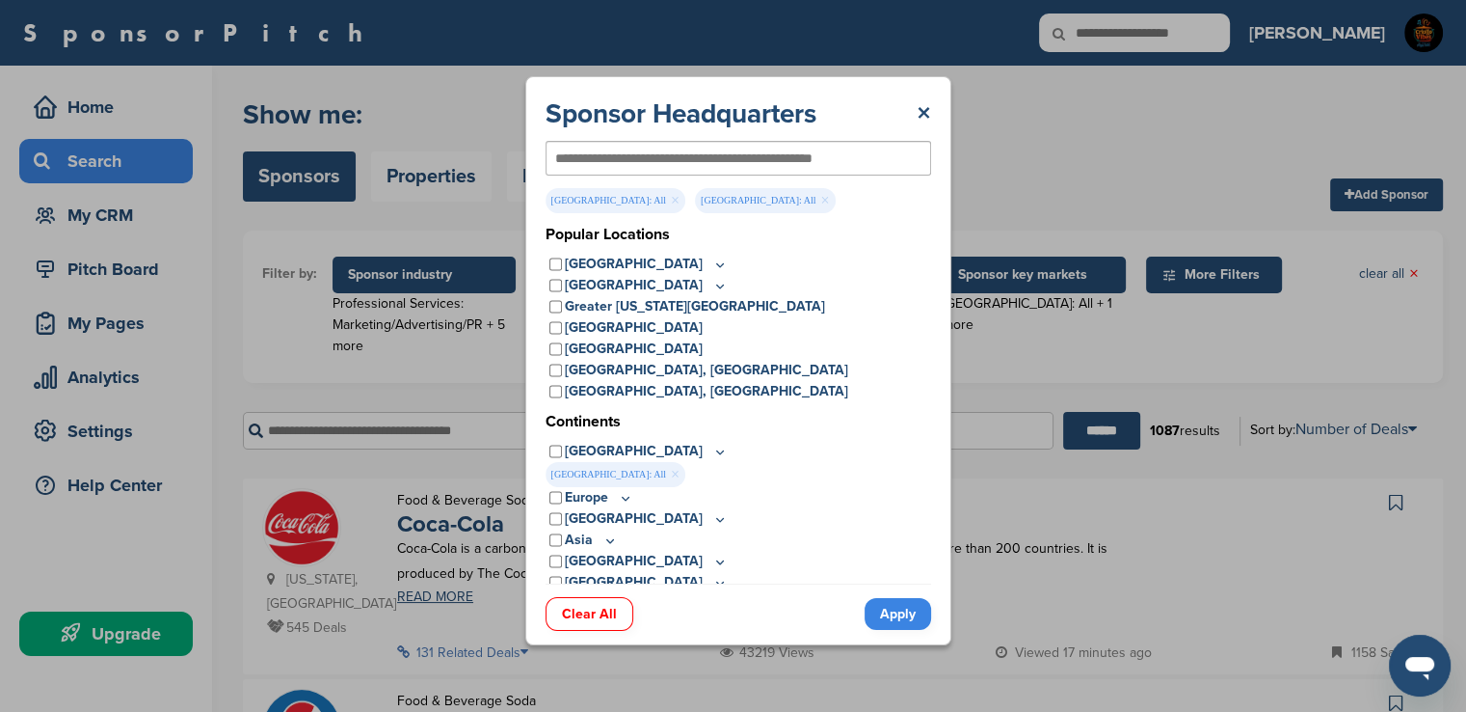
scroll to position [0, 0]
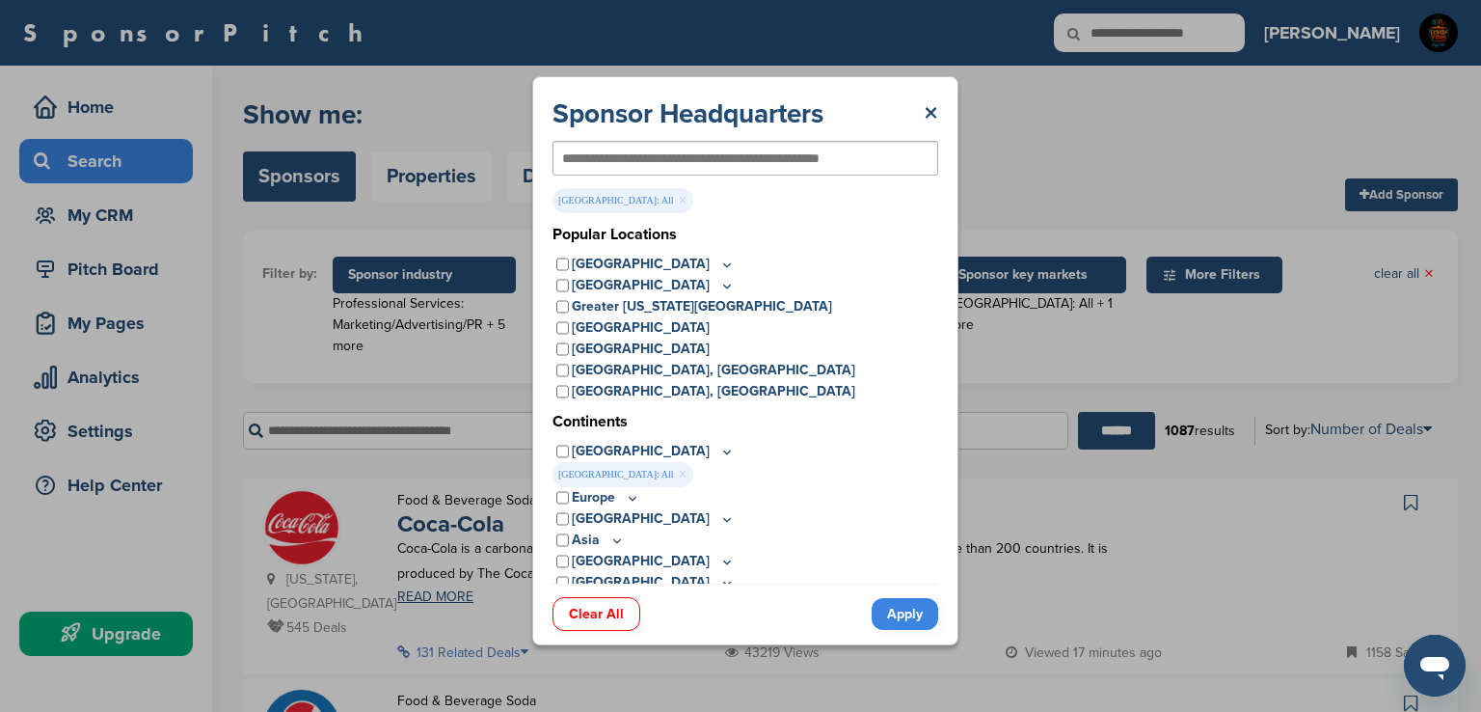
click at [905, 621] on link "Apply" at bounding box center [905, 614] width 67 height 32
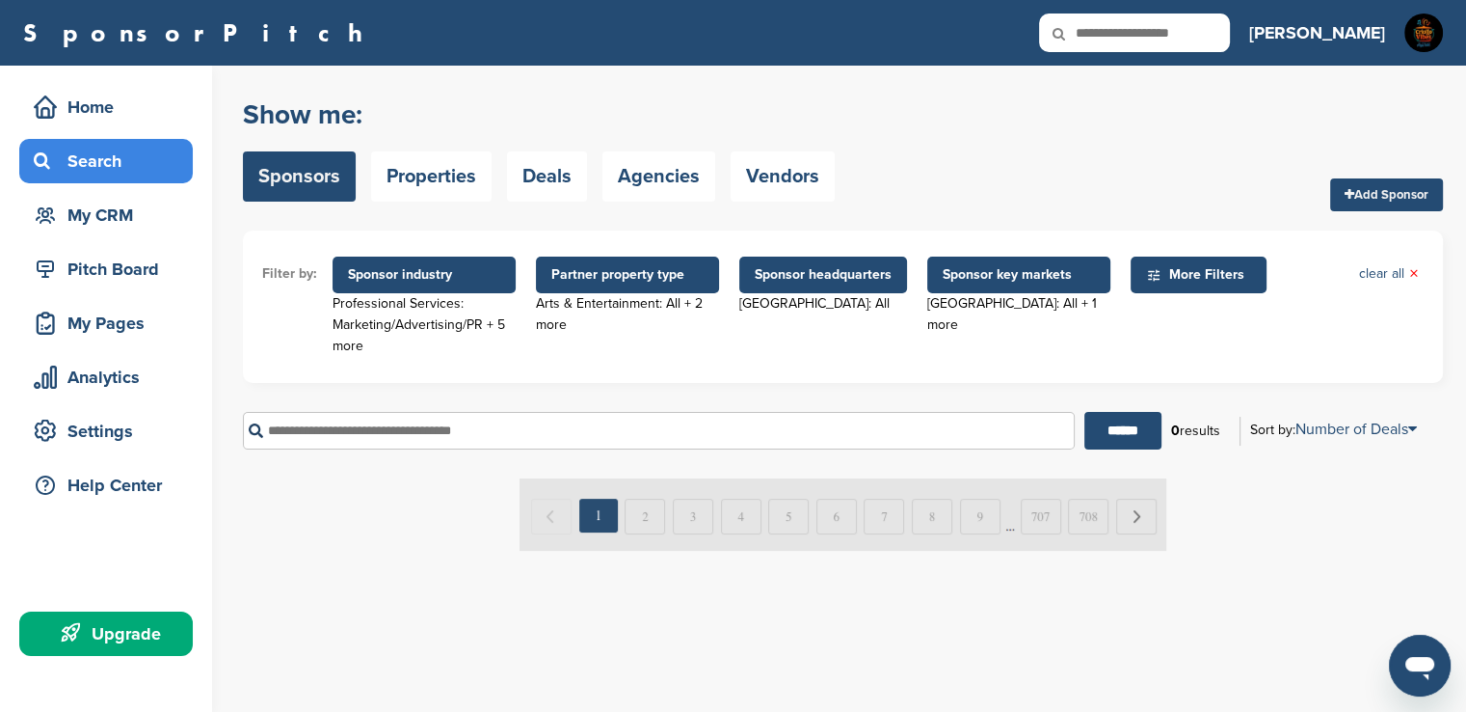
click at [779, 282] on span "Sponsor headquarters" at bounding box center [823, 274] width 137 height 21
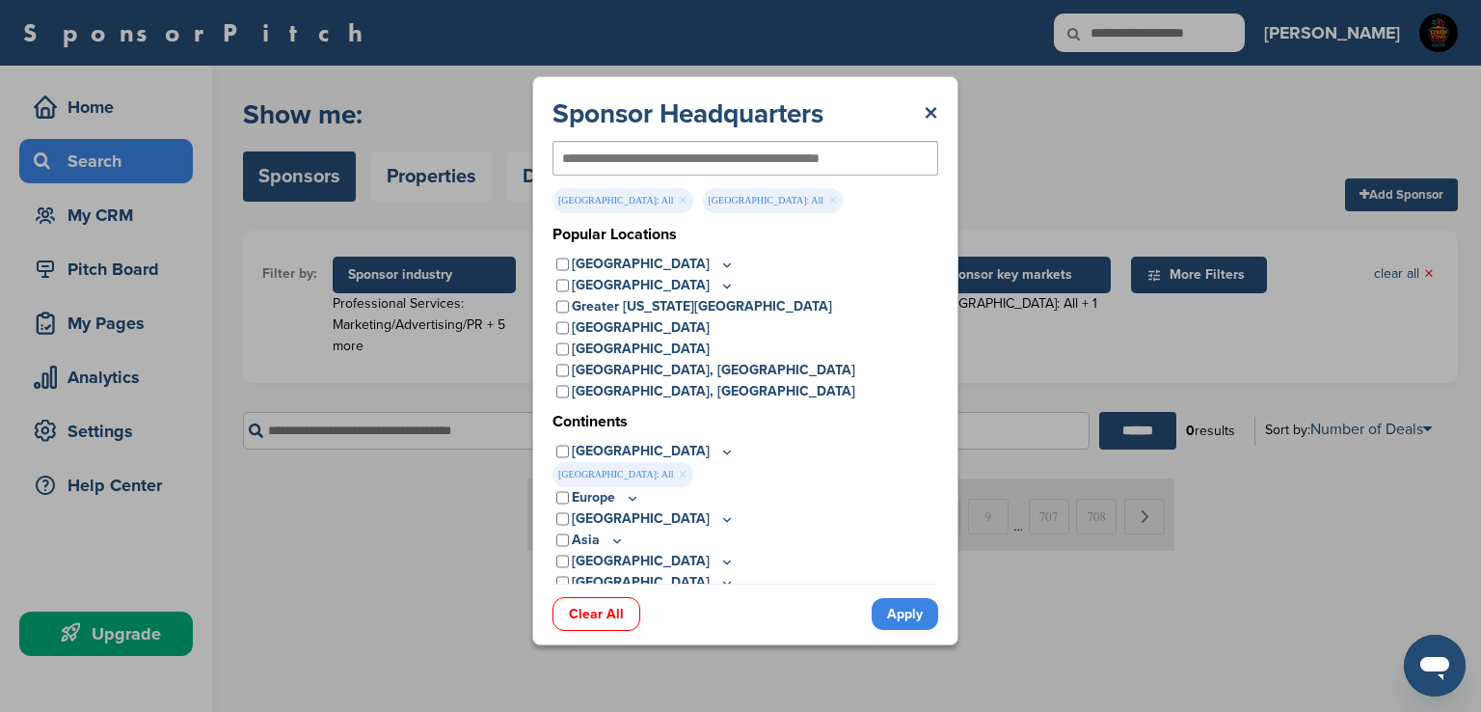
click at [897, 607] on link "Apply" at bounding box center [905, 614] width 67 height 32
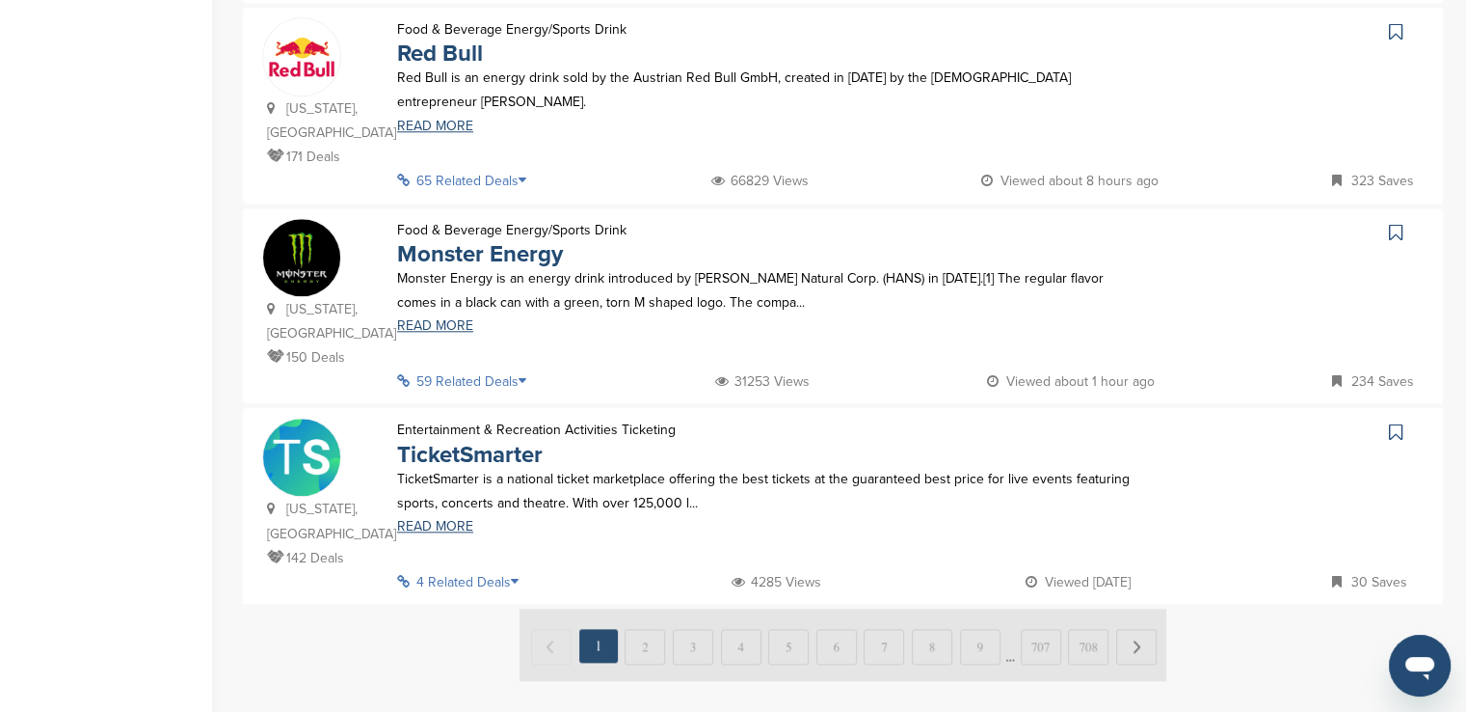
scroll to position [1870, 0]
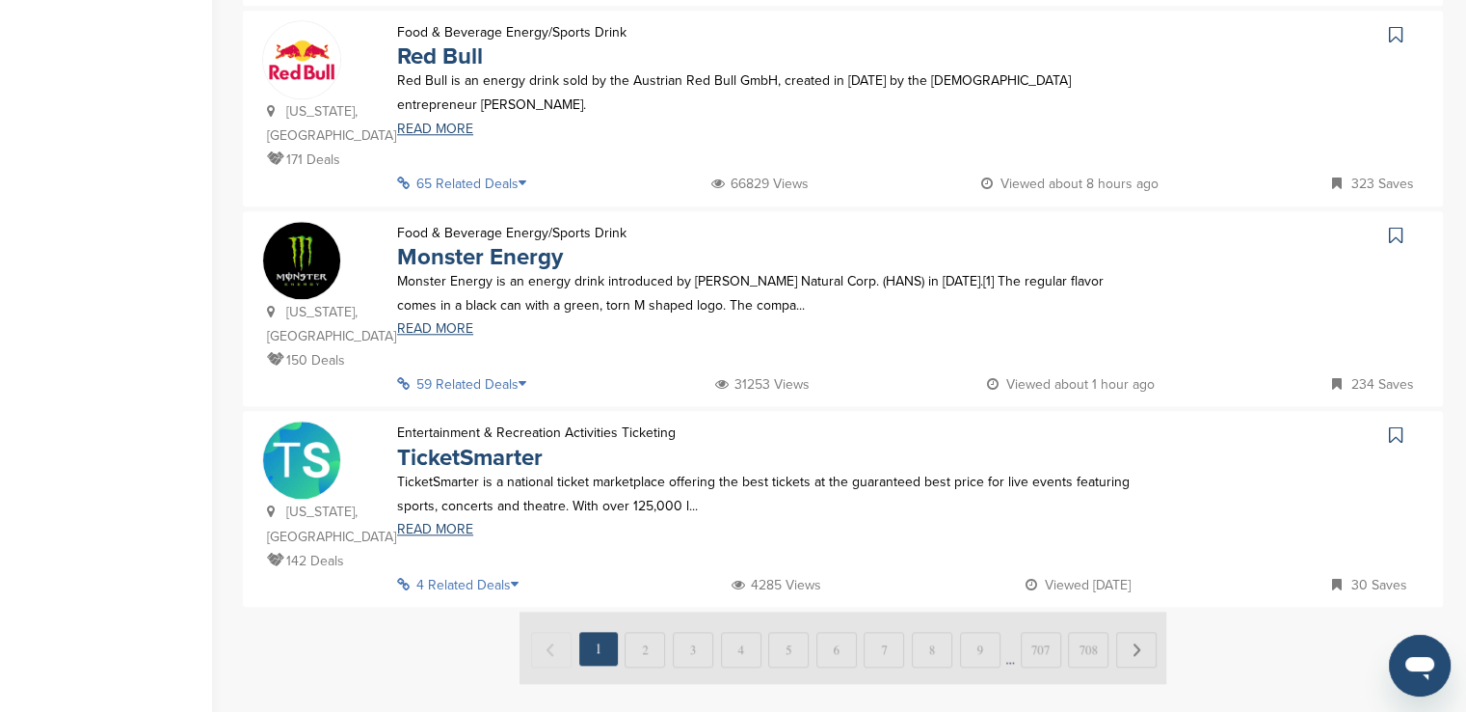
click at [1145, 611] on img at bounding box center [843, 647] width 647 height 72
click at [635, 611] on img at bounding box center [843, 647] width 647 height 72
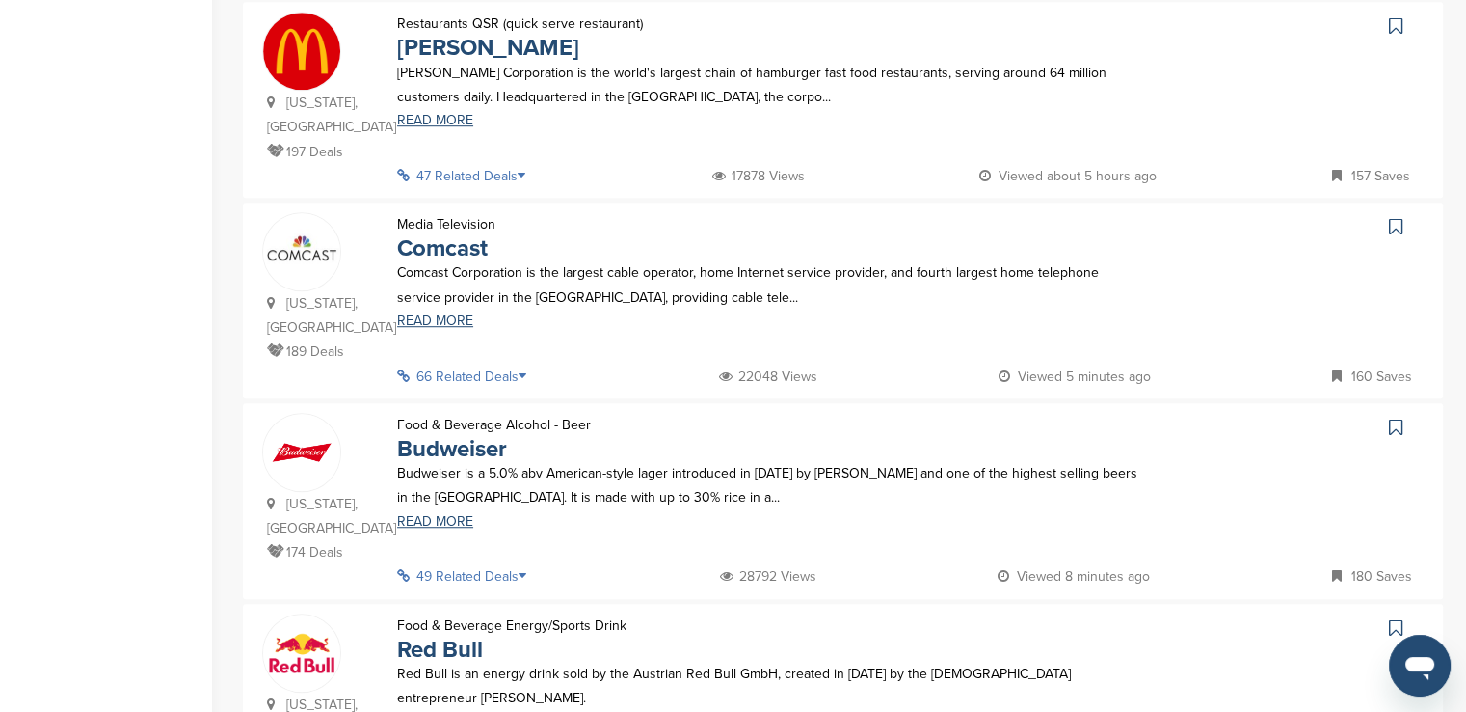
scroll to position [1271, 0]
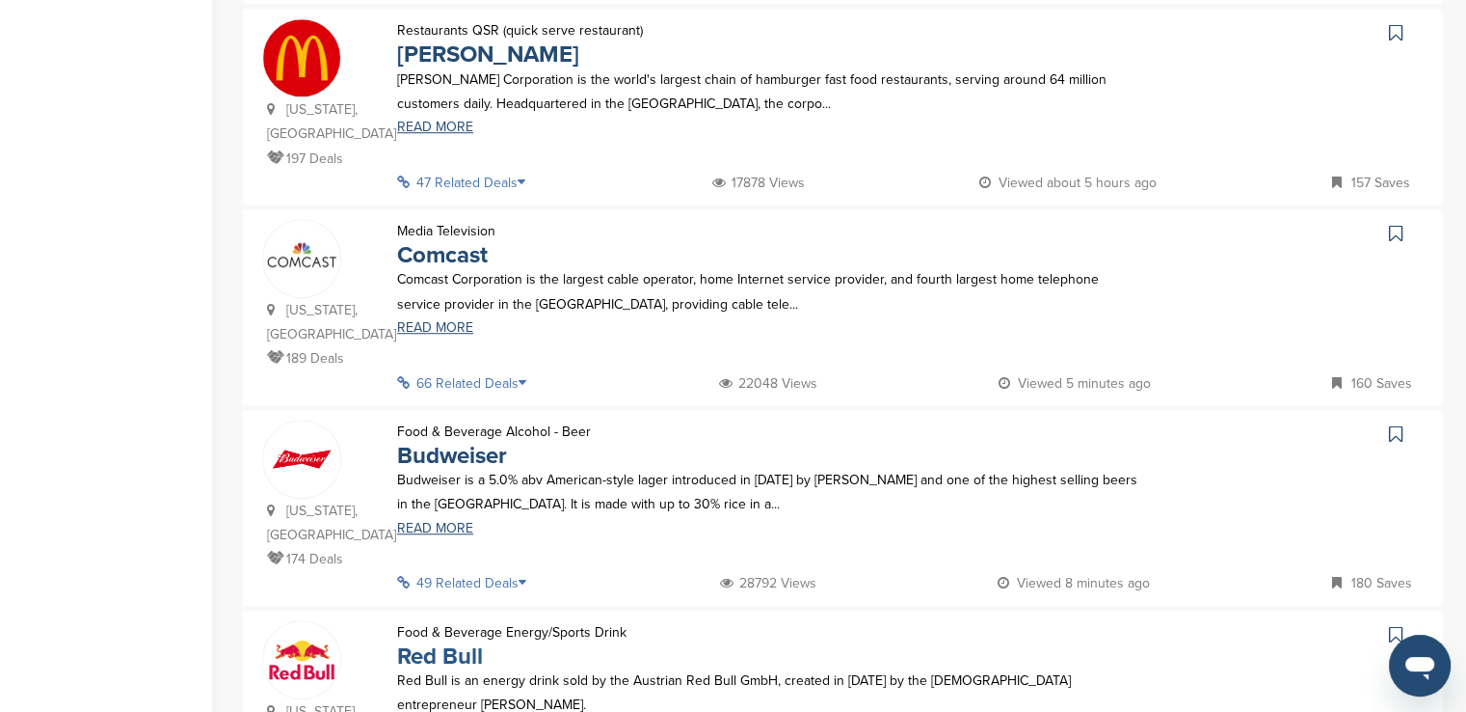
click at [420, 642] on link "Red Bull" at bounding box center [440, 656] width 86 height 28
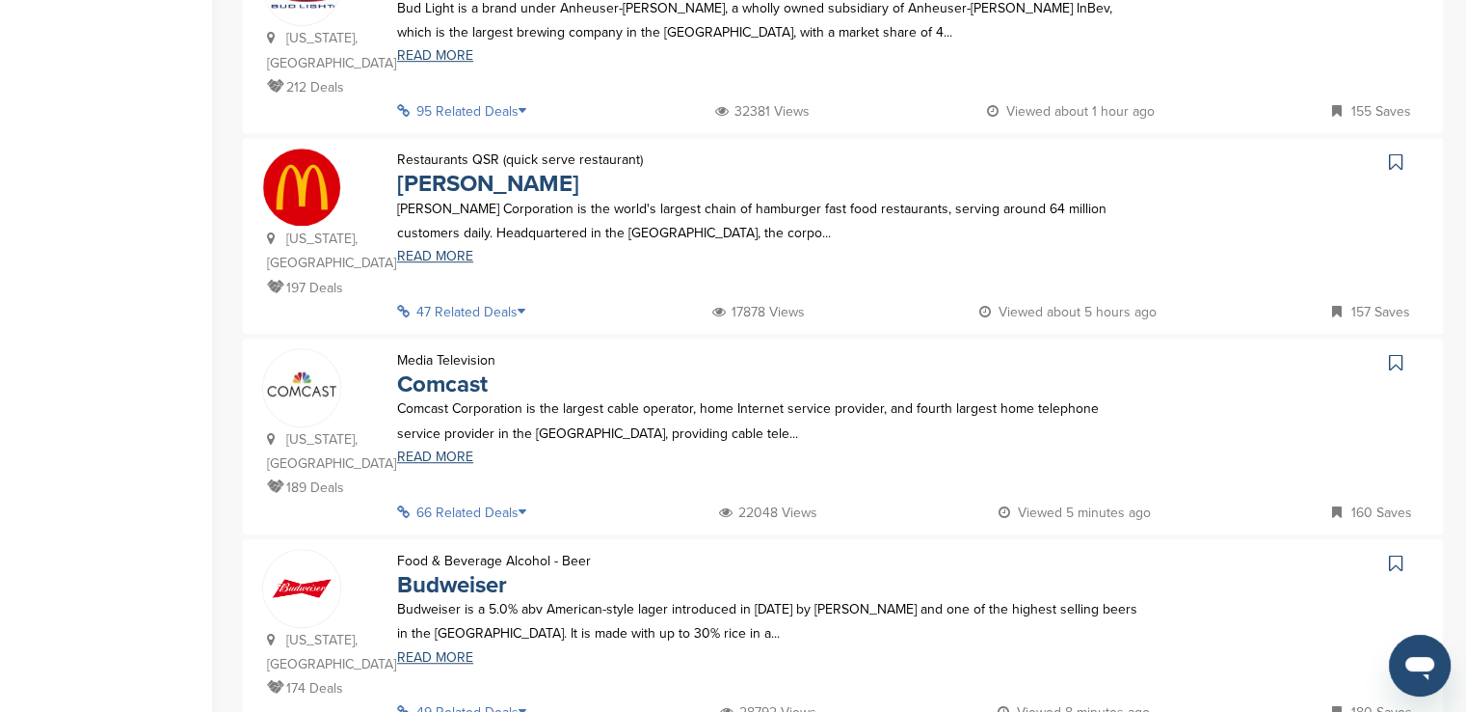
scroll to position [1134, 0]
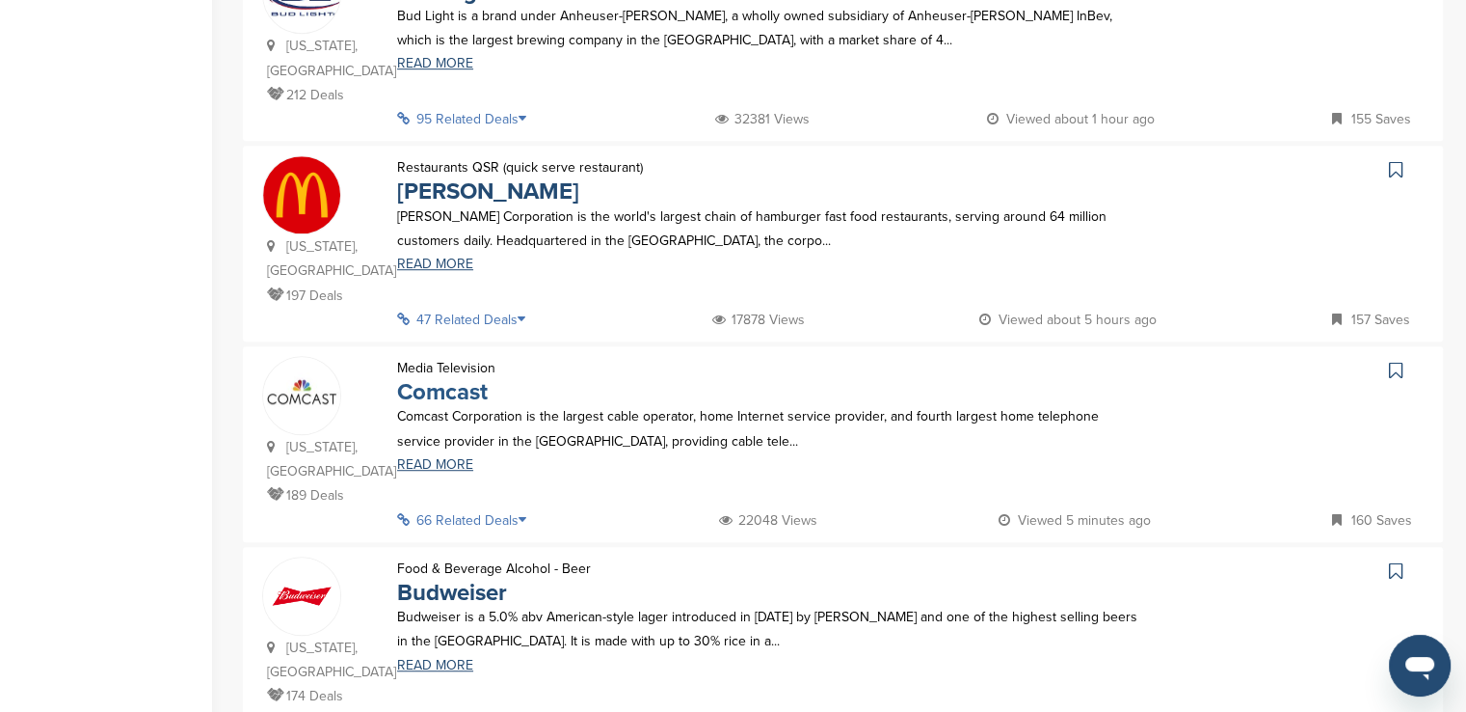
click at [444, 378] on link "Comcast" at bounding box center [442, 392] width 91 height 28
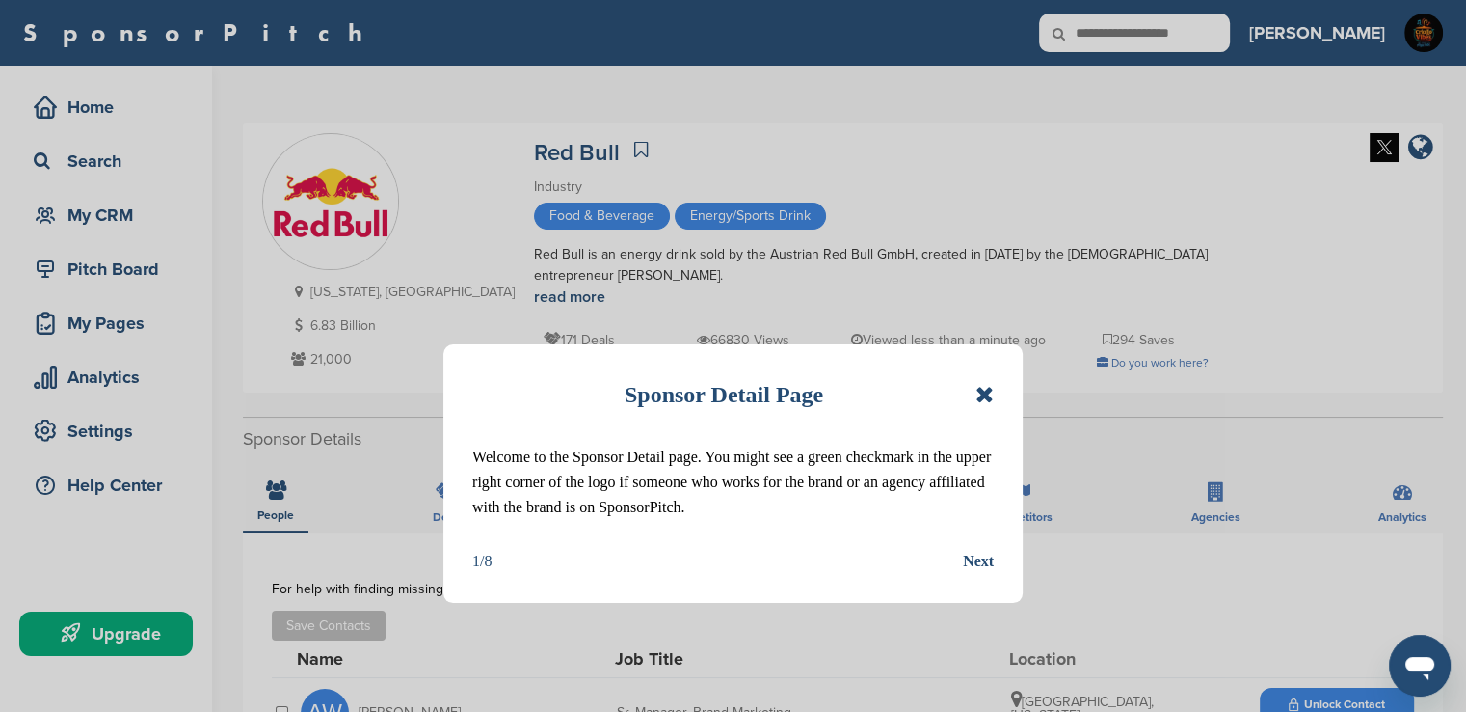
click at [987, 392] on icon at bounding box center [985, 394] width 18 height 23
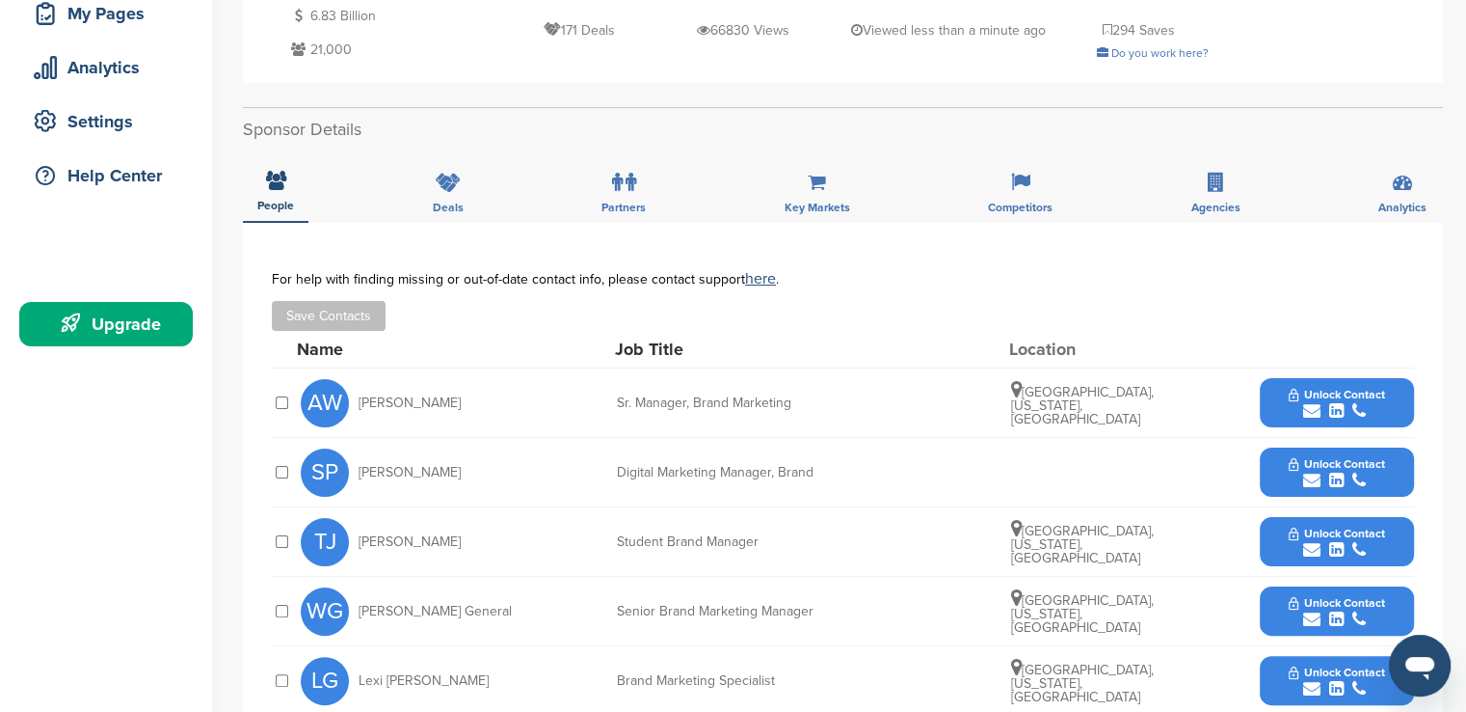
scroll to position [312, 0]
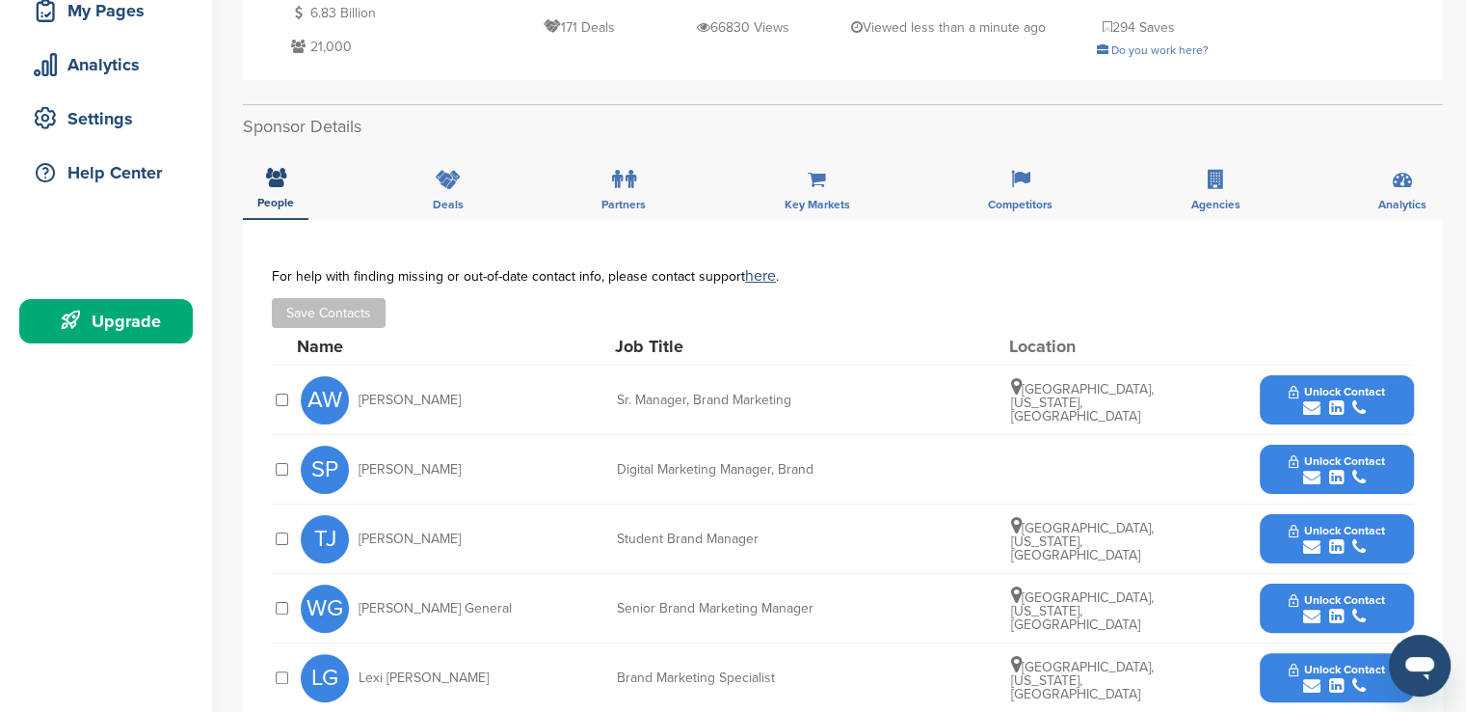
click at [1453, 193] on div "Sponsor Detail Page Welcome to the Sponsor Detail page. You might see a green c…" at bounding box center [855, 661] width 1224 height 1817
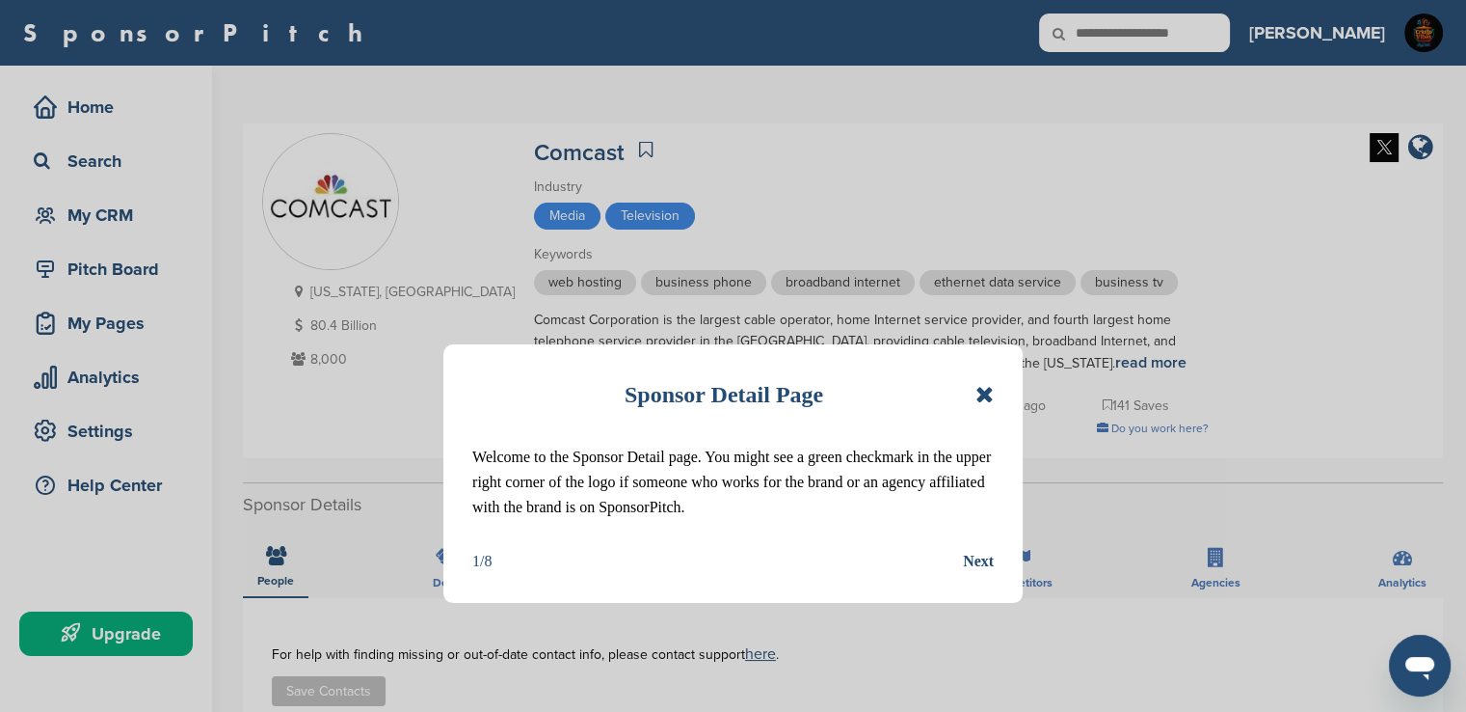
click at [976, 394] on icon at bounding box center [985, 394] width 18 height 23
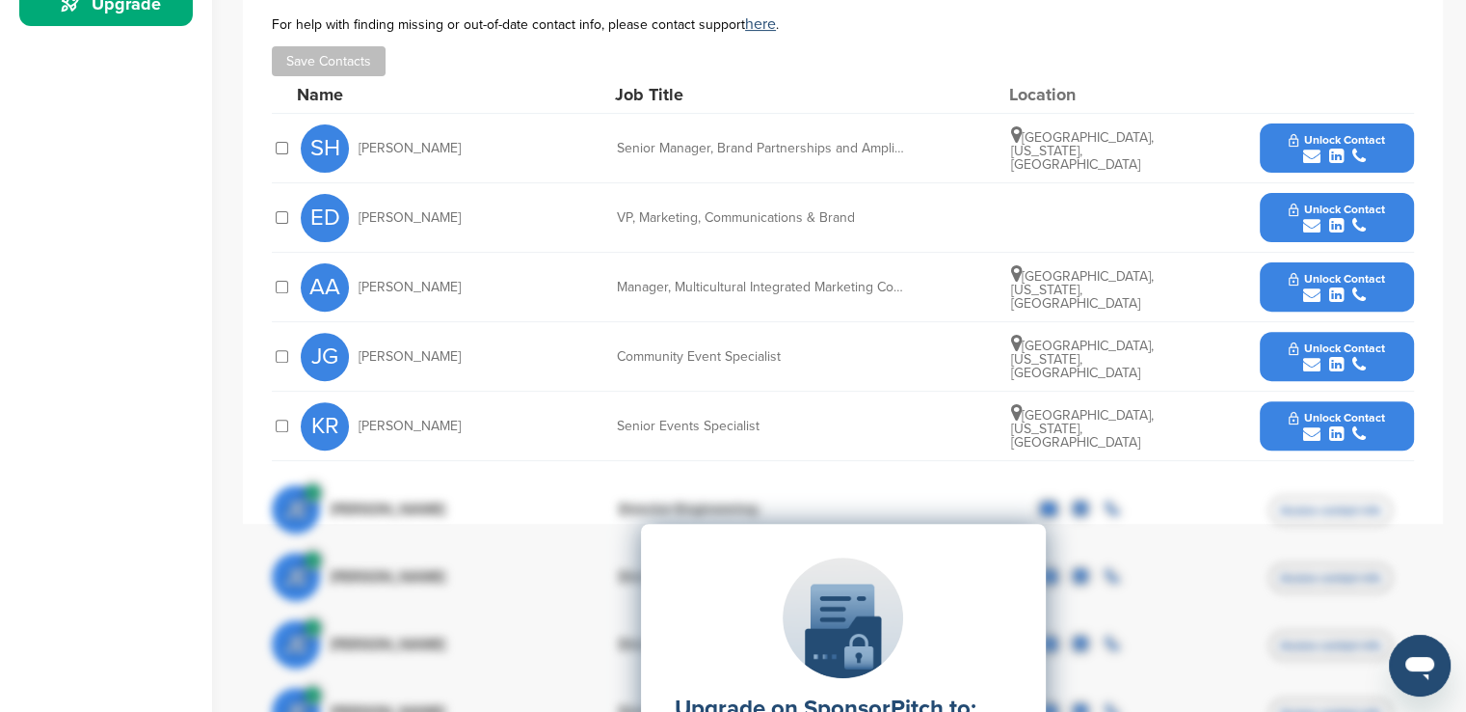
scroll to position [627, 0]
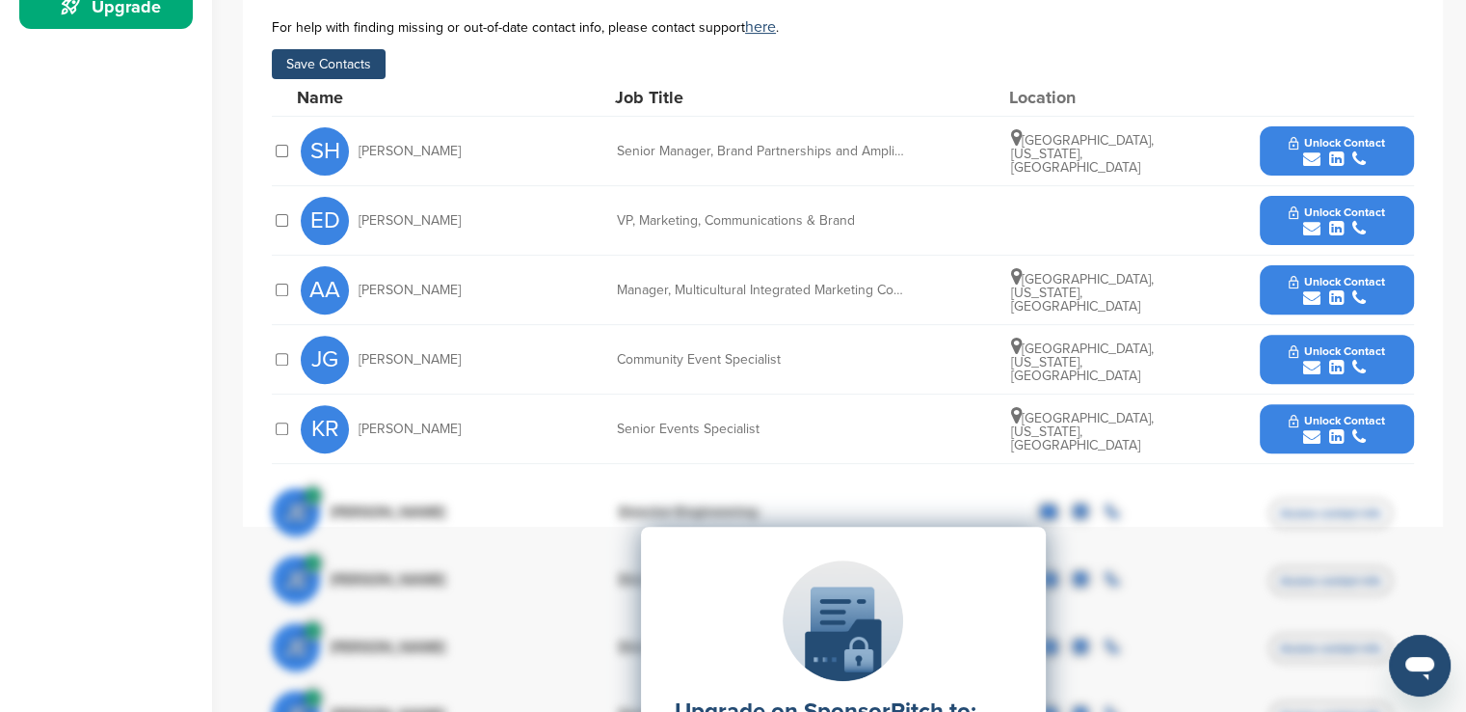
click at [1325, 290] on div "submit" at bounding box center [1336, 298] width 95 height 18
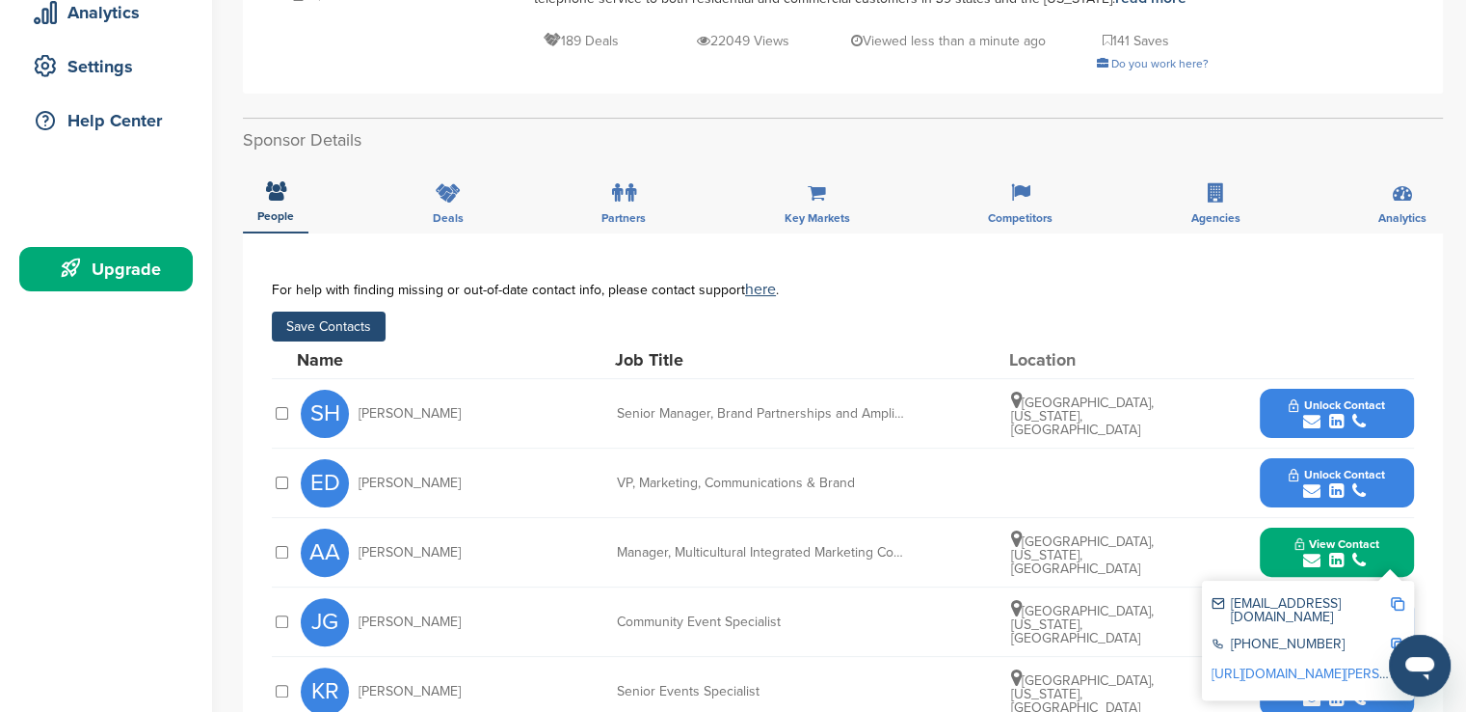
scroll to position [408, 0]
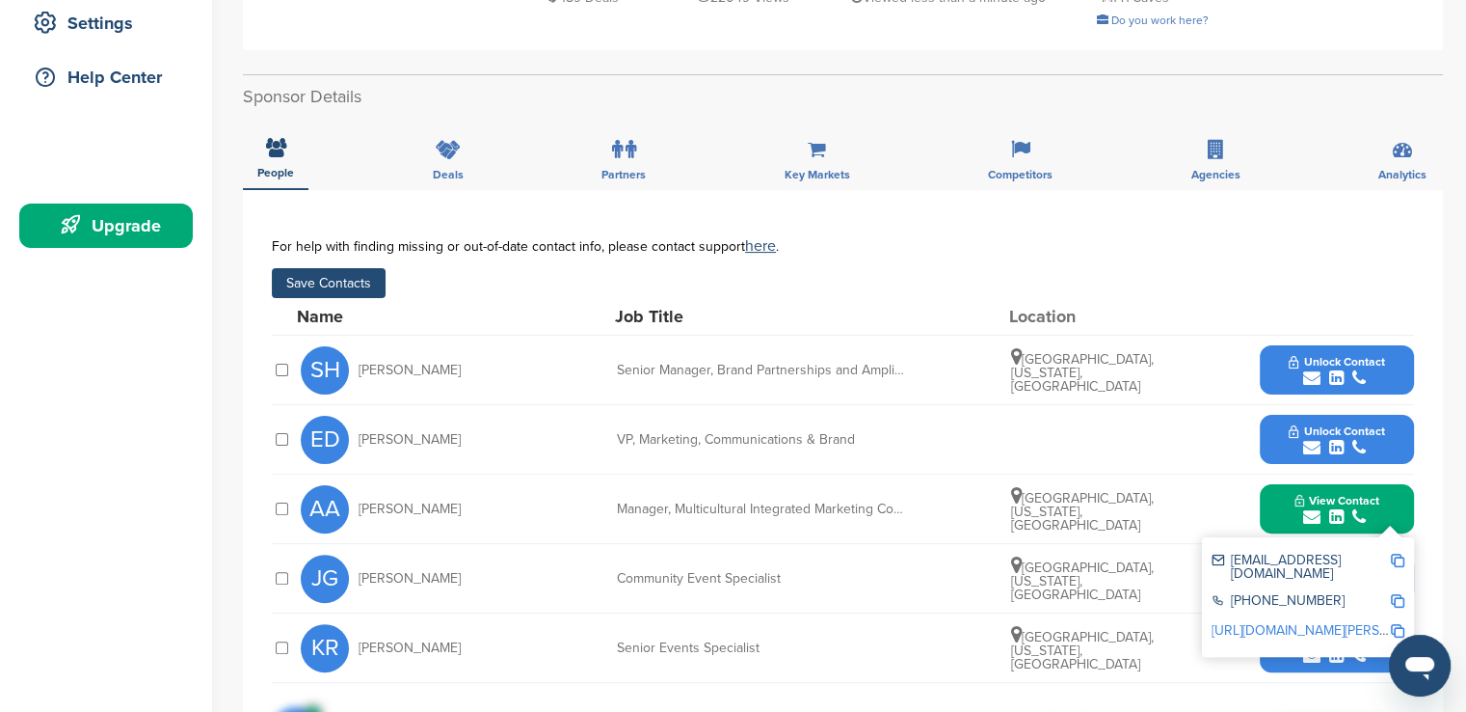
click at [1329, 119] on div "People Deals Partners Key Markets Competitors Agencies Analytics" at bounding box center [843, 154] width 1200 height 71
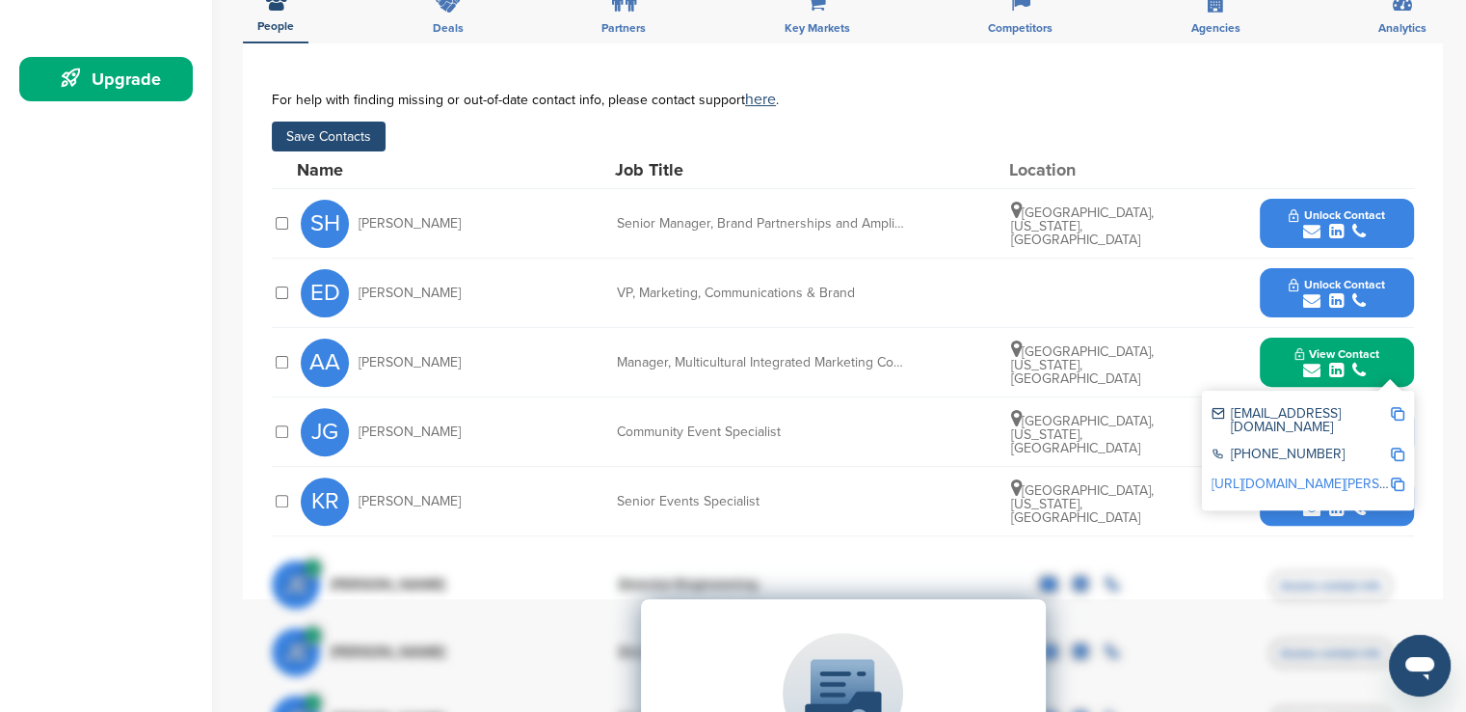
scroll to position [593, 0]
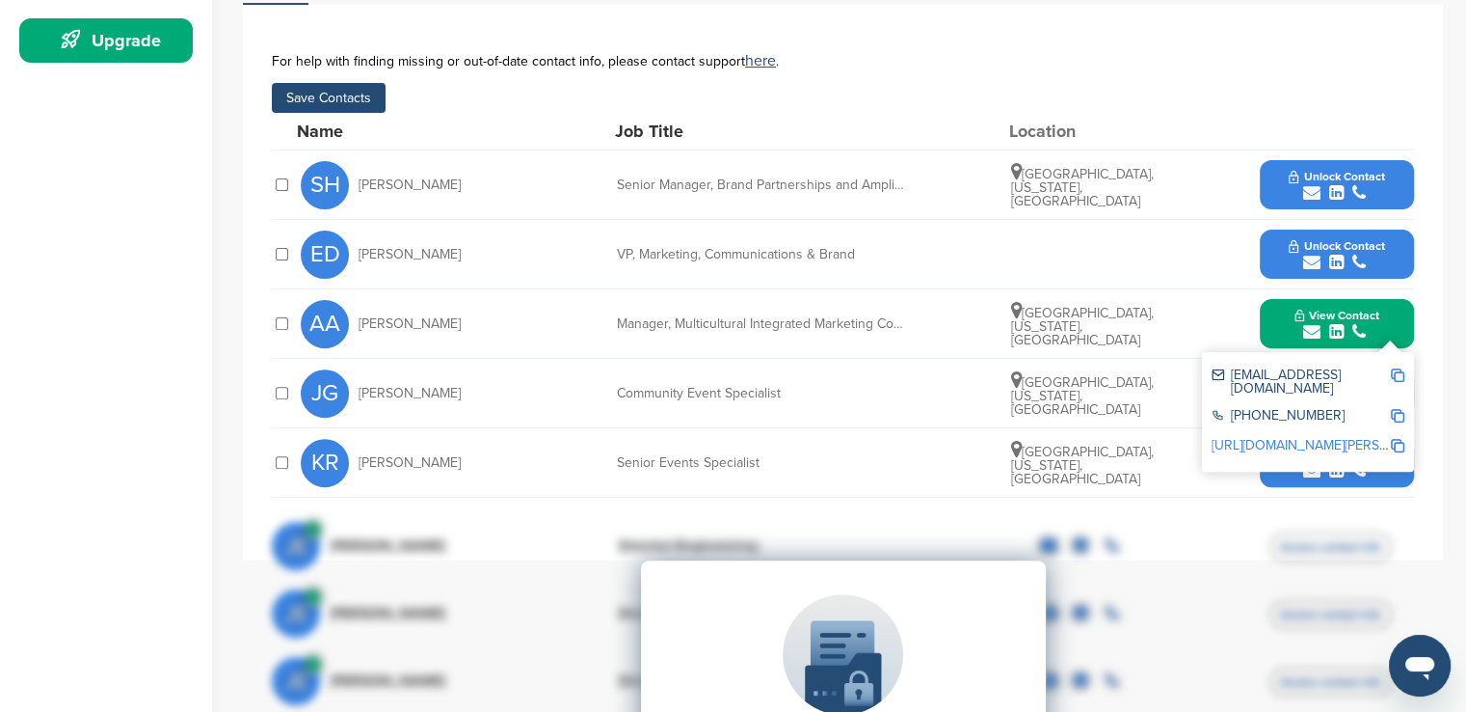
click at [1440, 361] on div "**********" at bounding box center [843, 282] width 1200 height 555
drag, startPoint x: 1234, startPoint y: 374, endPoint x: 1395, endPoint y: 369, distance: 161.1
click at [1395, 369] on div "andres_arciniega@comcast.com" at bounding box center [1308, 382] width 193 height 40
click at [1395, 369] on img at bounding box center [1397, 374] width 13 height 13
copy div "andres_arciniega@comcast.com"
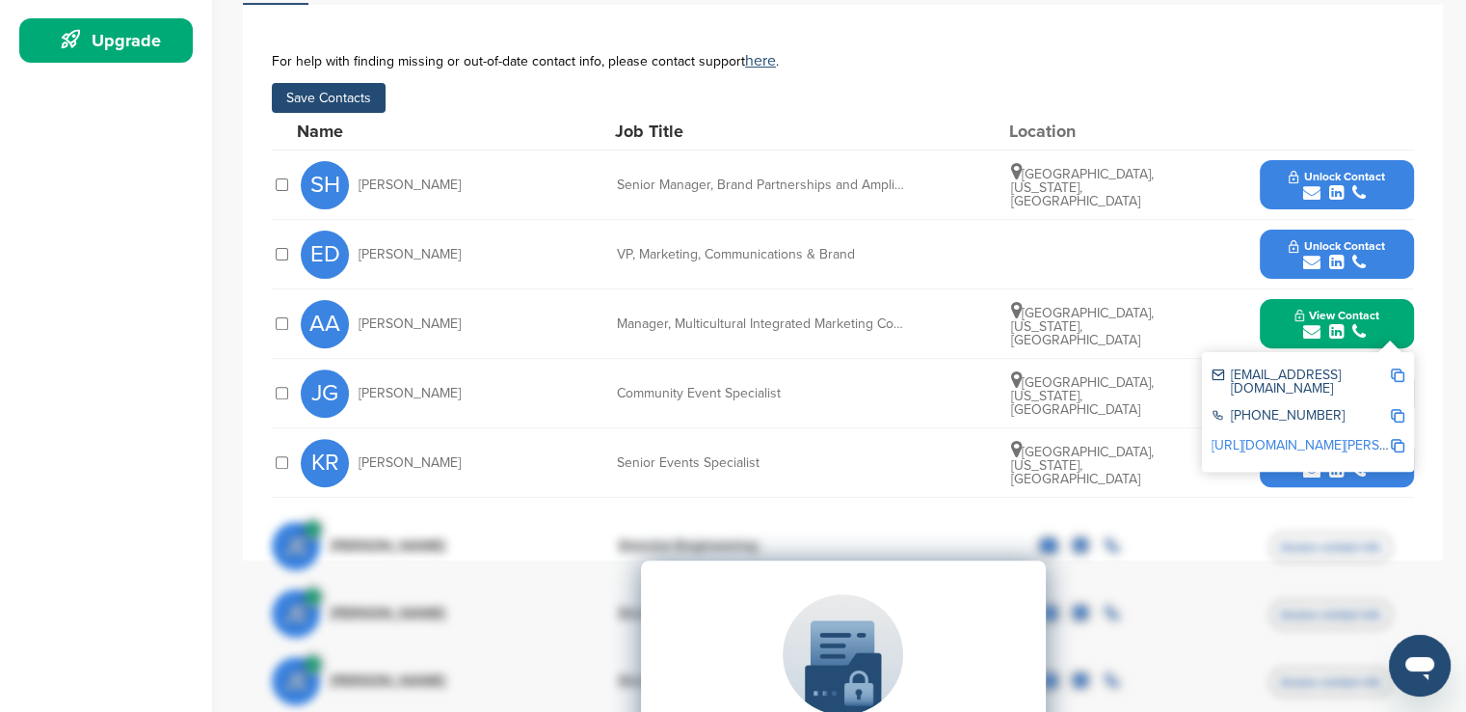
click at [1397, 409] on img at bounding box center [1397, 415] width 13 height 13
drag, startPoint x: 617, startPoint y: 319, endPoint x: 923, endPoint y: 336, distance: 306.1
click at [923, 336] on div "AA Andres Arciniega Manager, Multicultural Integrated Marketing Communications …" at bounding box center [858, 323] width 1114 height 68
copy div "Manager, Multicultural Integrated Marketing Commu"
click at [927, 66] on div "For help with finding missing or out-of-date contact info, please contact suppo…" at bounding box center [843, 60] width 1143 height 15
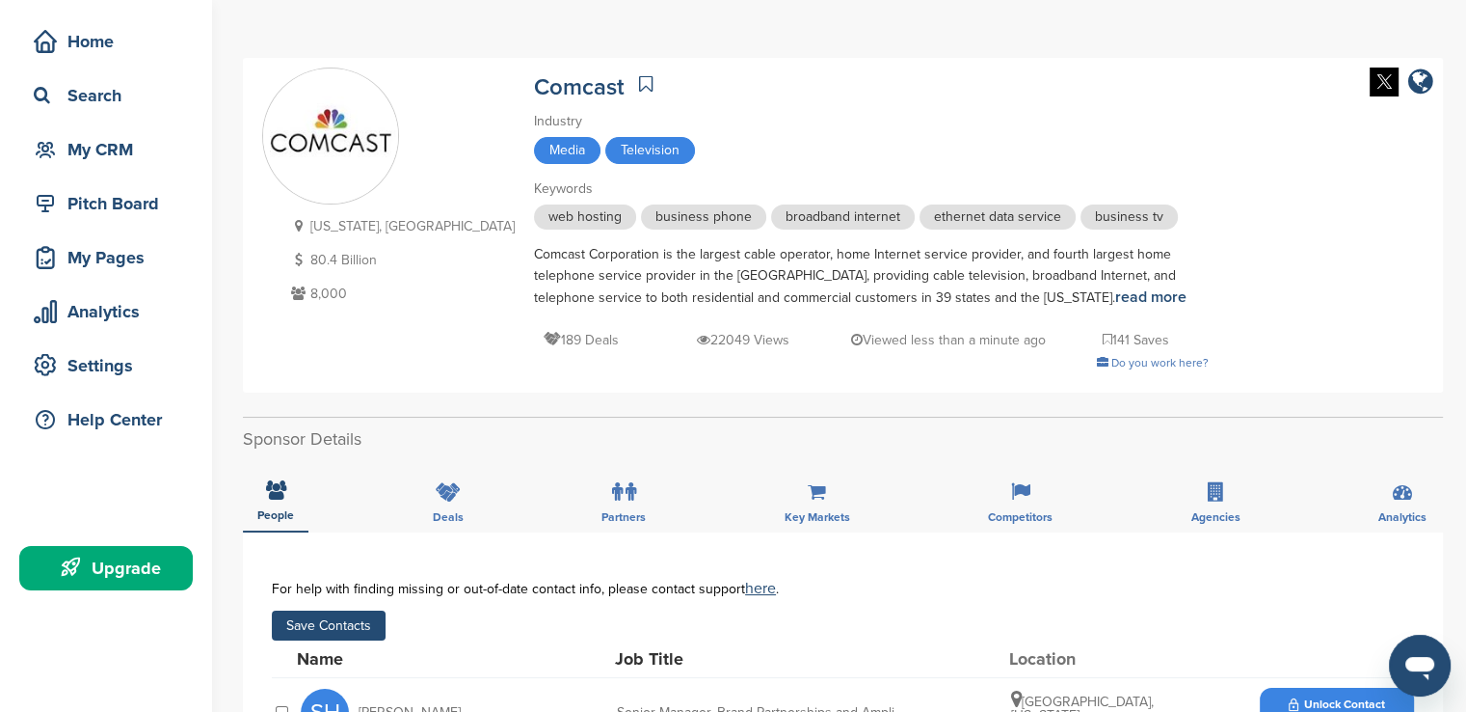
scroll to position [204, 0]
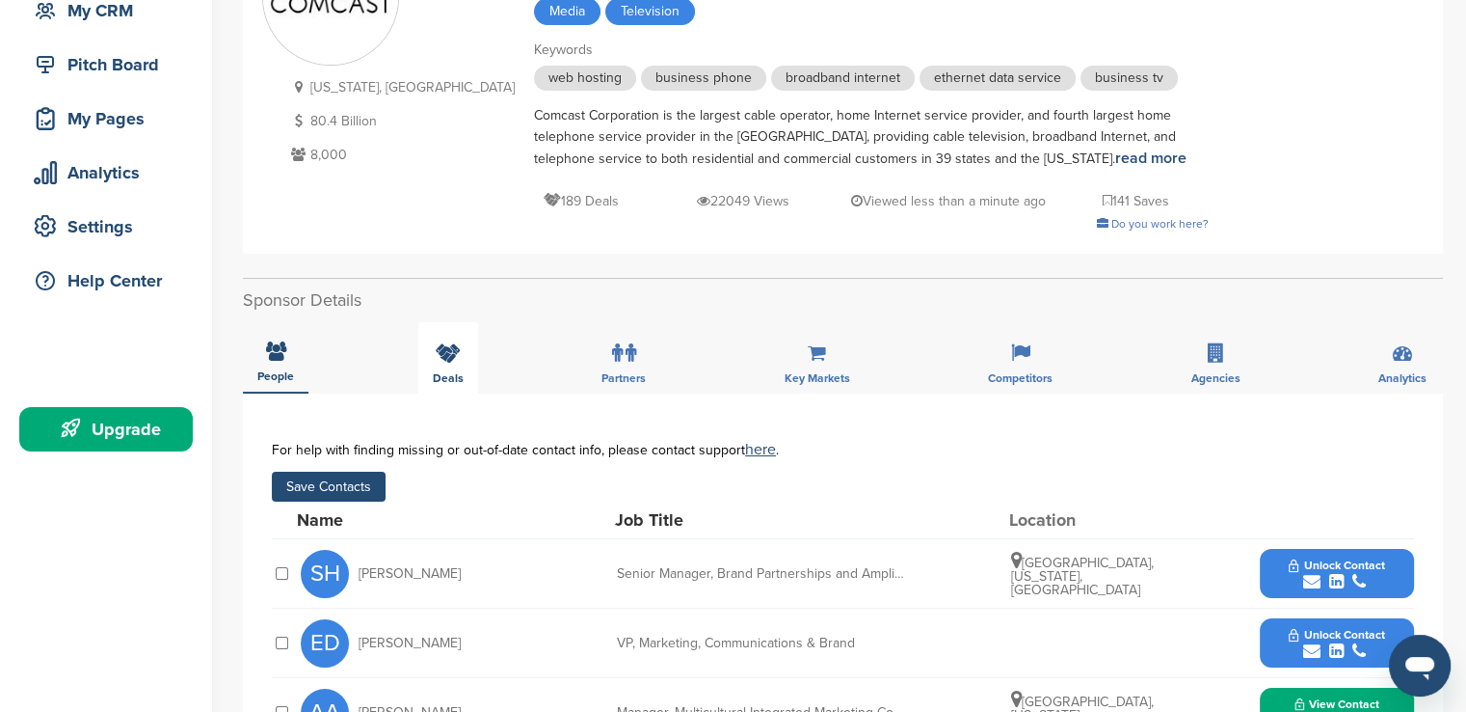
click at [437, 367] on div "Deals" at bounding box center [448, 357] width 60 height 71
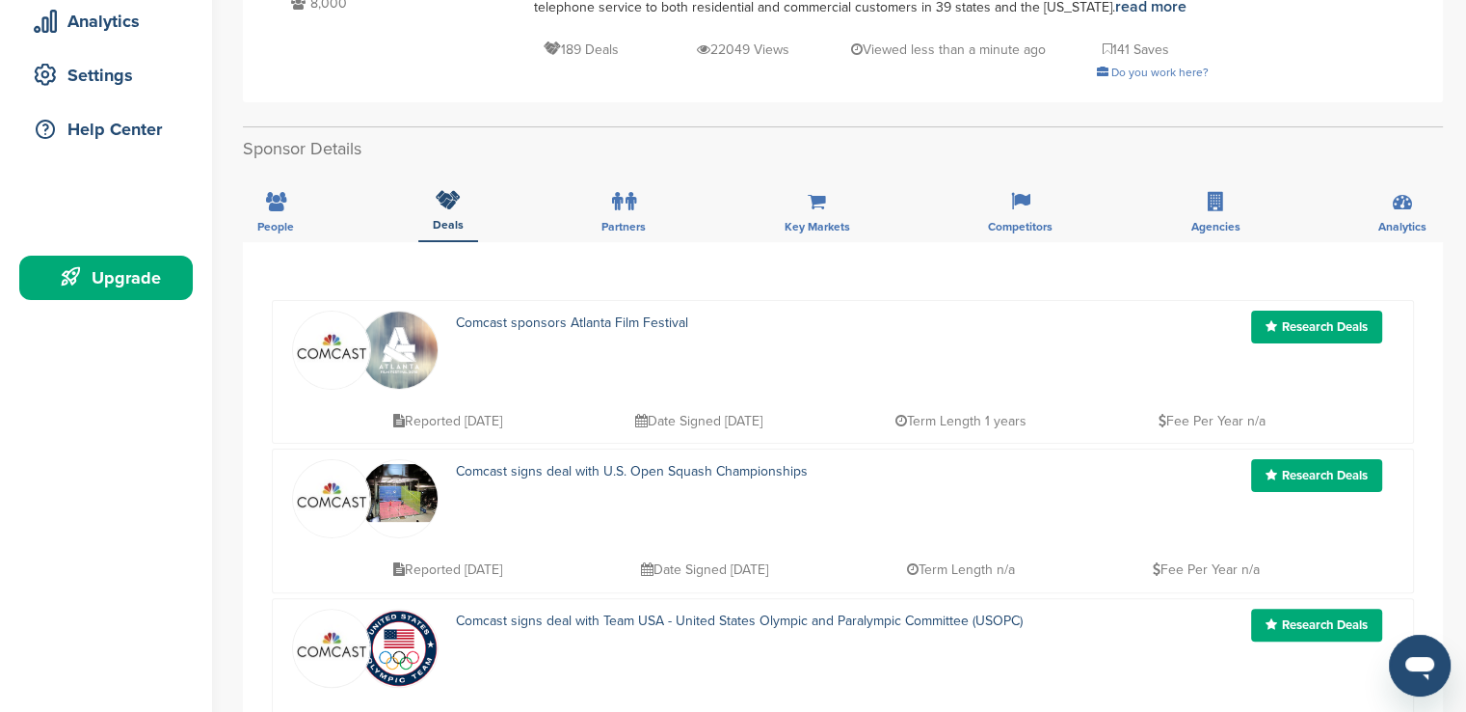
scroll to position [349, 0]
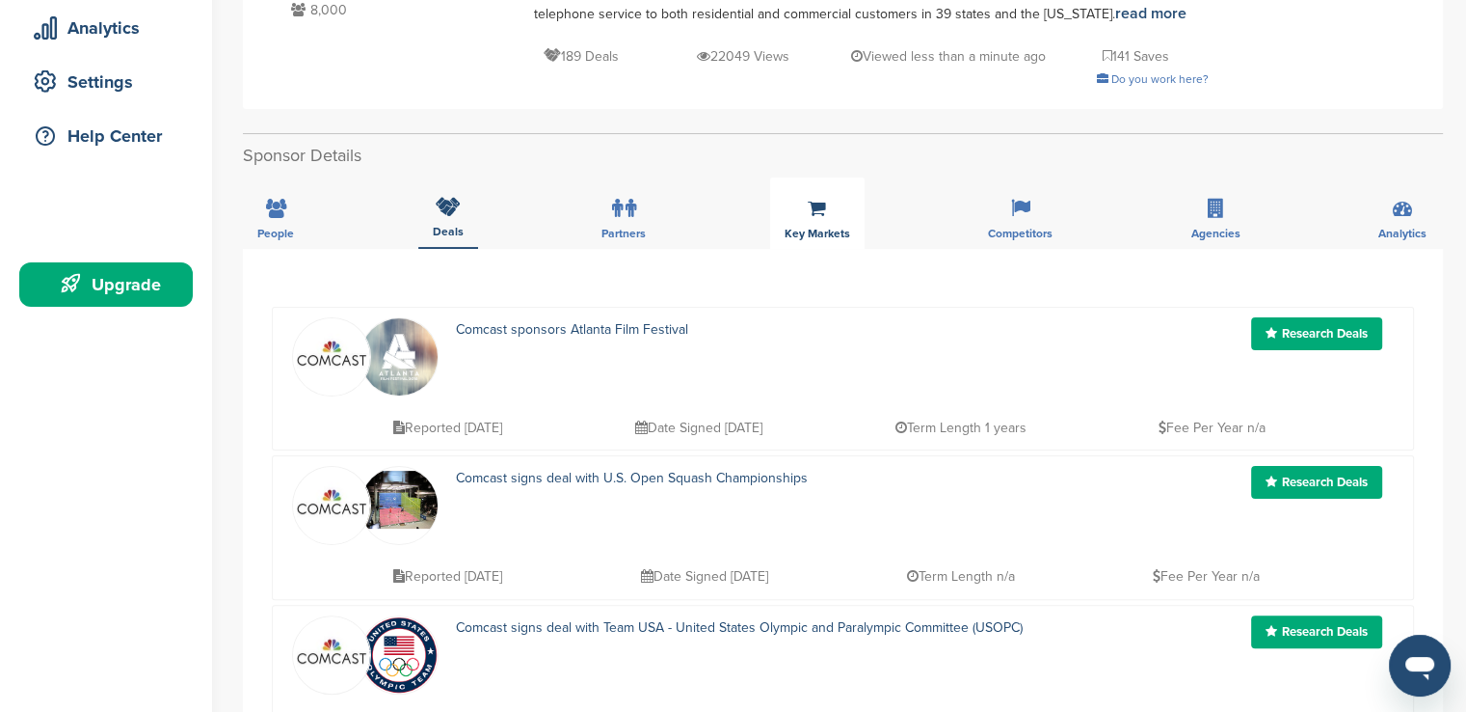
click at [294, 236] on span "Key Markets" at bounding box center [275, 234] width 37 height 12
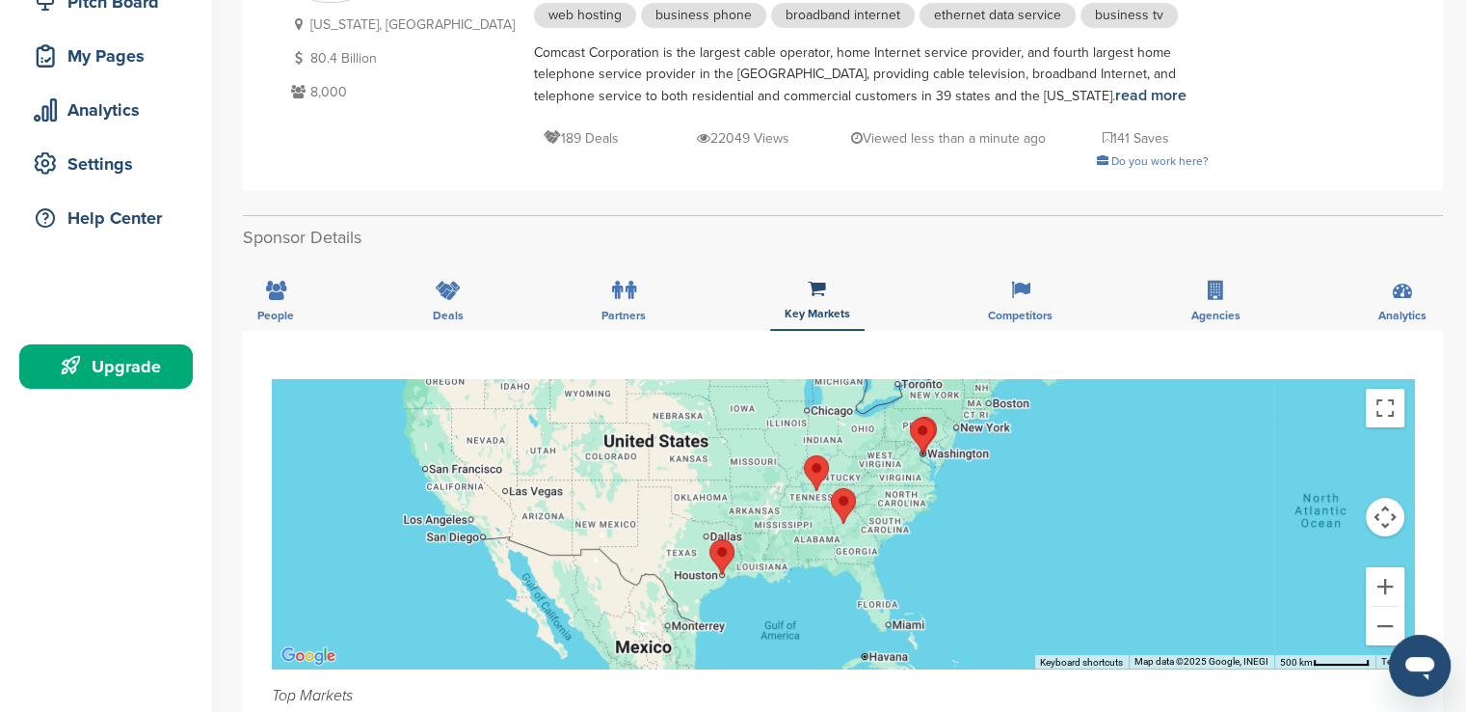
scroll to position [265, 0]
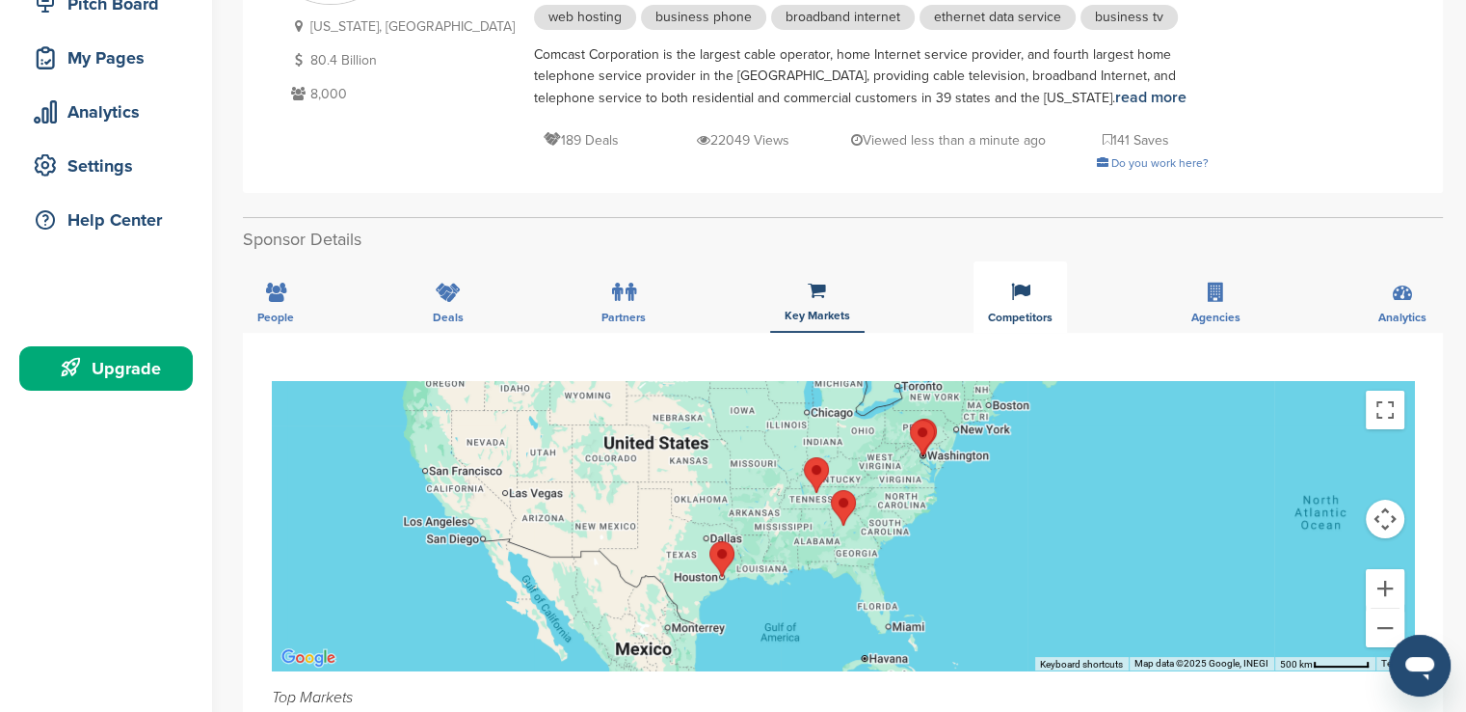
click at [1033, 299] on div "Competitors" at bounding box center [1021, 296] width 94 height 71
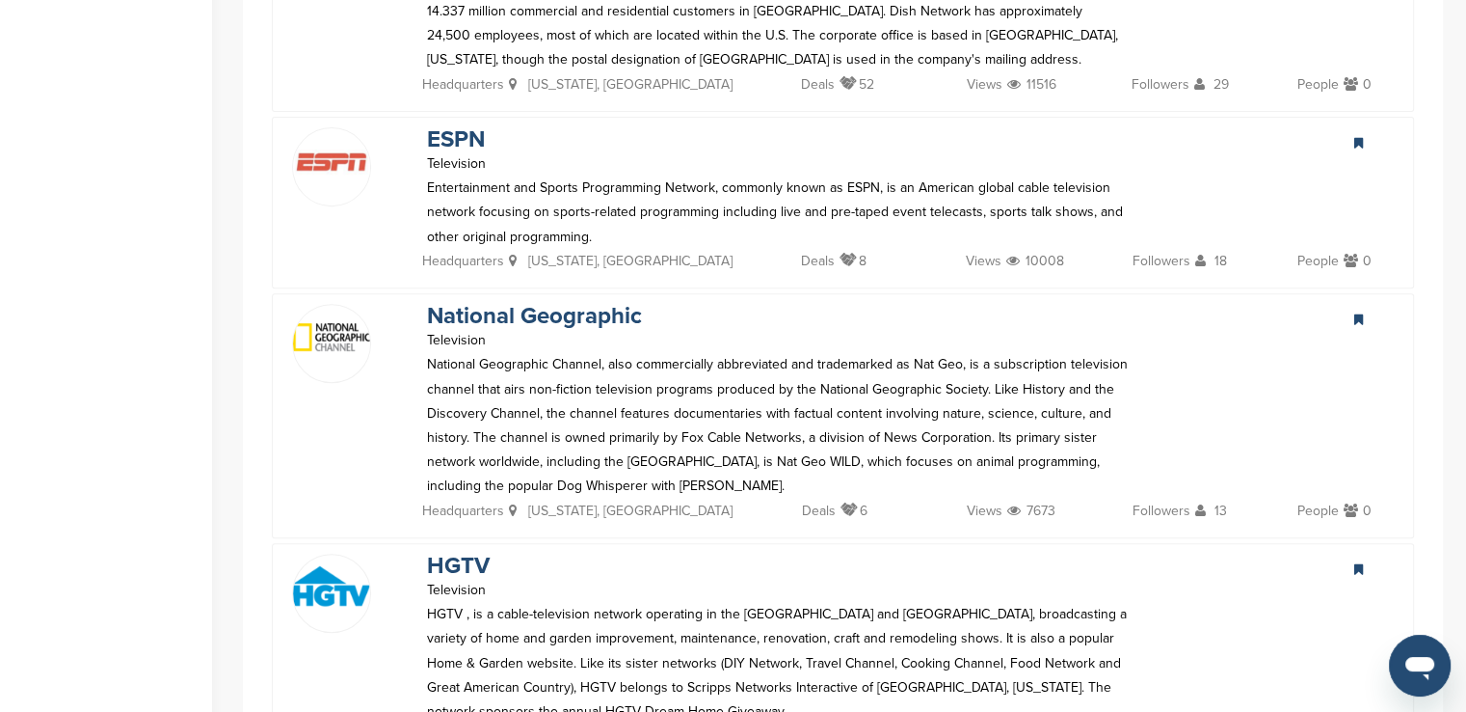
scroll to position [0, 0]
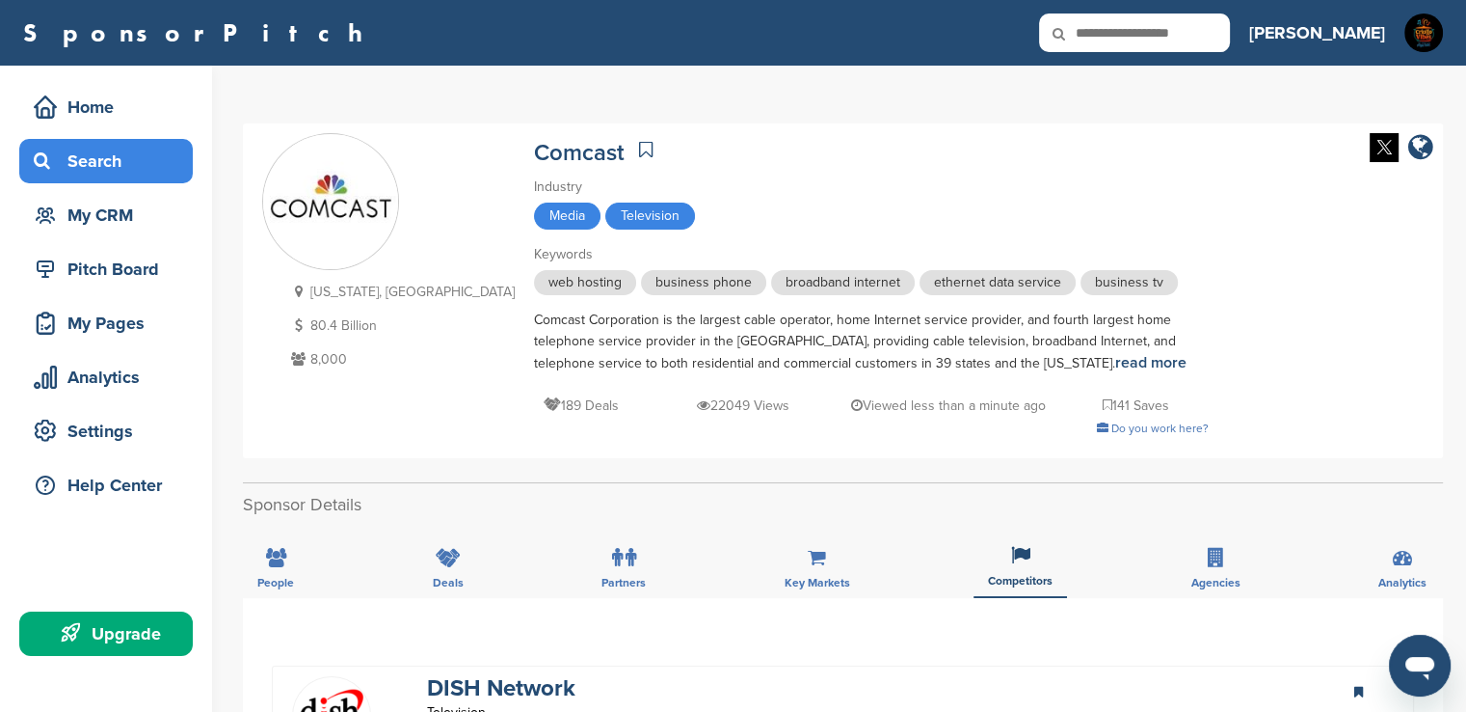
click at [65, 167] on div "Search" at bounding box center [111, 161] width 164 height 35
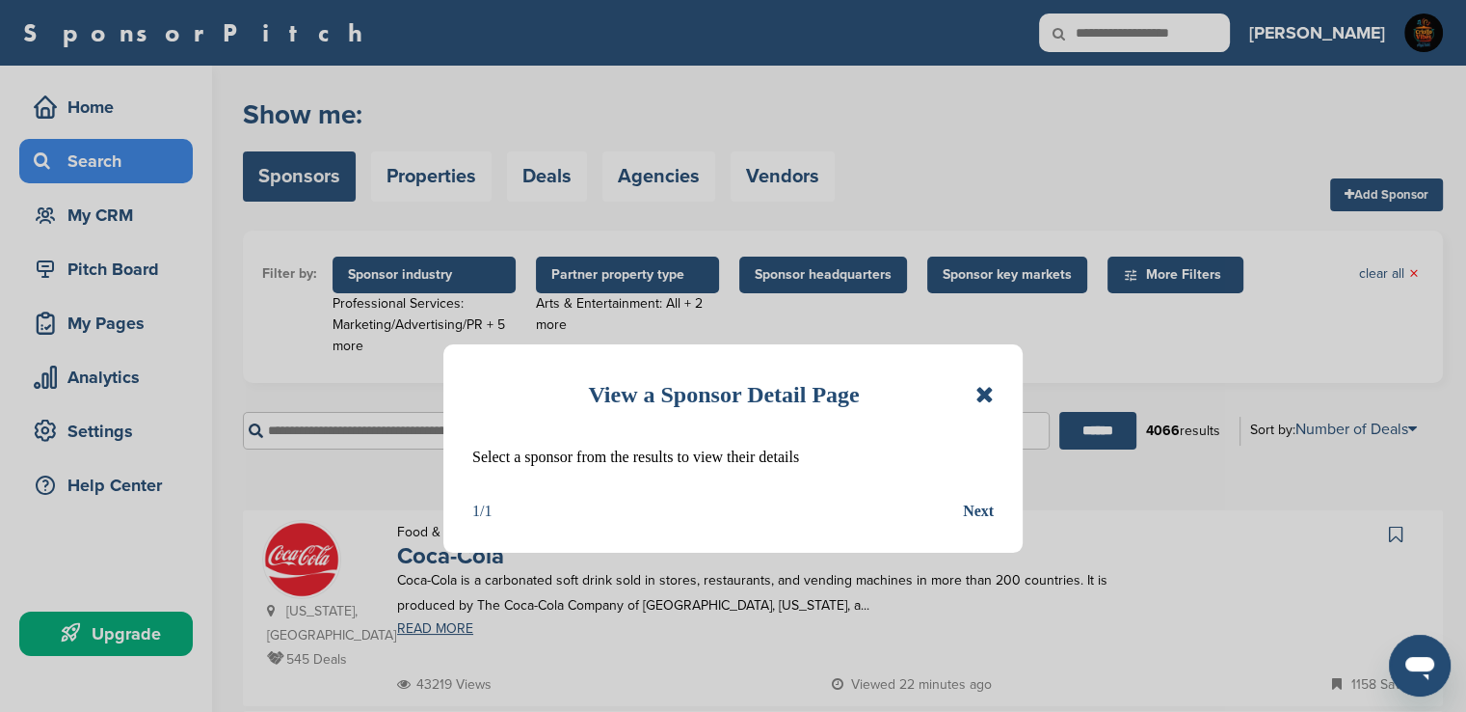
click at [980, 397] on icon at bounding box center [985, 394] width 18 height 23
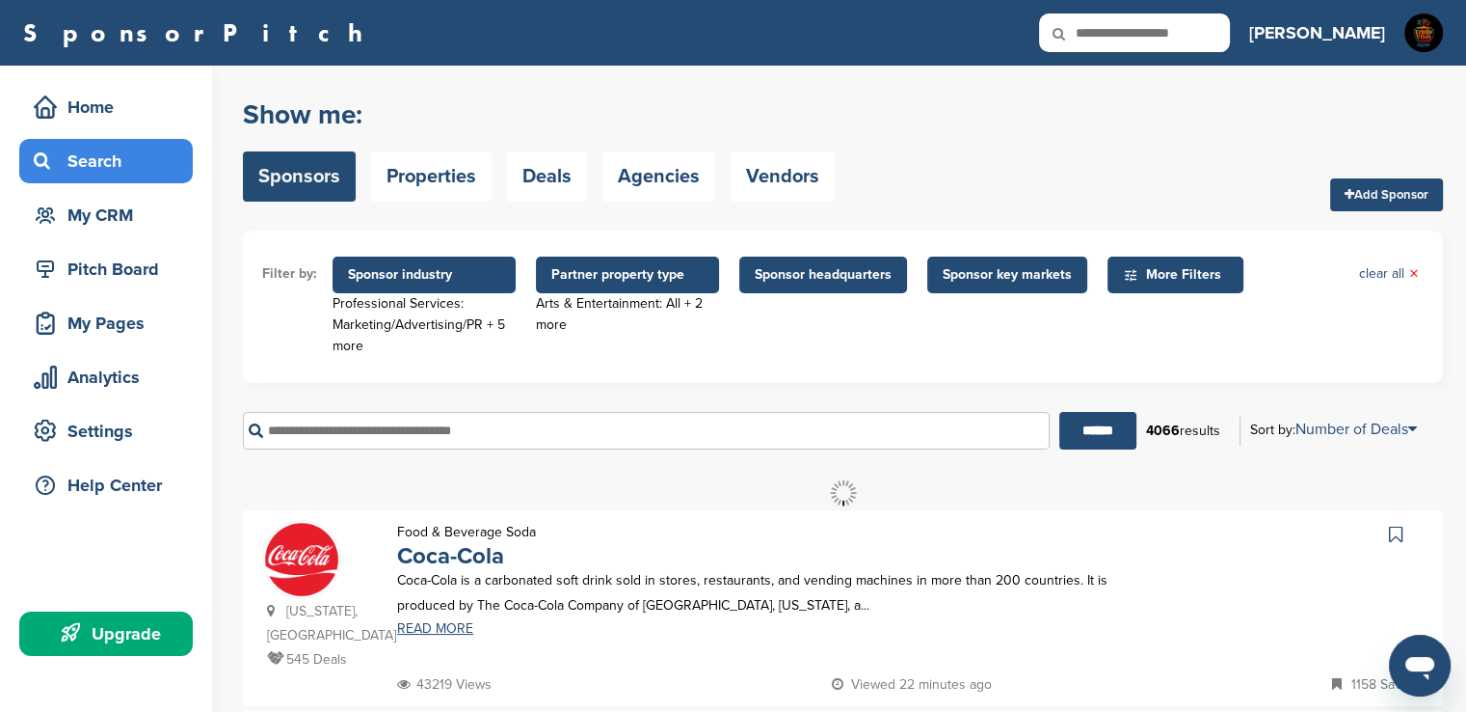
click at [640, 429] on input "text" at bounding box center [646, 431] width 807 height 38
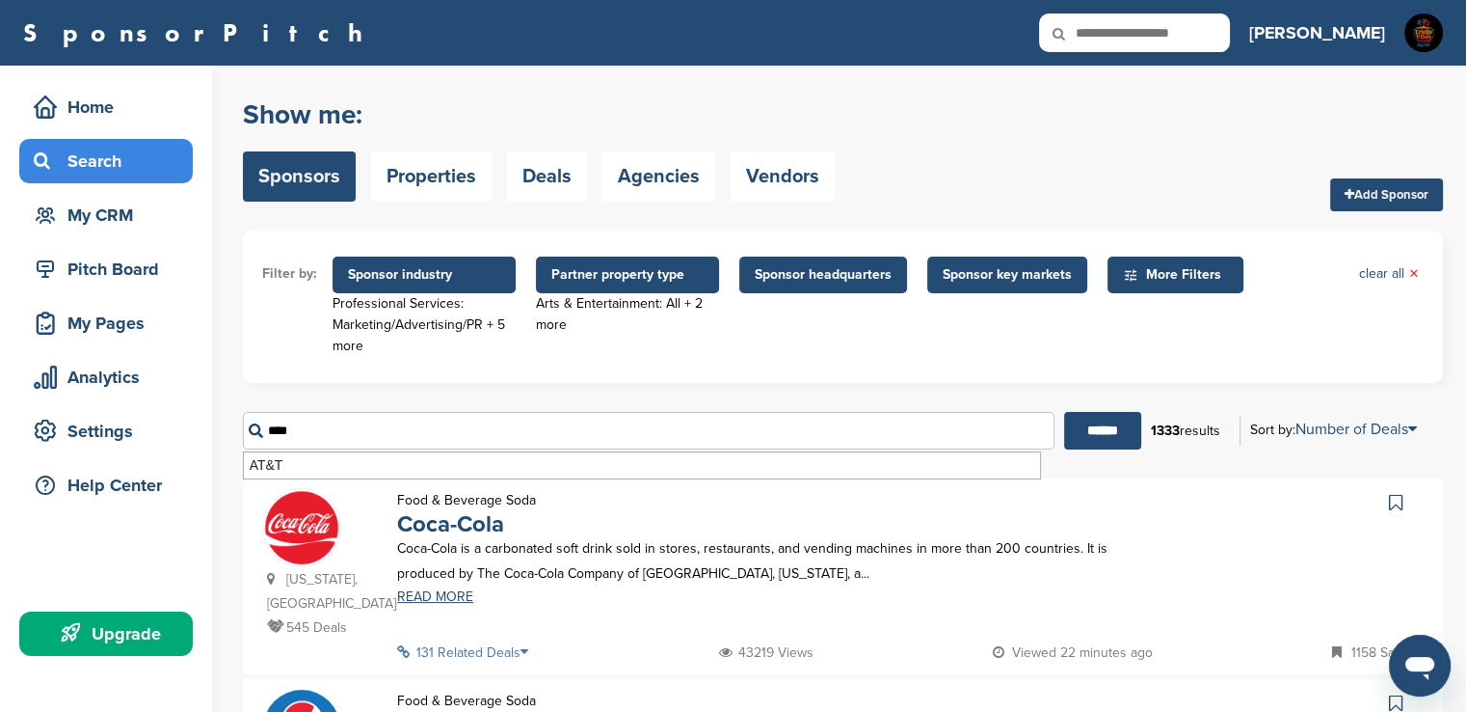
click at [1064, 412] on input "******" at bounding box center [1102, 431] width 77 height 38
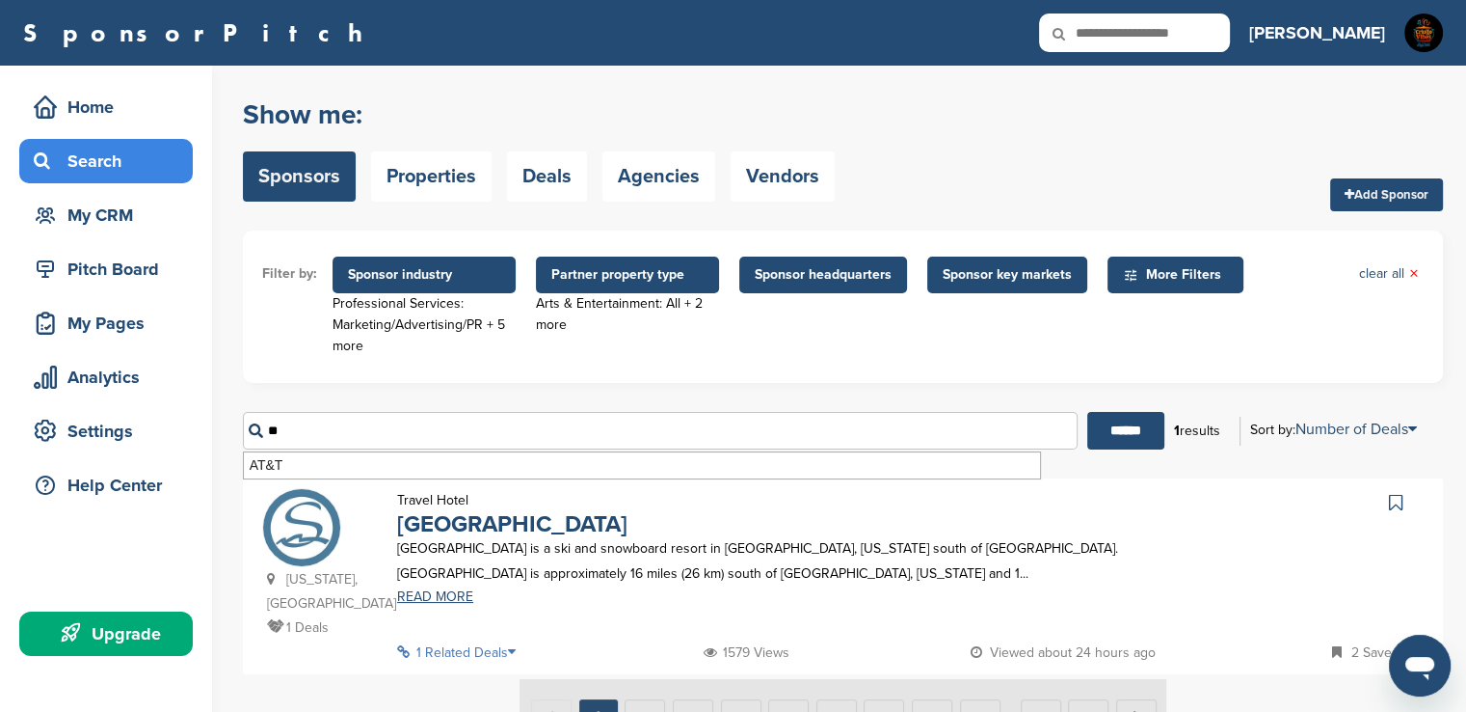
type input "*"
click at [1088, 412] on input "******" at bounding box center [1126, 431] width 77 height 38
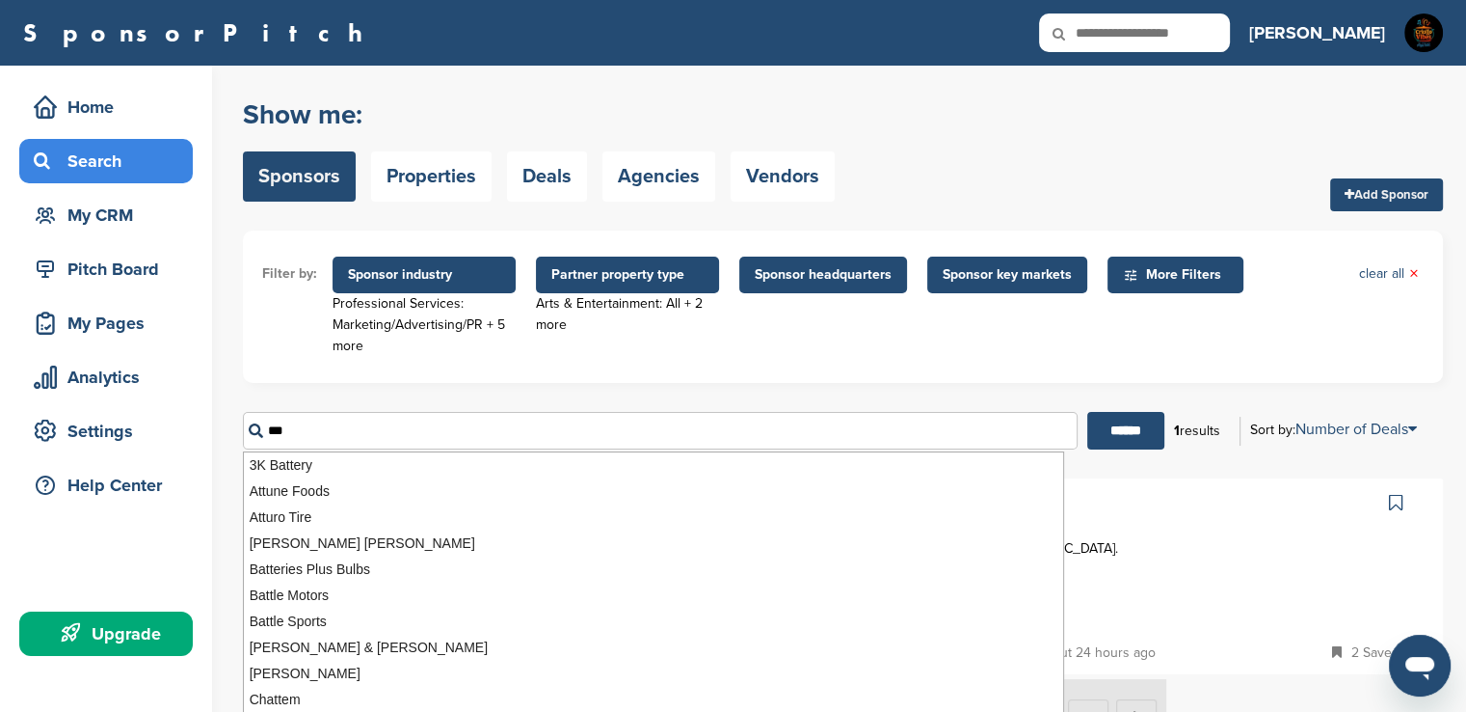
click at [1088, 412] on input "******" at bounding box center [1126, 431] width 77 height 38
click at [903, 144] on div "Show me: Sponsors Properties Deals Agencies Vendors Add Sponsor" at bounding box center [843, 150] width 1200 height 122
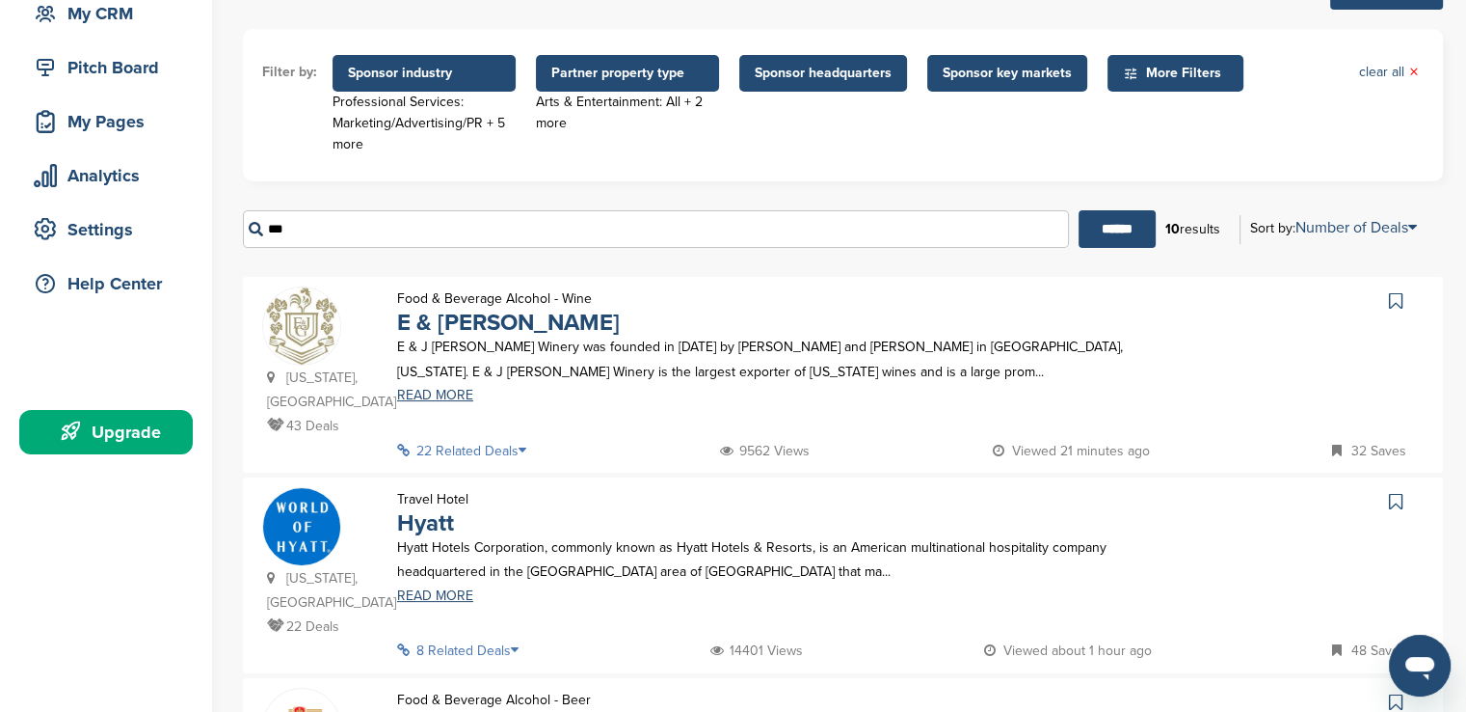
scroll to position [189, 0]
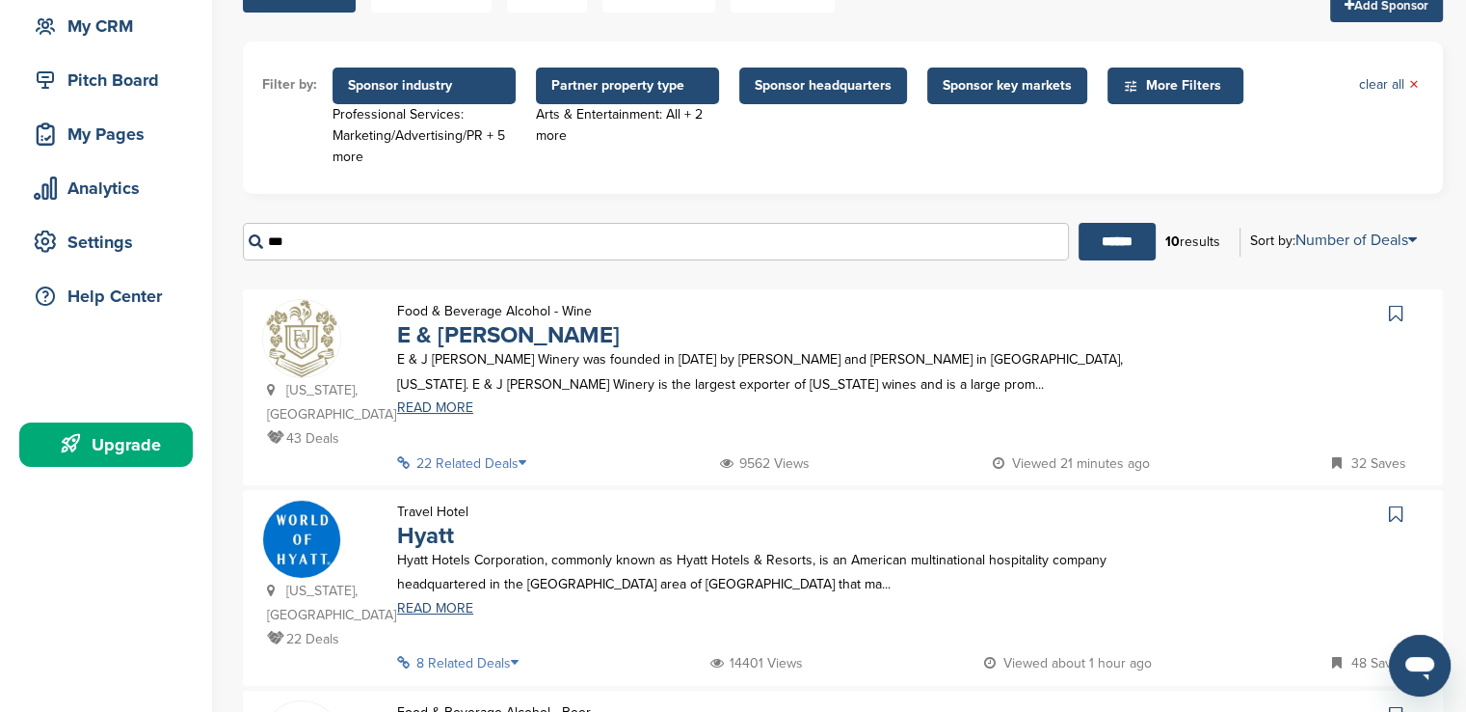
click at [492, 238] on input "***" at bounding box center [656, 242] width 826 height 38
type input "*"
click at [1079, 223] on input "******" at bounding box center [1117, 242] width 77 height 38
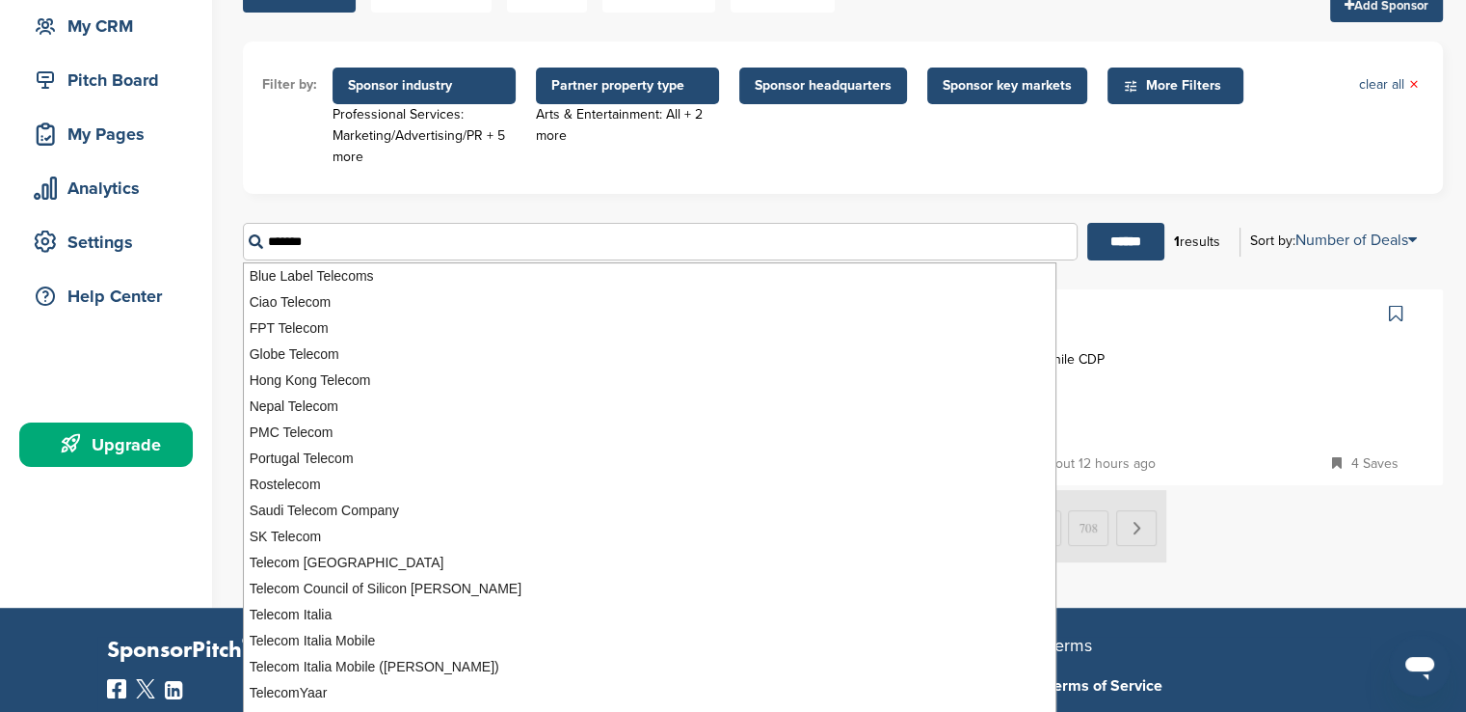
scroll to position [0, 0]
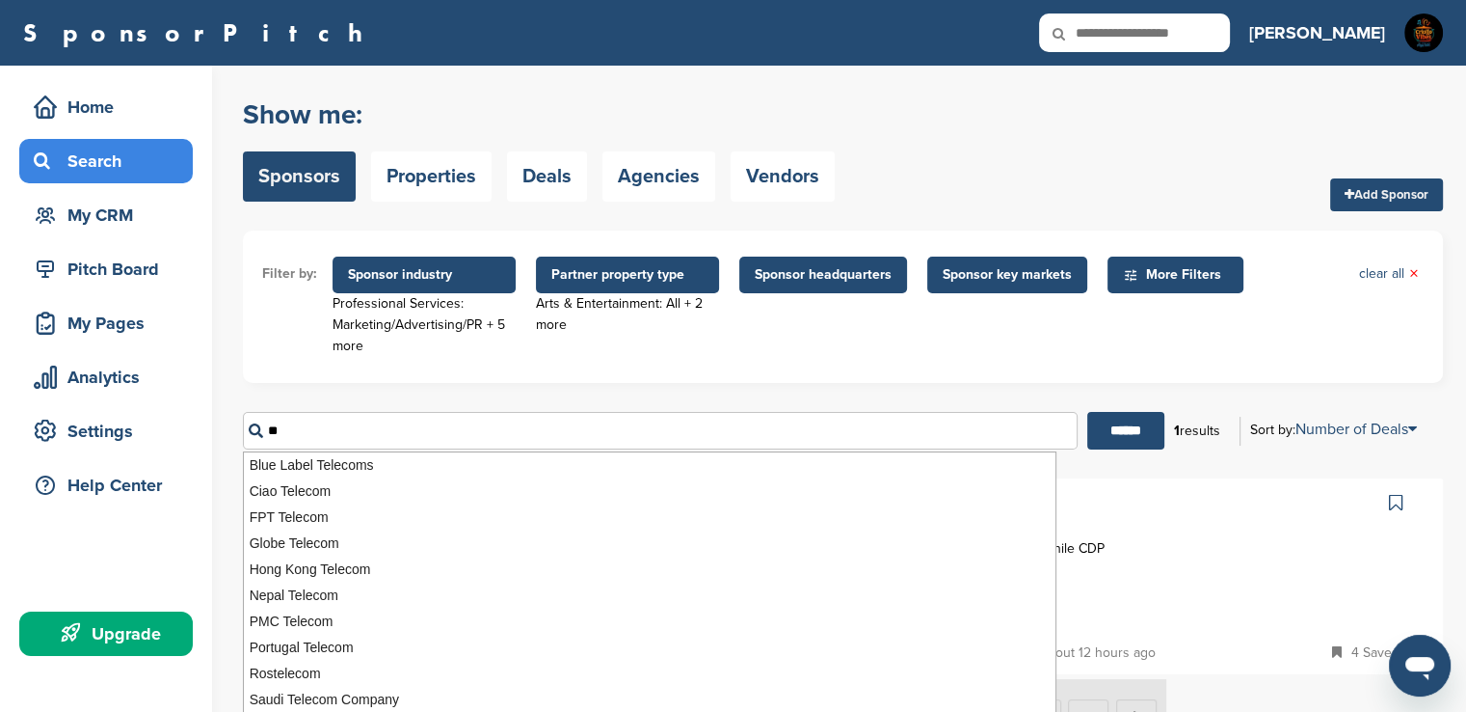
type input "*"
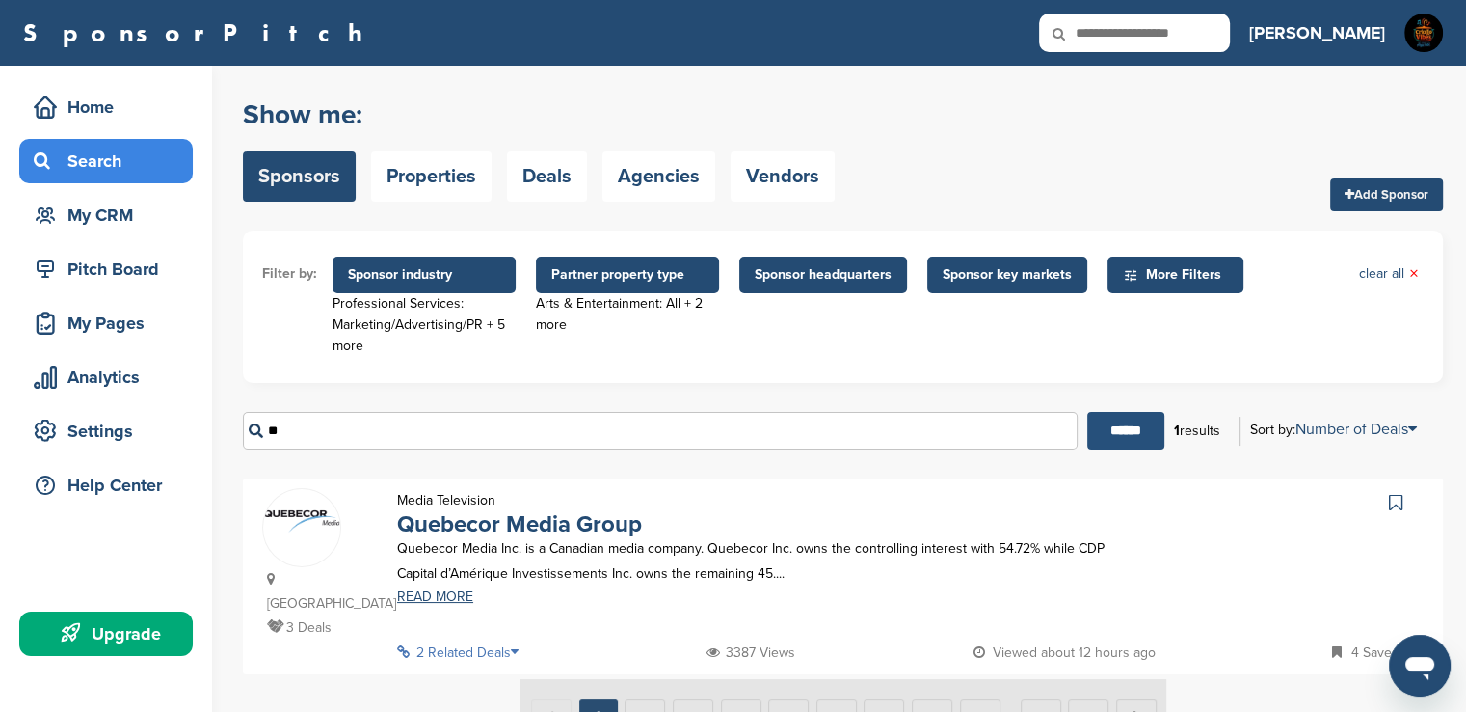
click at [1114, 444] on input "******" at bounding box center [1126, 431] width 77 height 38
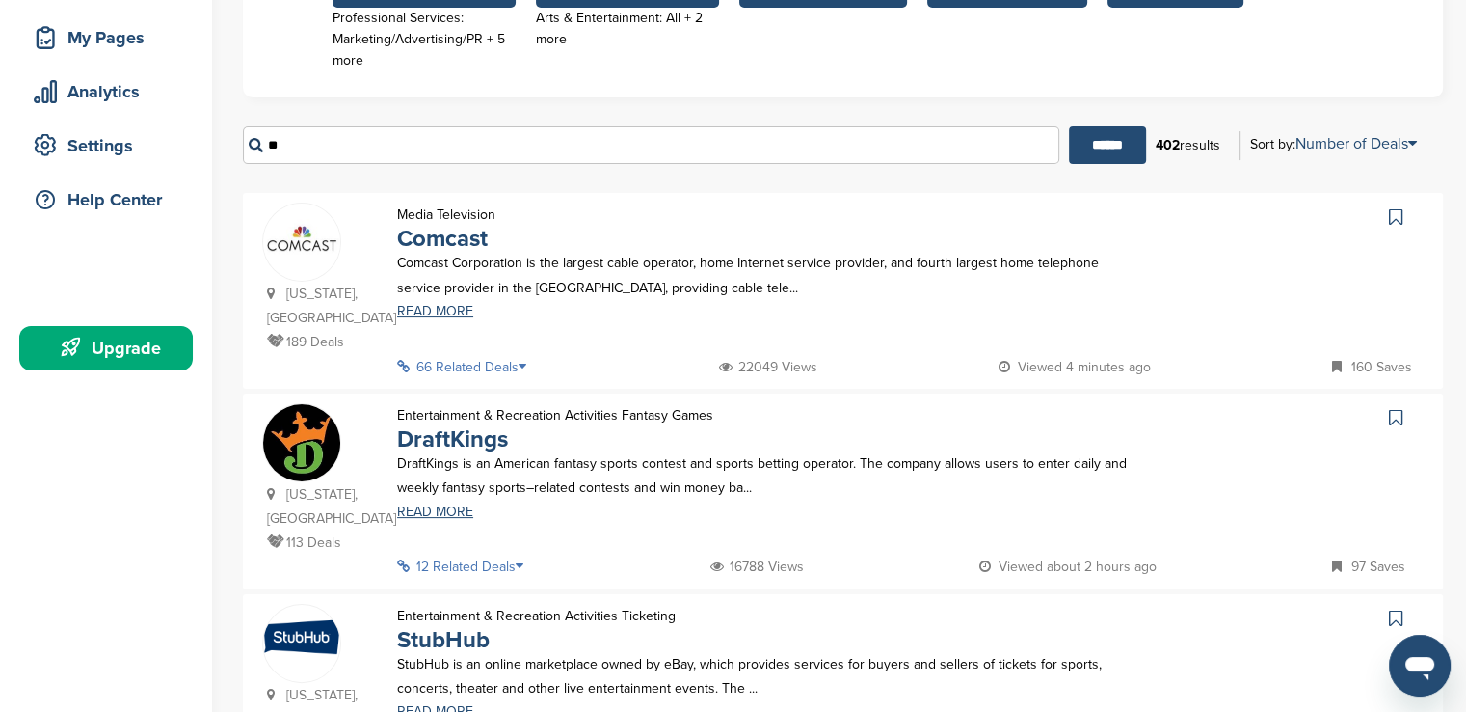
scroll to position [282, 0]
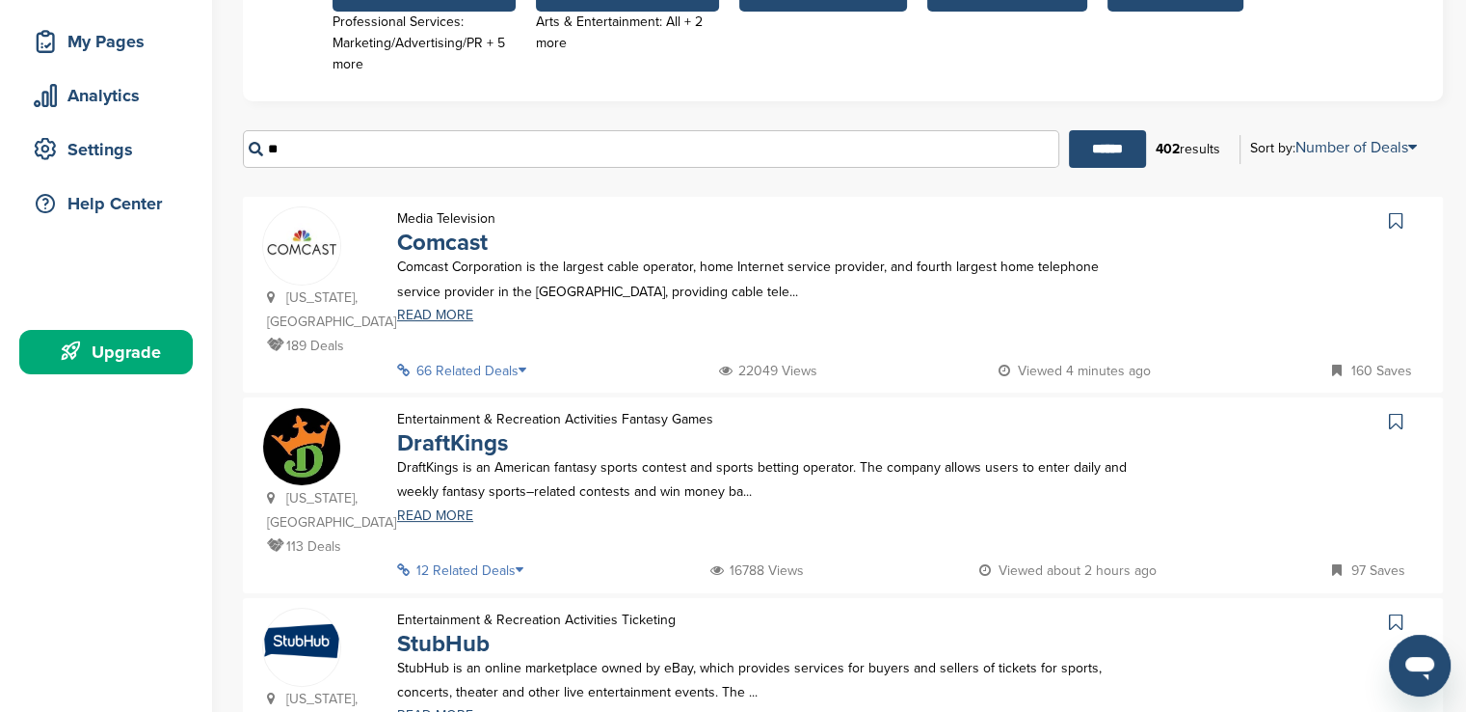
click at [800, 144] on input "**" at bounding box center [651, 149] width 817 height 38
type input "****"
click at [1124, 158] on input "******" at bounding box center [1107, 149] width 77 height 38
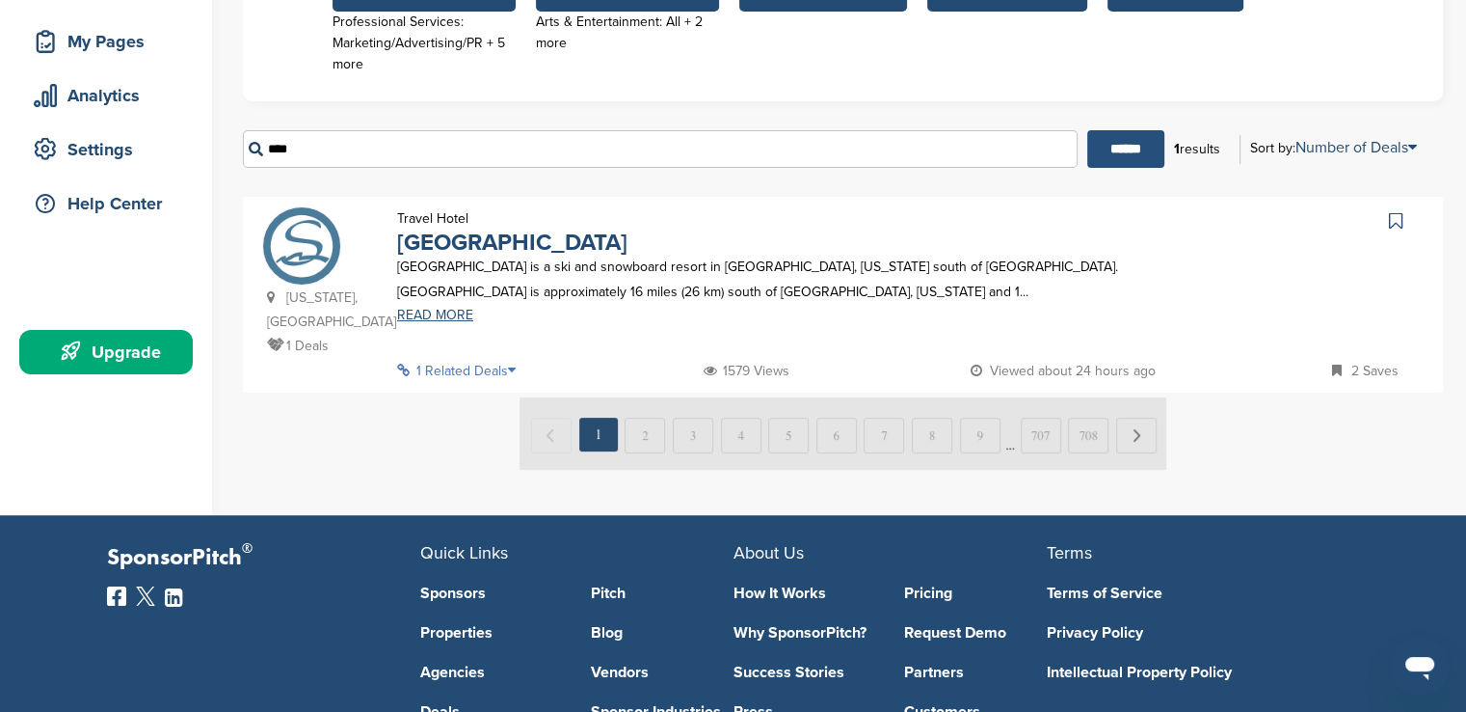
scroll to position [0, 0]
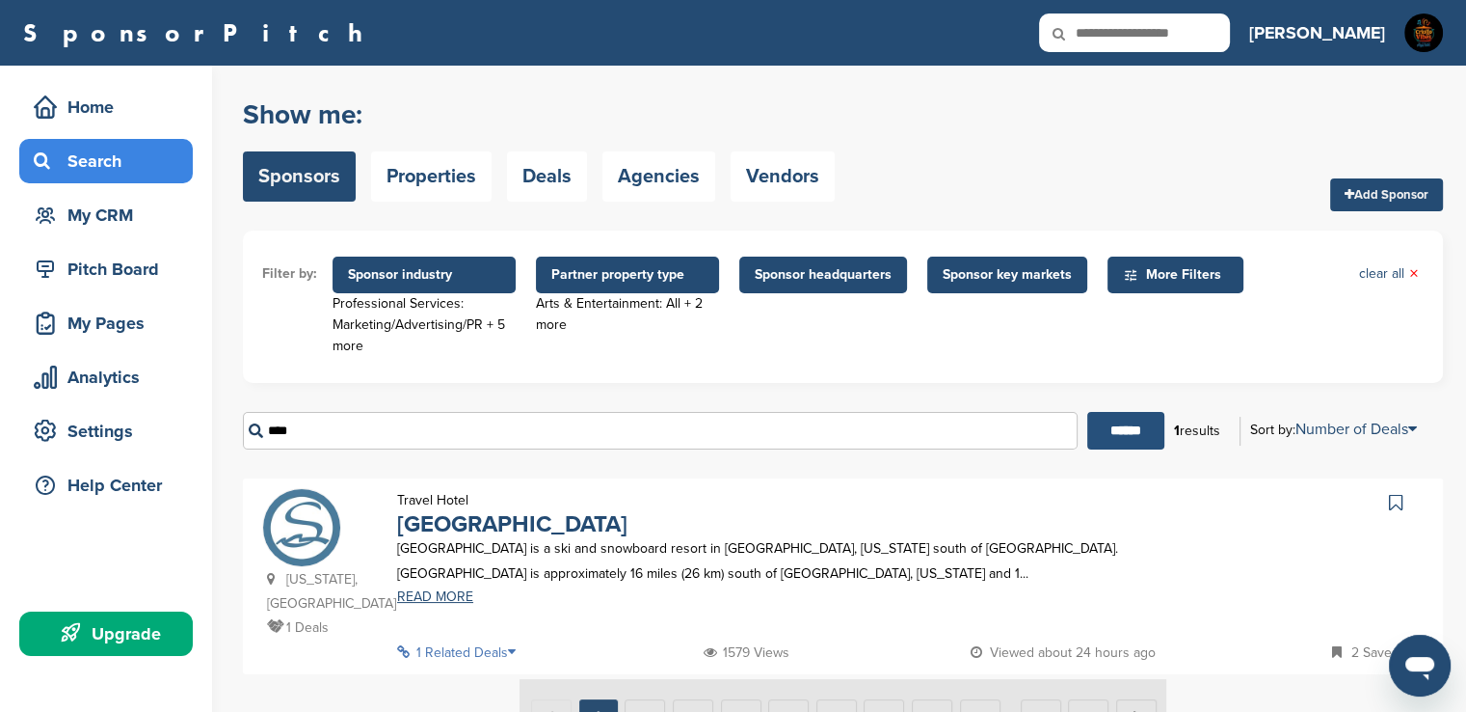
click at [1124, 158] on div "Show me: Sponsors Properties Deals Agencies Vendors Add Sponsor" at bounding box center [843, 150] width 1200 height 122
click at [674, 273] on span "Partner property type" at bounding box center [627, 274] width 152 height 21
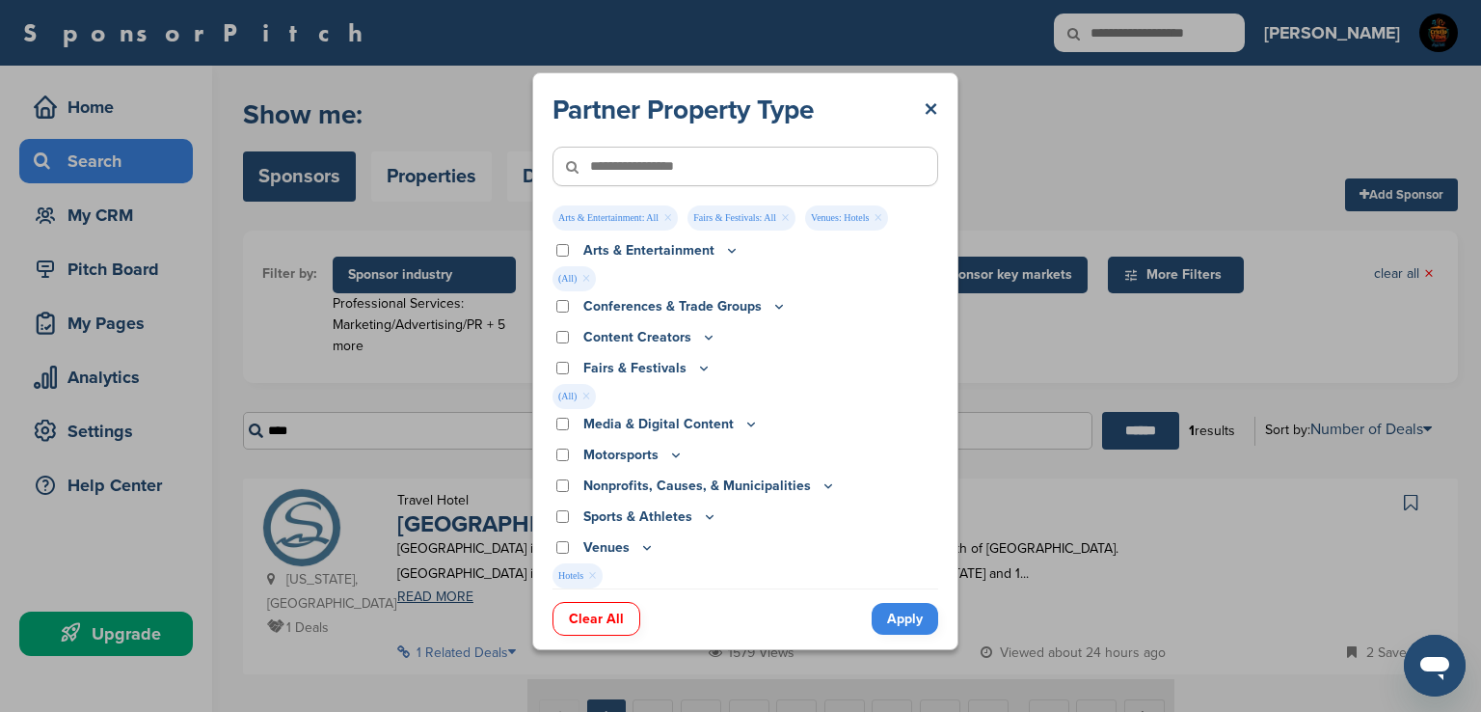
click at [1030, 122] on div "Partner Property Type × Arts & Entertainment: All × Fairs & Festivals: All × Ve…" at bounding box center [745, 360] width 1491 height 721
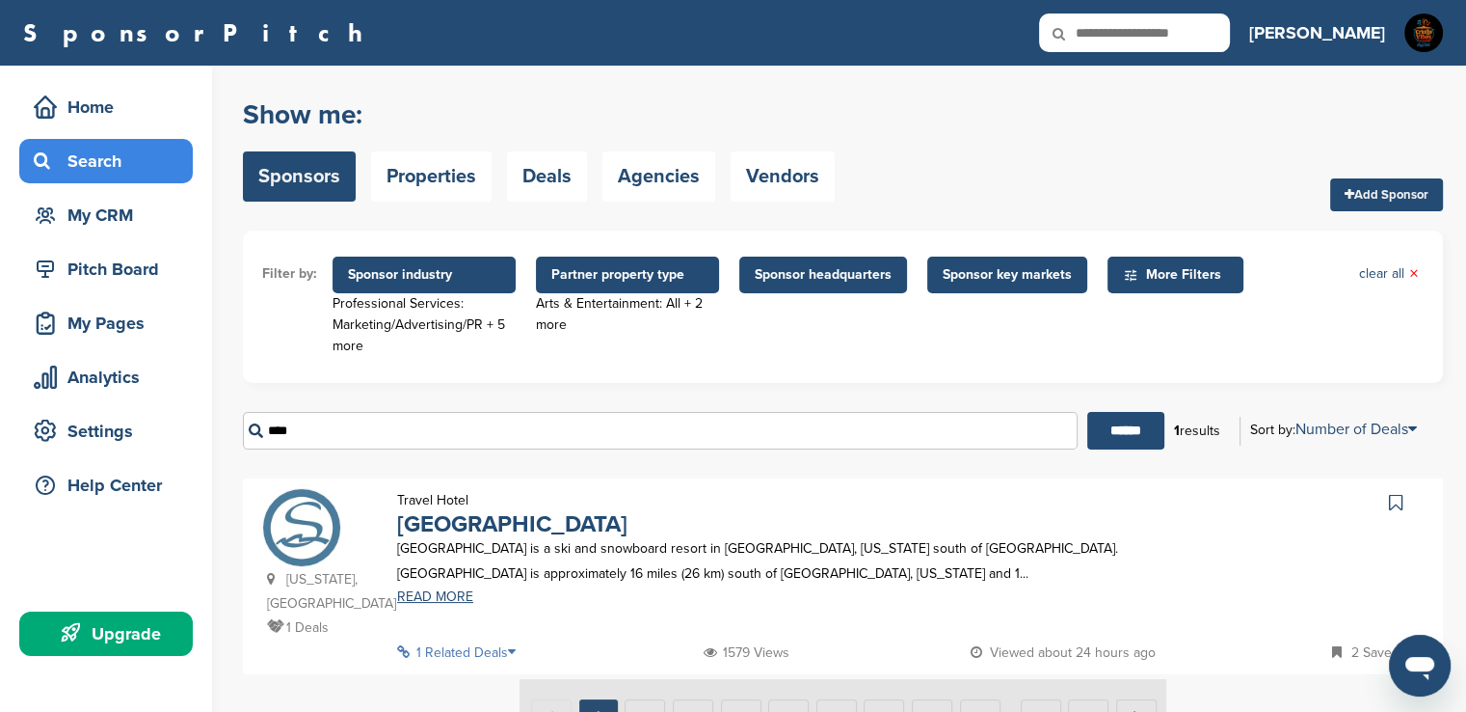
click at [837, 286] on span "Sponsor headquarters" at bounding box center [824, 274] width 168 height 37
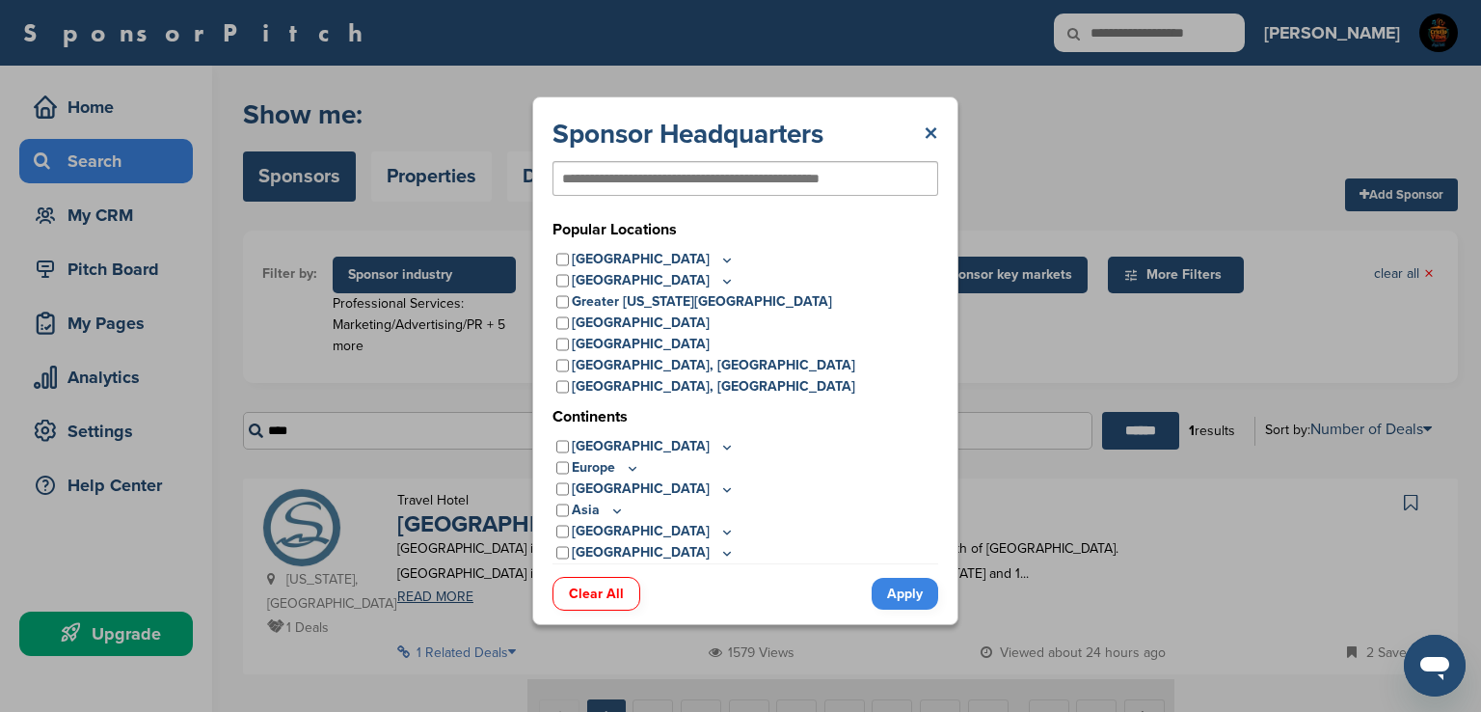
click at [928, 129] on link "×" at bounding box center [931, 134] width 14 height 35
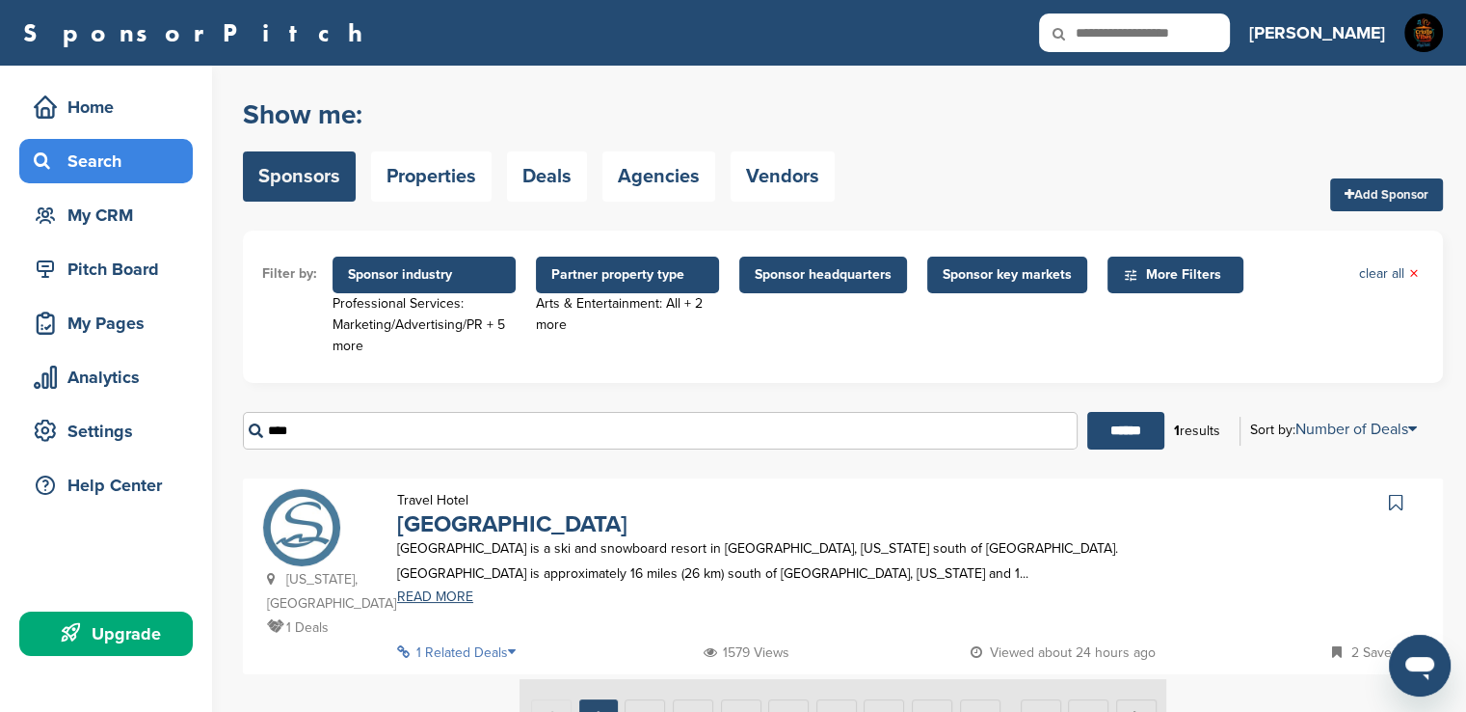
click at [333, 444] on input "****" at bounding box center [660, 431] width 835 height 38
